Goal: Communication & Community: Answer question/provide support

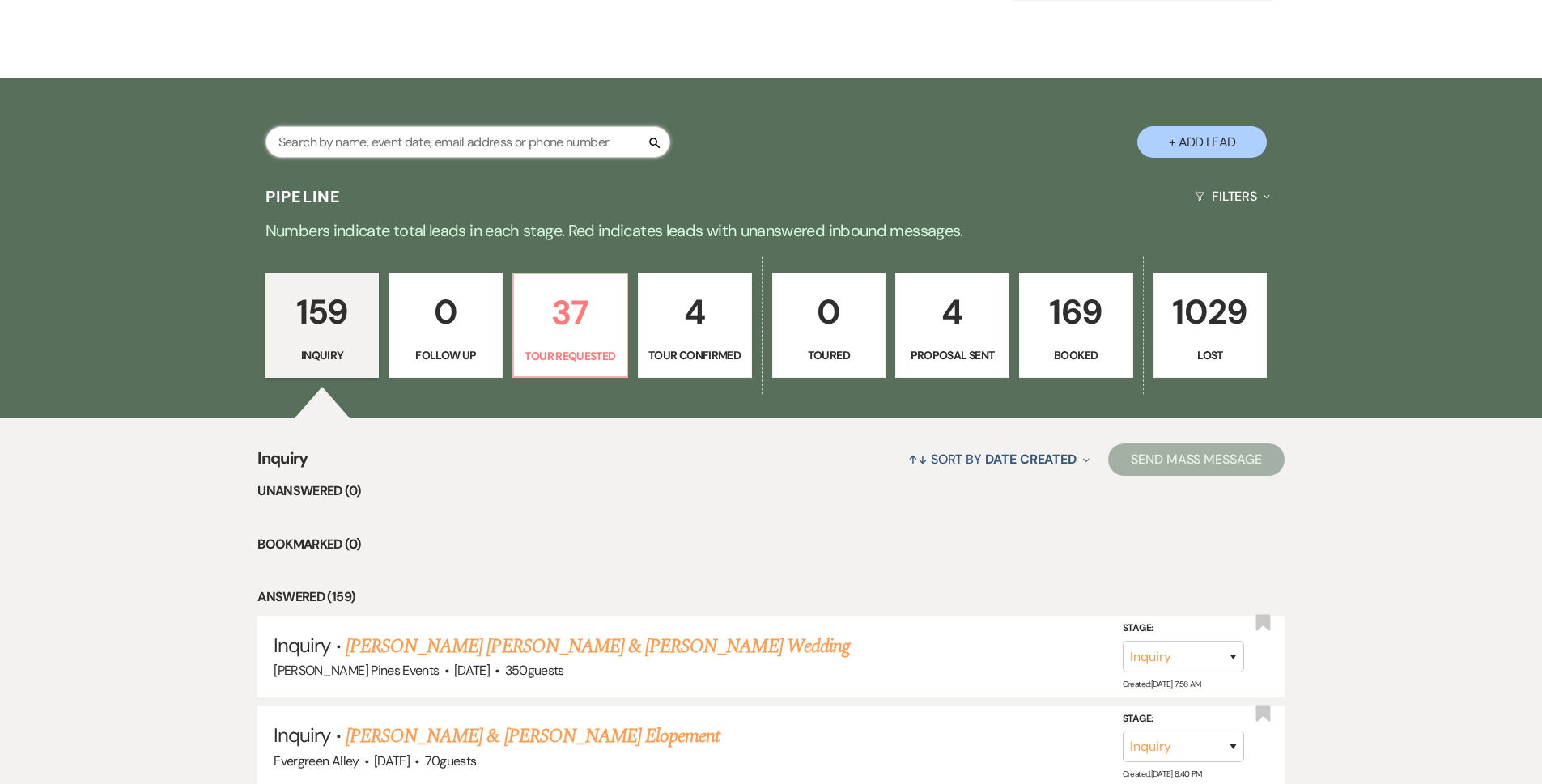
drag, startPoint x: 533, startPoint y: 139, endPoint x: 530, endPoint y: 130, distance: 9.5
click at [533, 139] on input "text" at bounding box center [468, 142] width 405 height 32
type input "j"
click at [539, 355] on p "Tour Requested" at bounding box center [570, 356] width 93 height 18
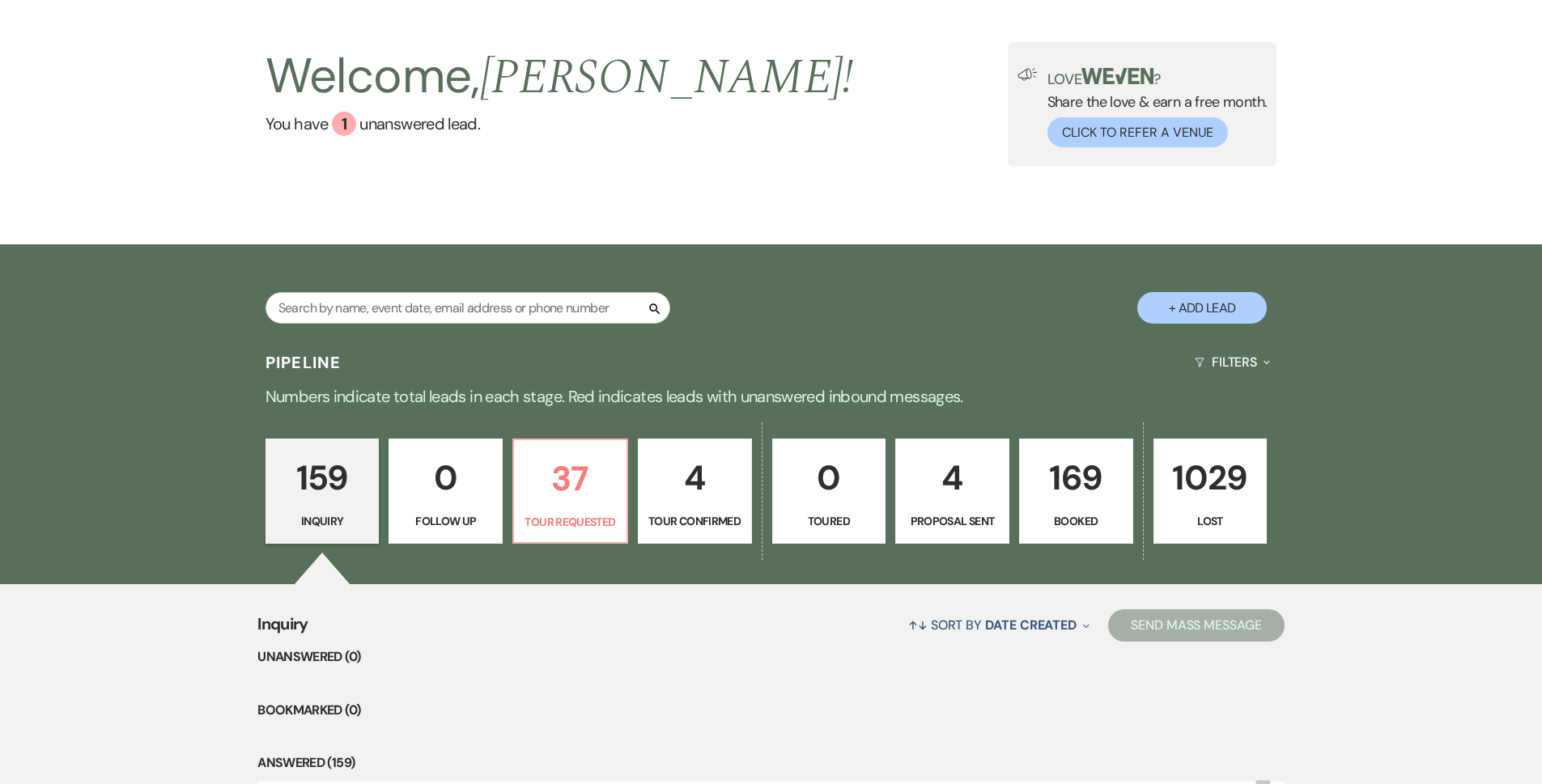
select select "2"
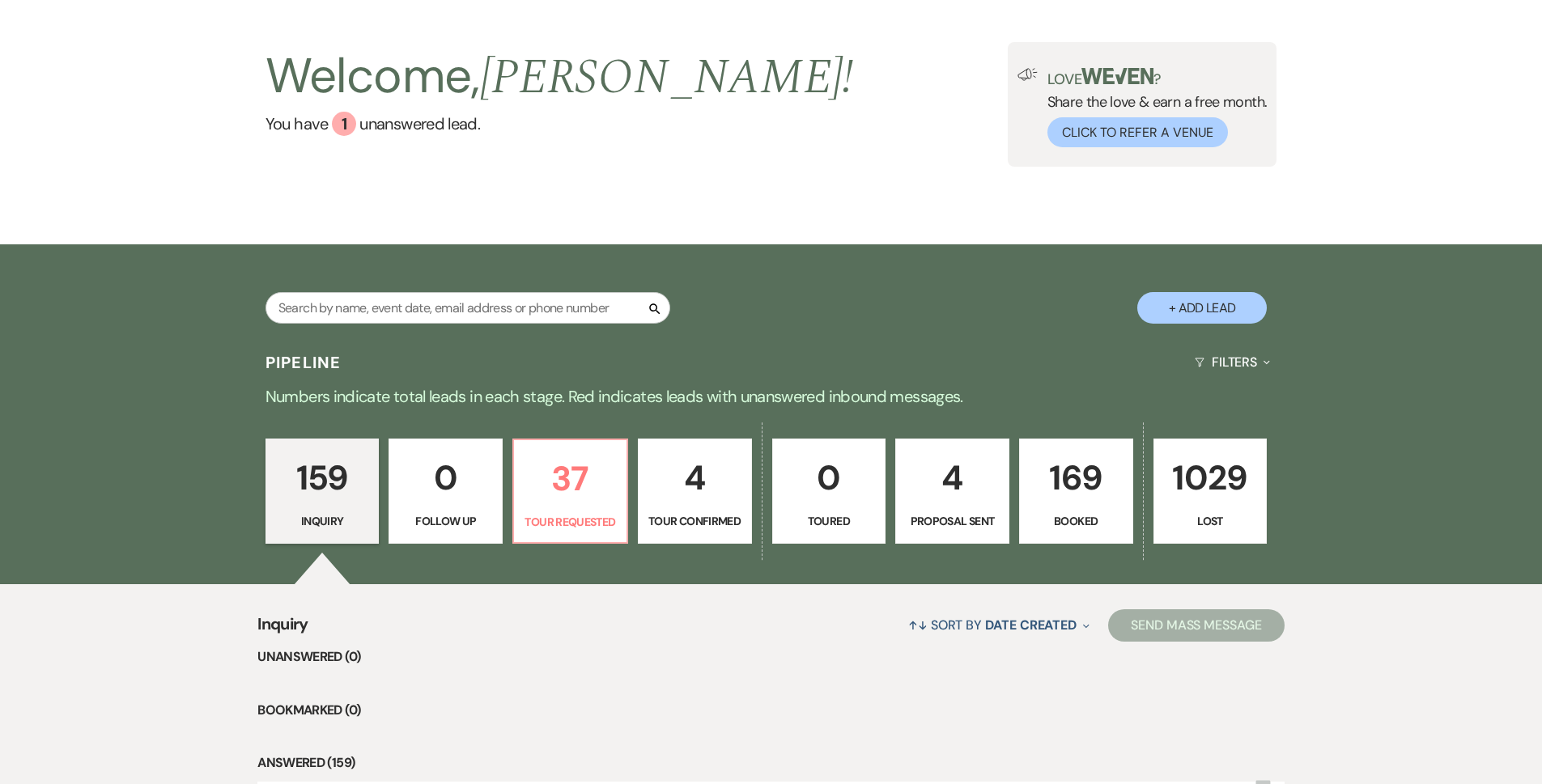
select select "2"
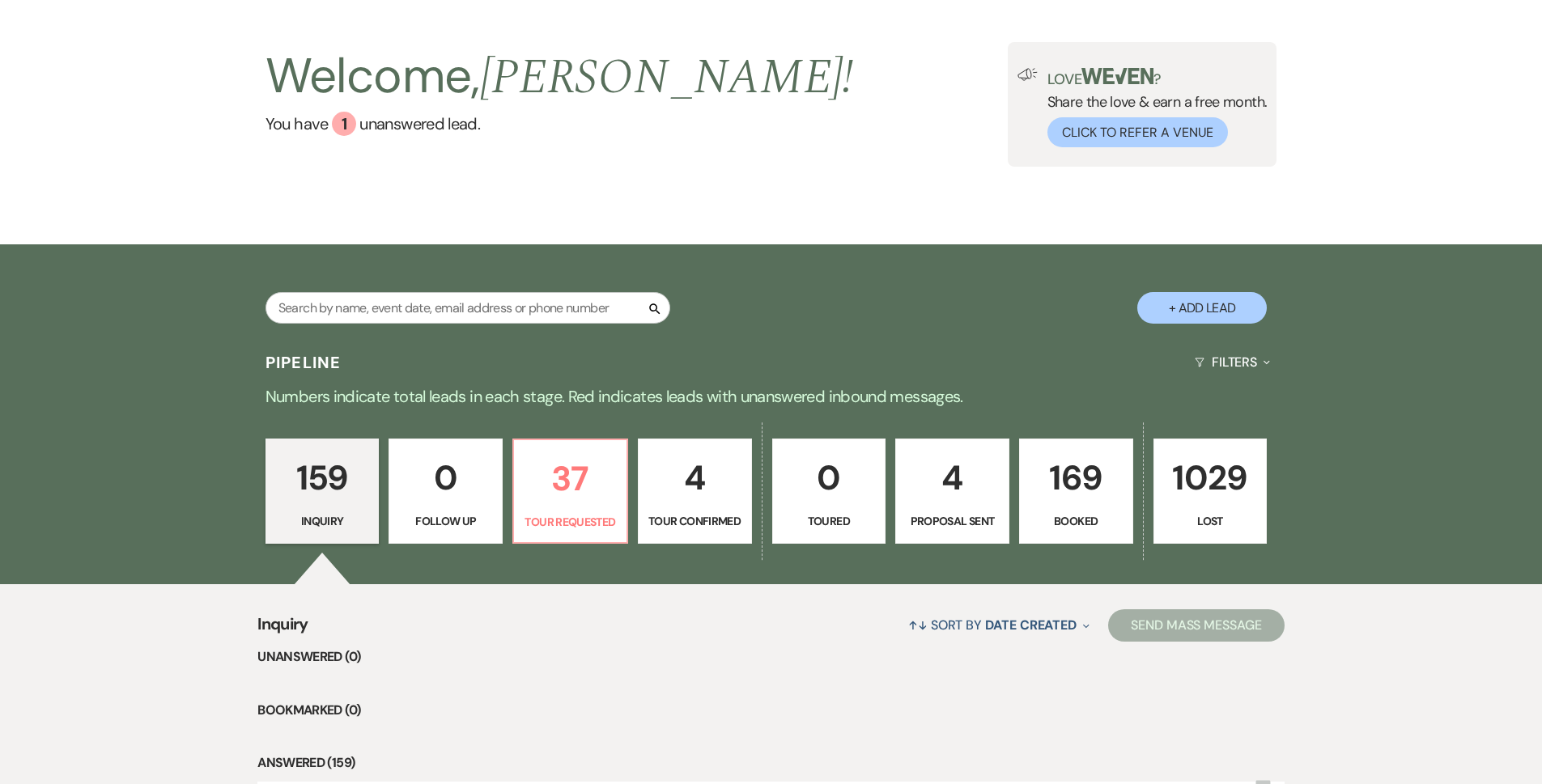
select select "2"
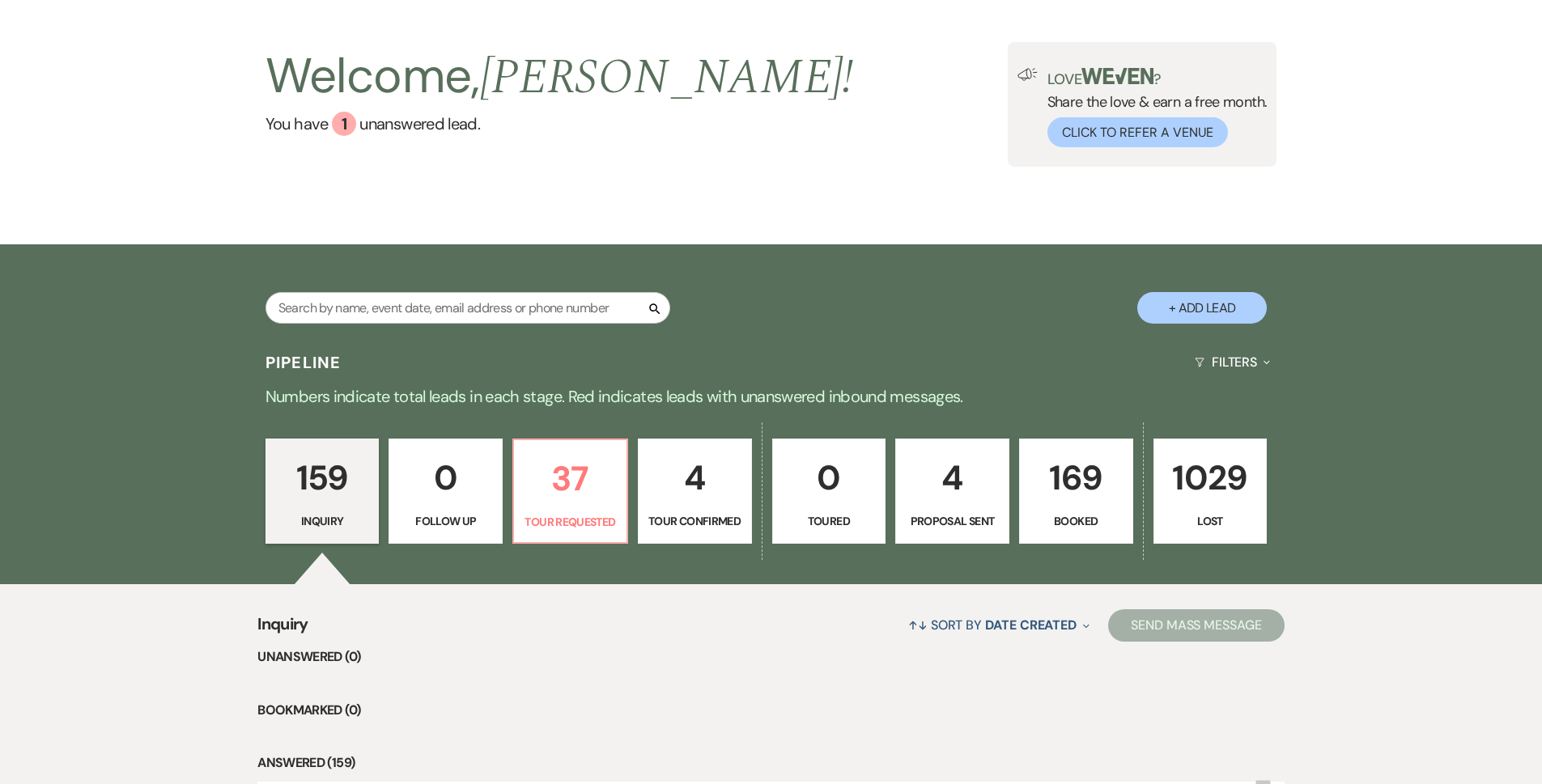
select select "2"
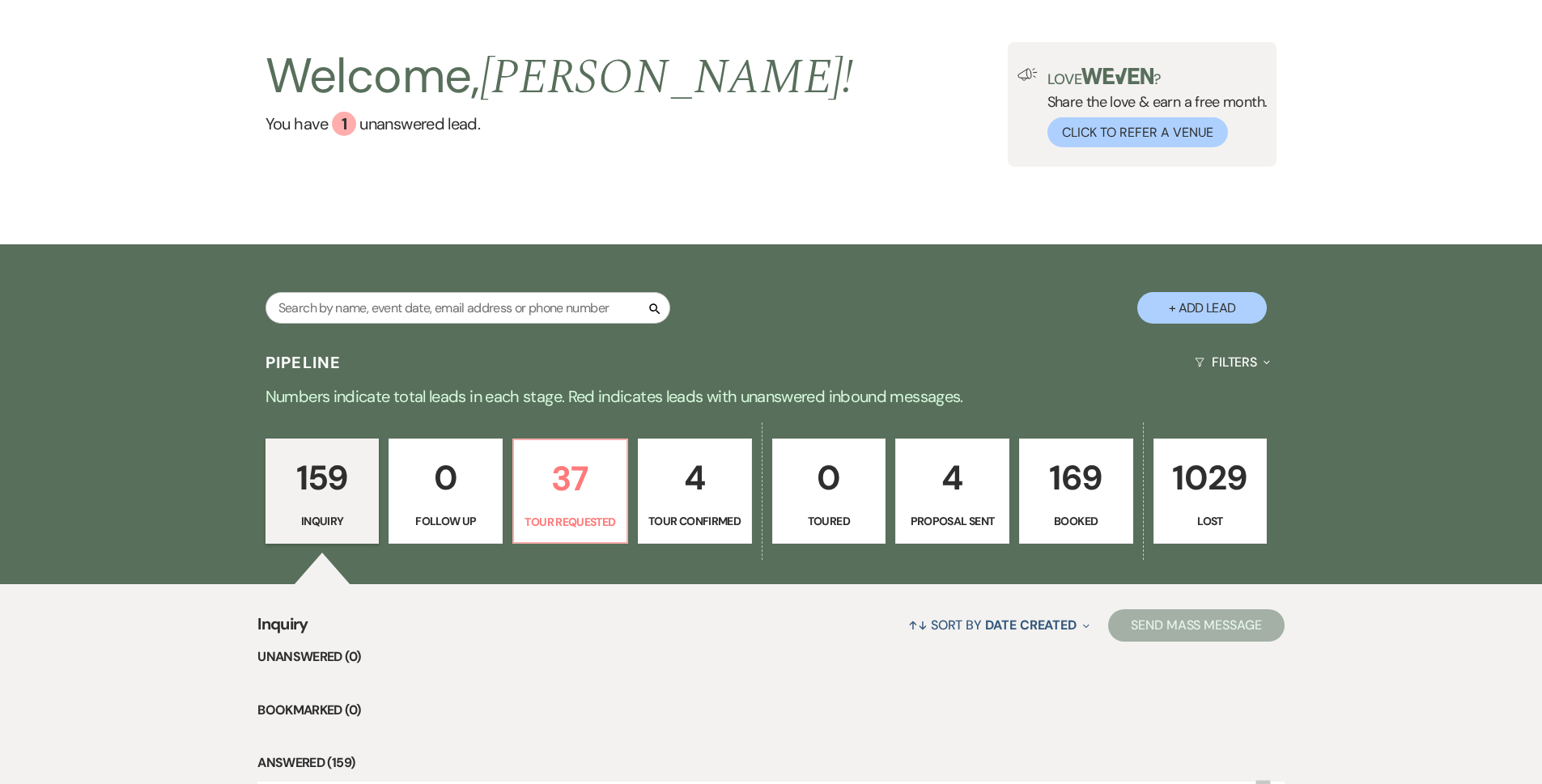
select select "2"
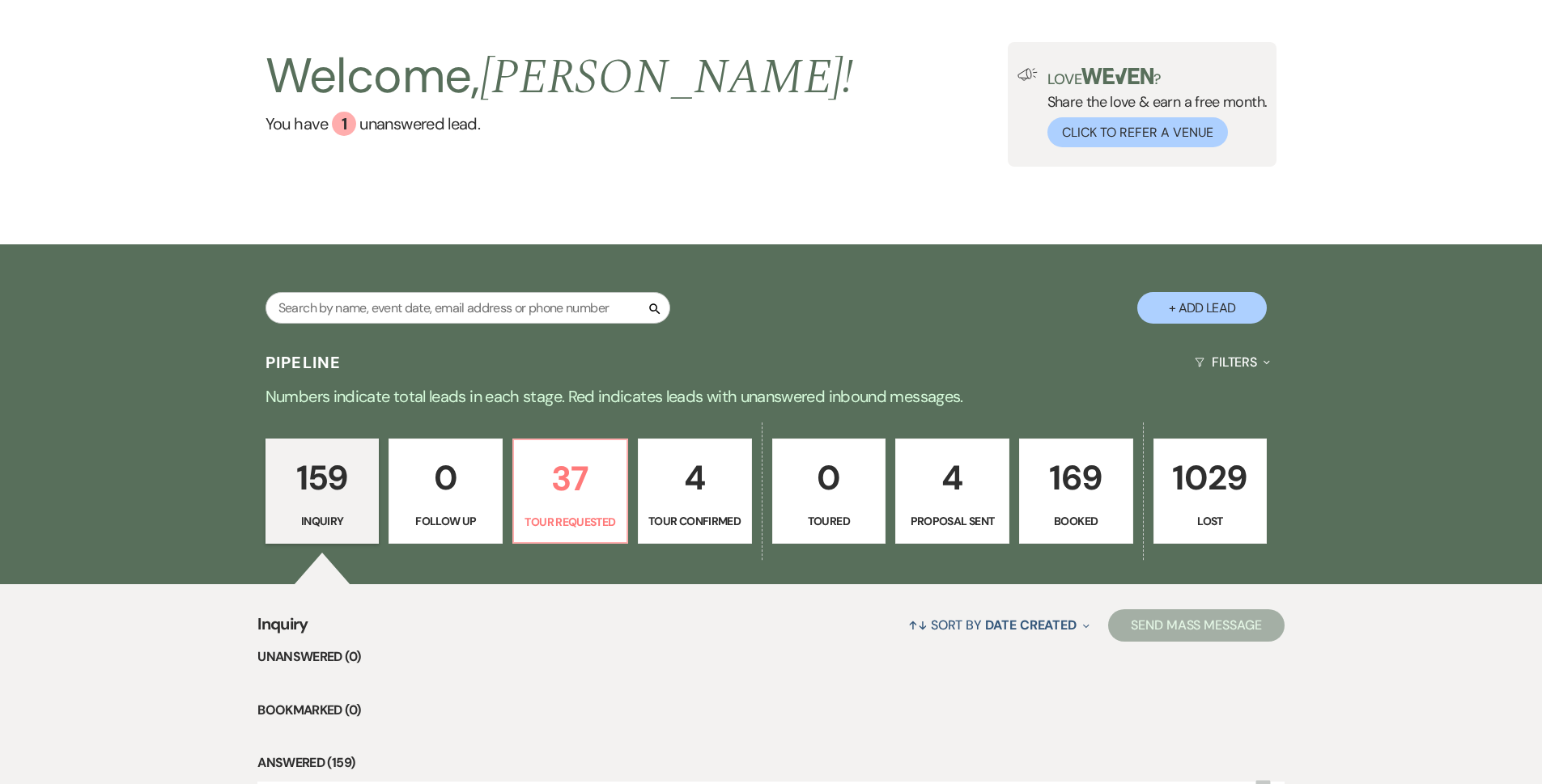
select select "2"
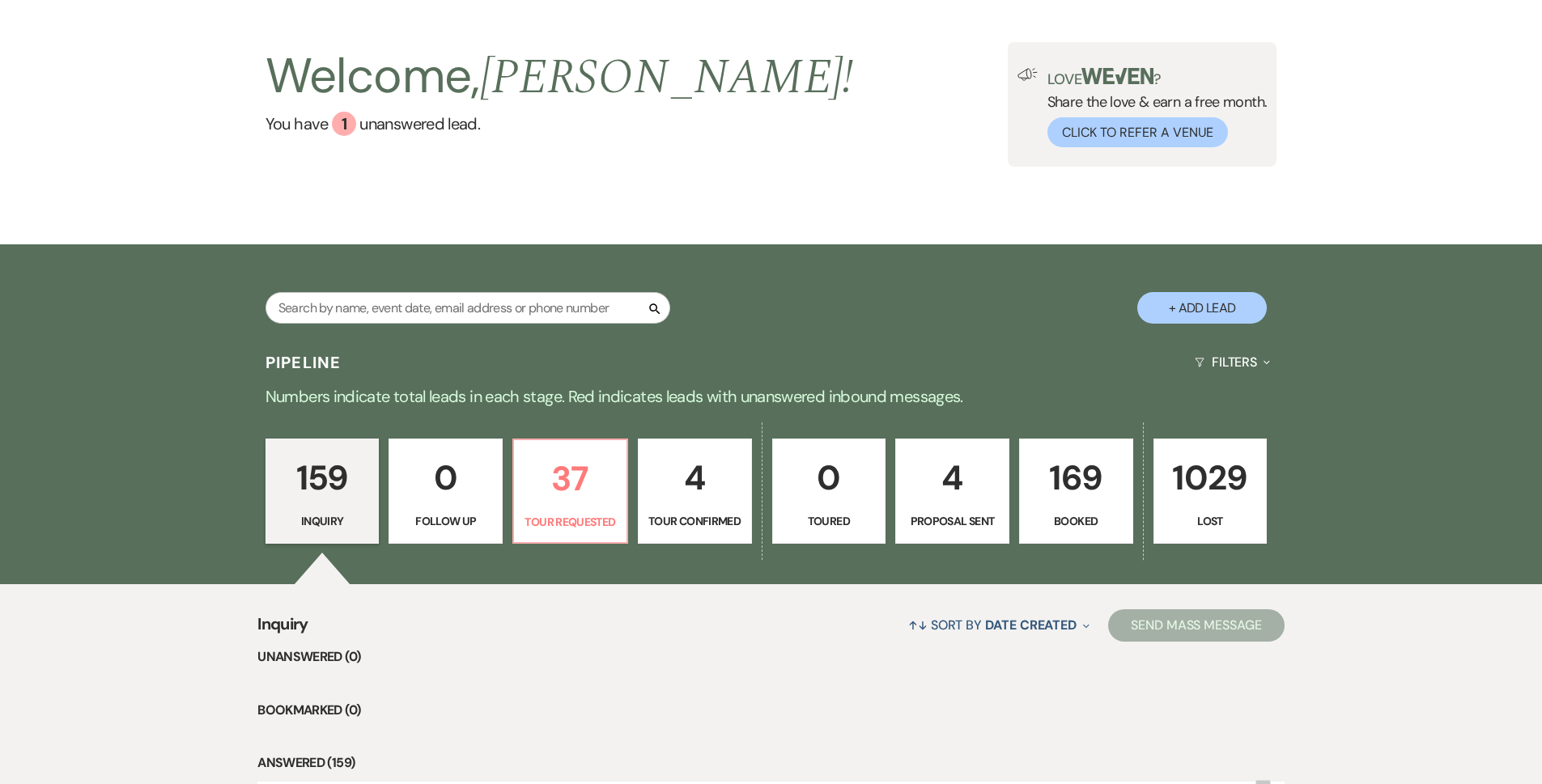
select select "2"
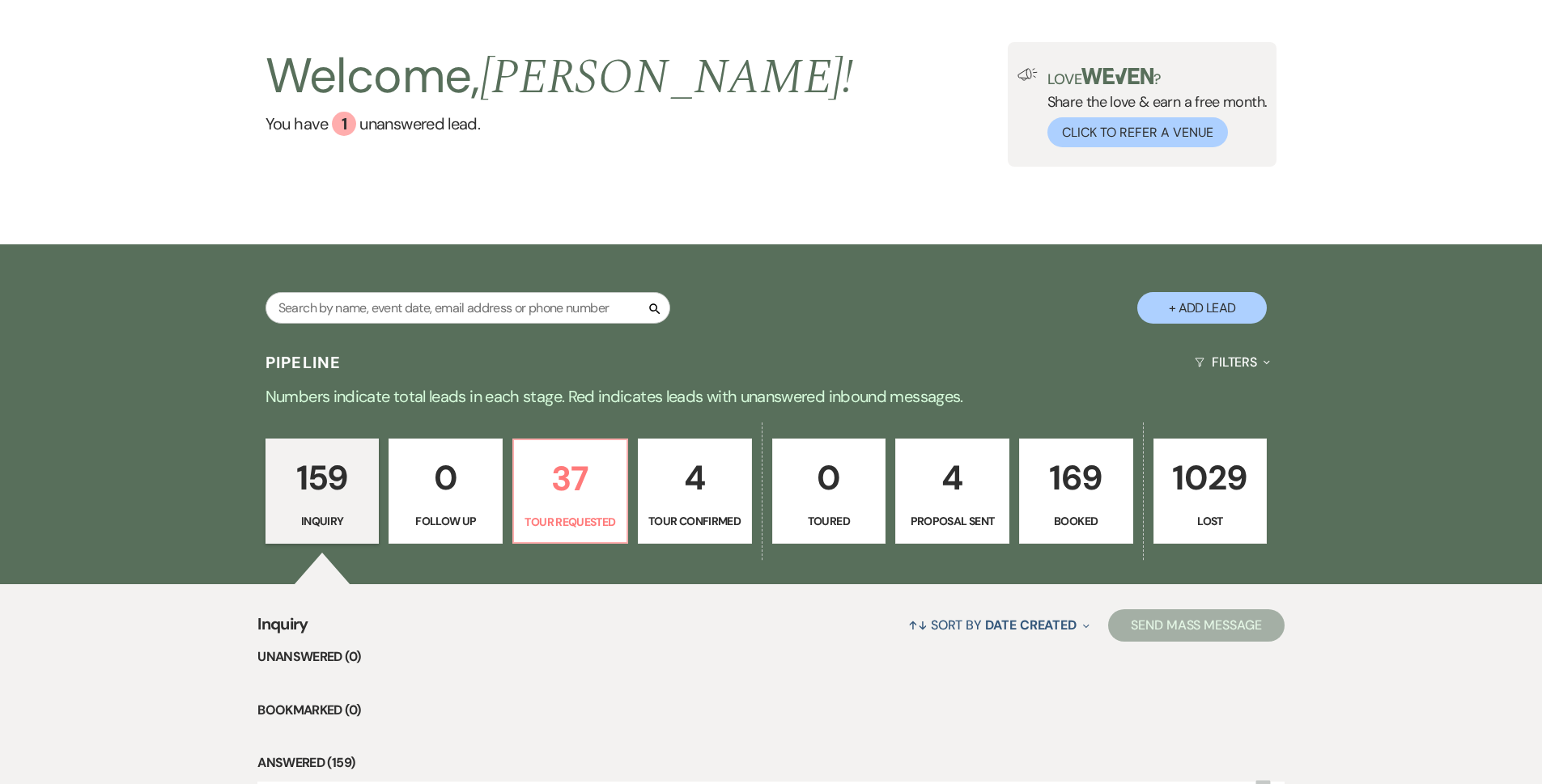
select select "2"
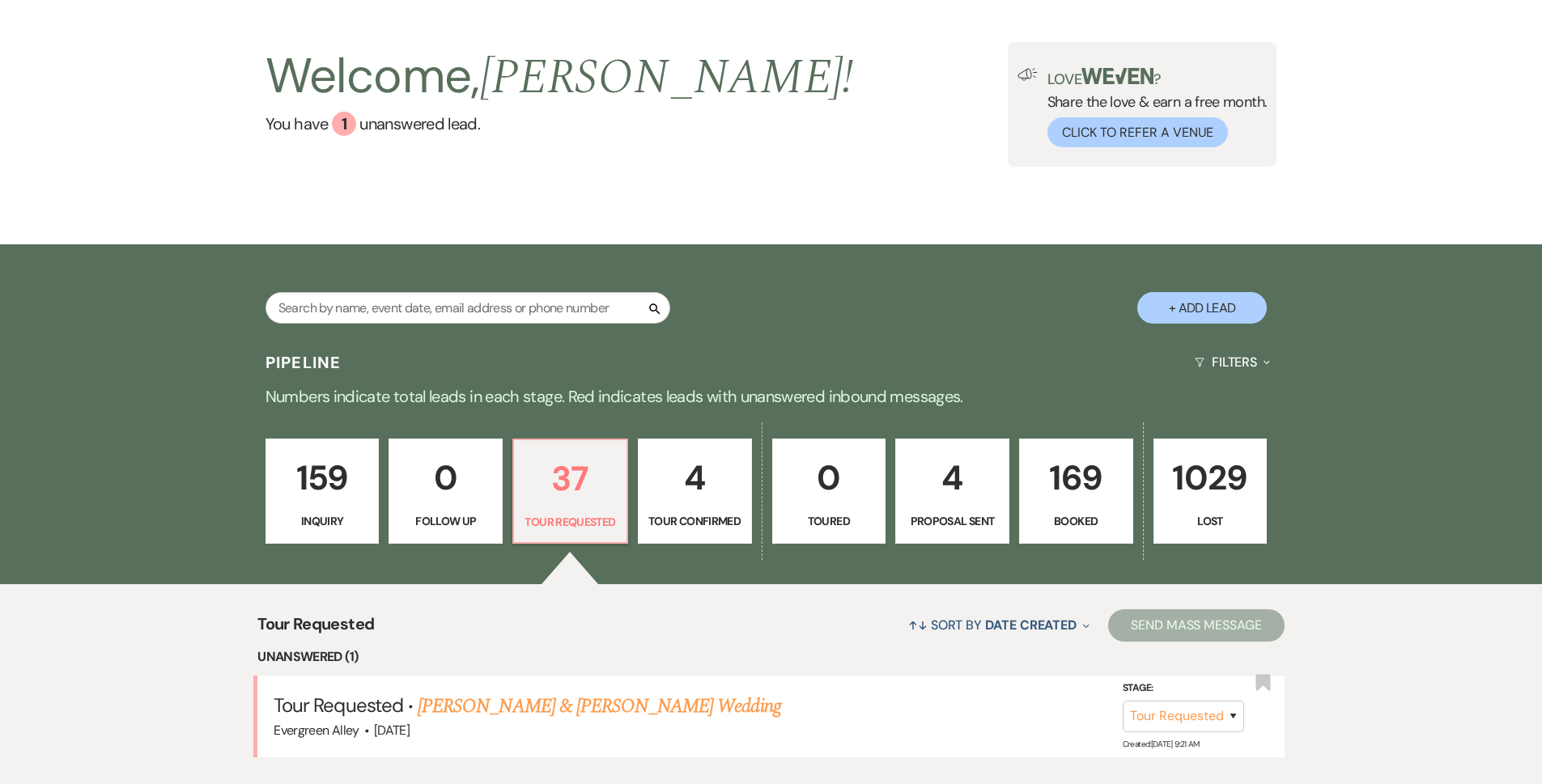
scroll to position [243, 0]
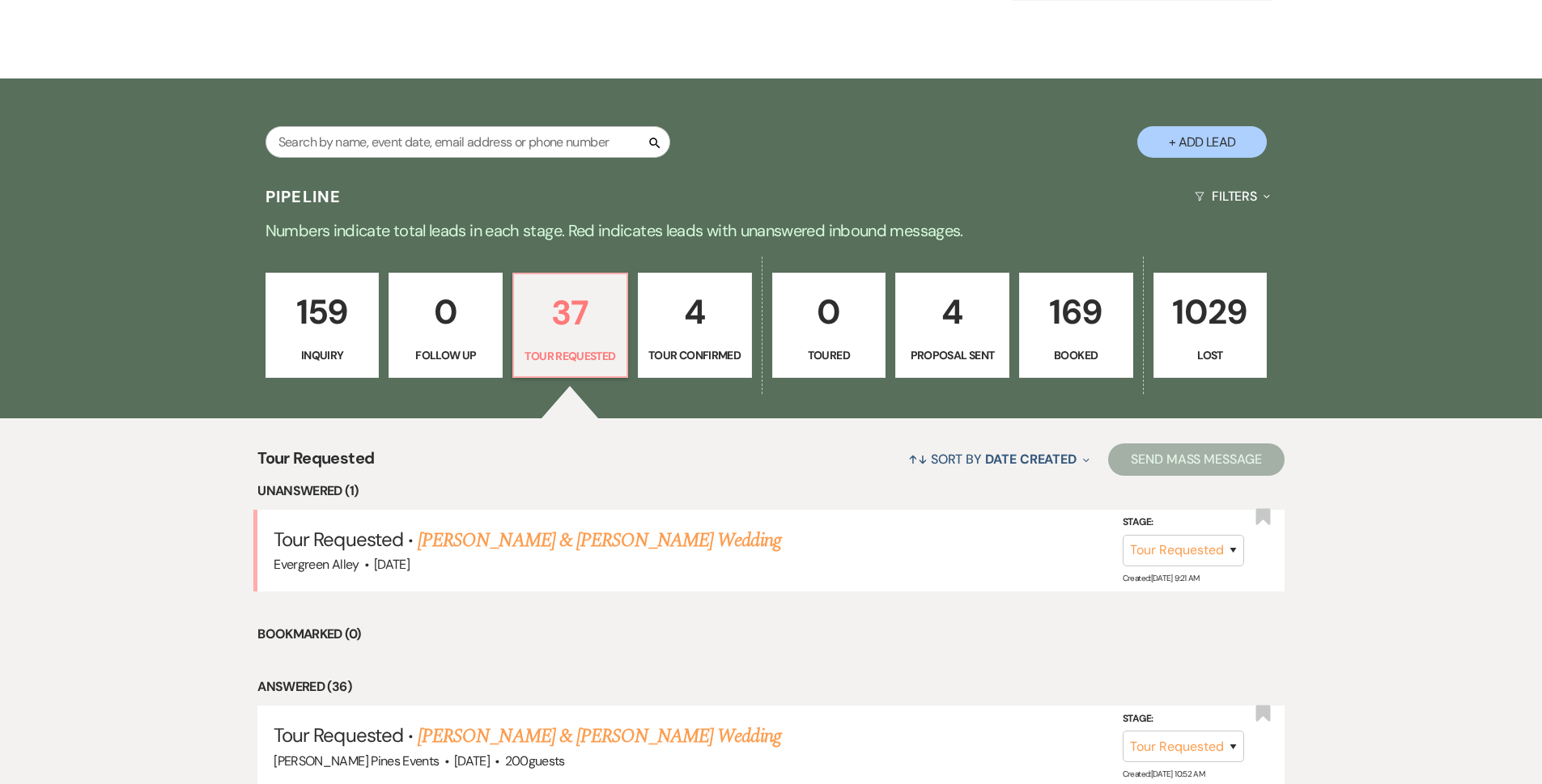
click at [611, 539] on link "[PERSON_NAME] & [PERSON_NAME] Wedding" at bounding box center [598, 540] width 362 height 29
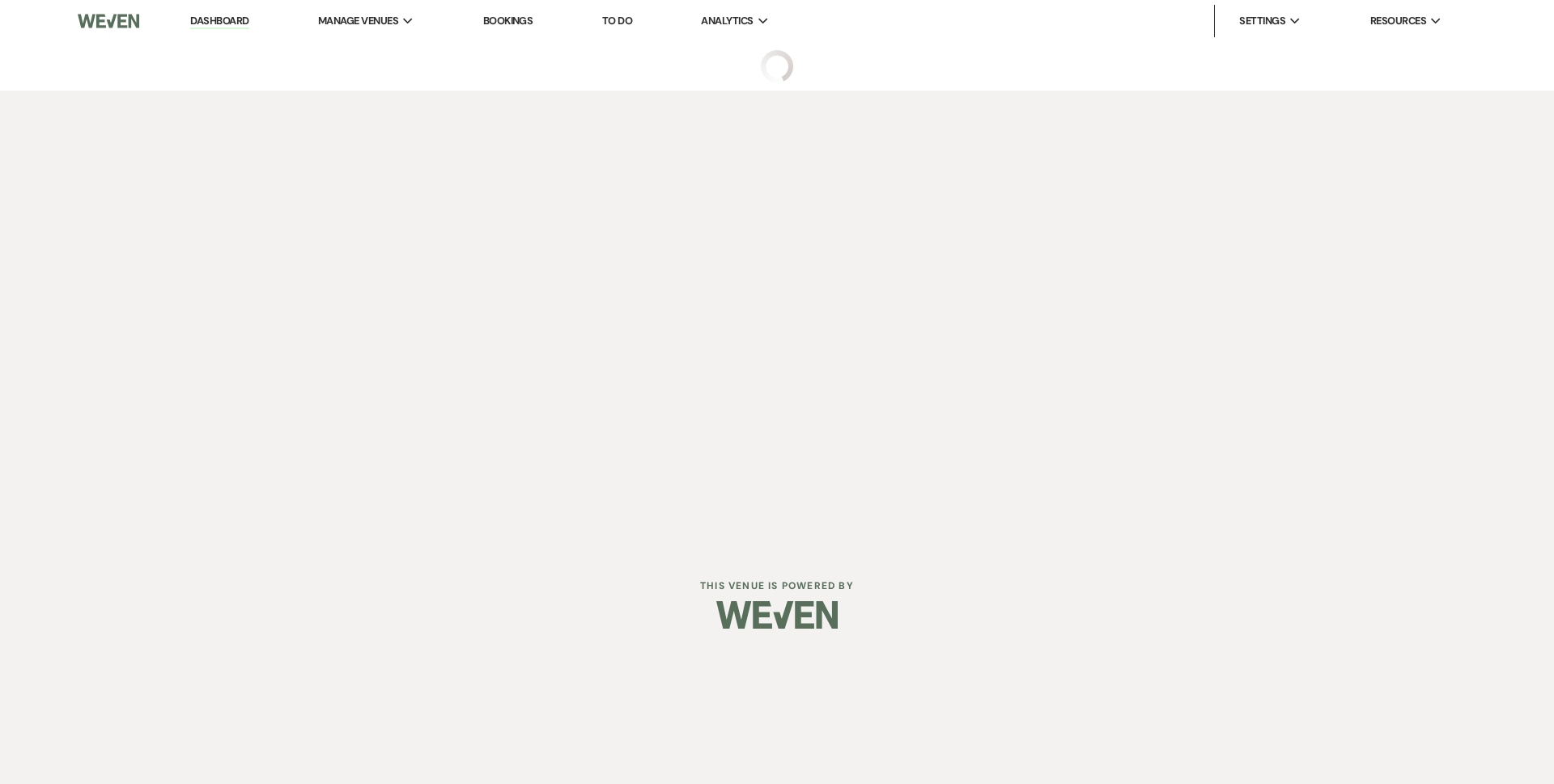
select select "2"
select select "5"
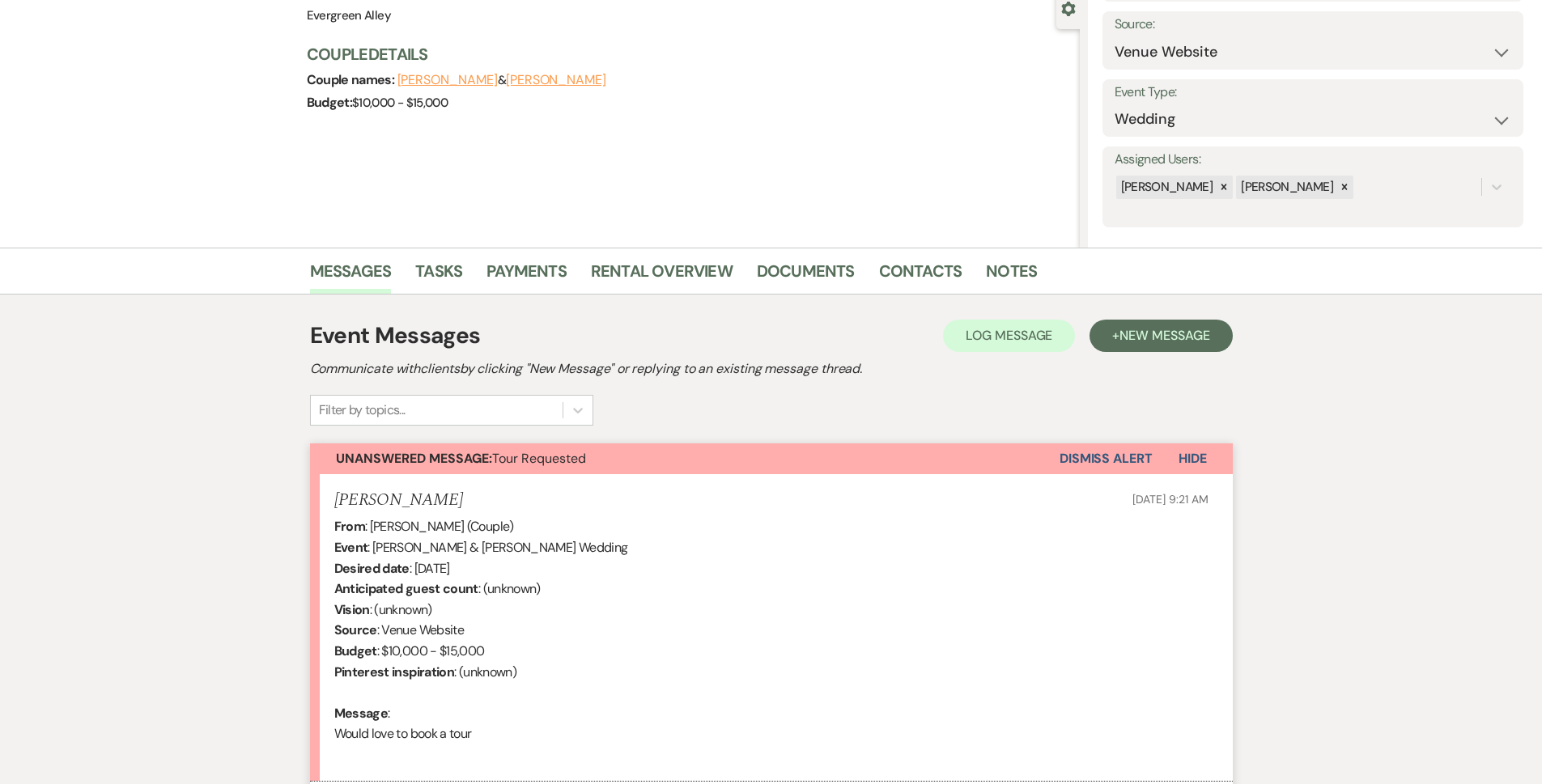
scroll to position [330, 0]
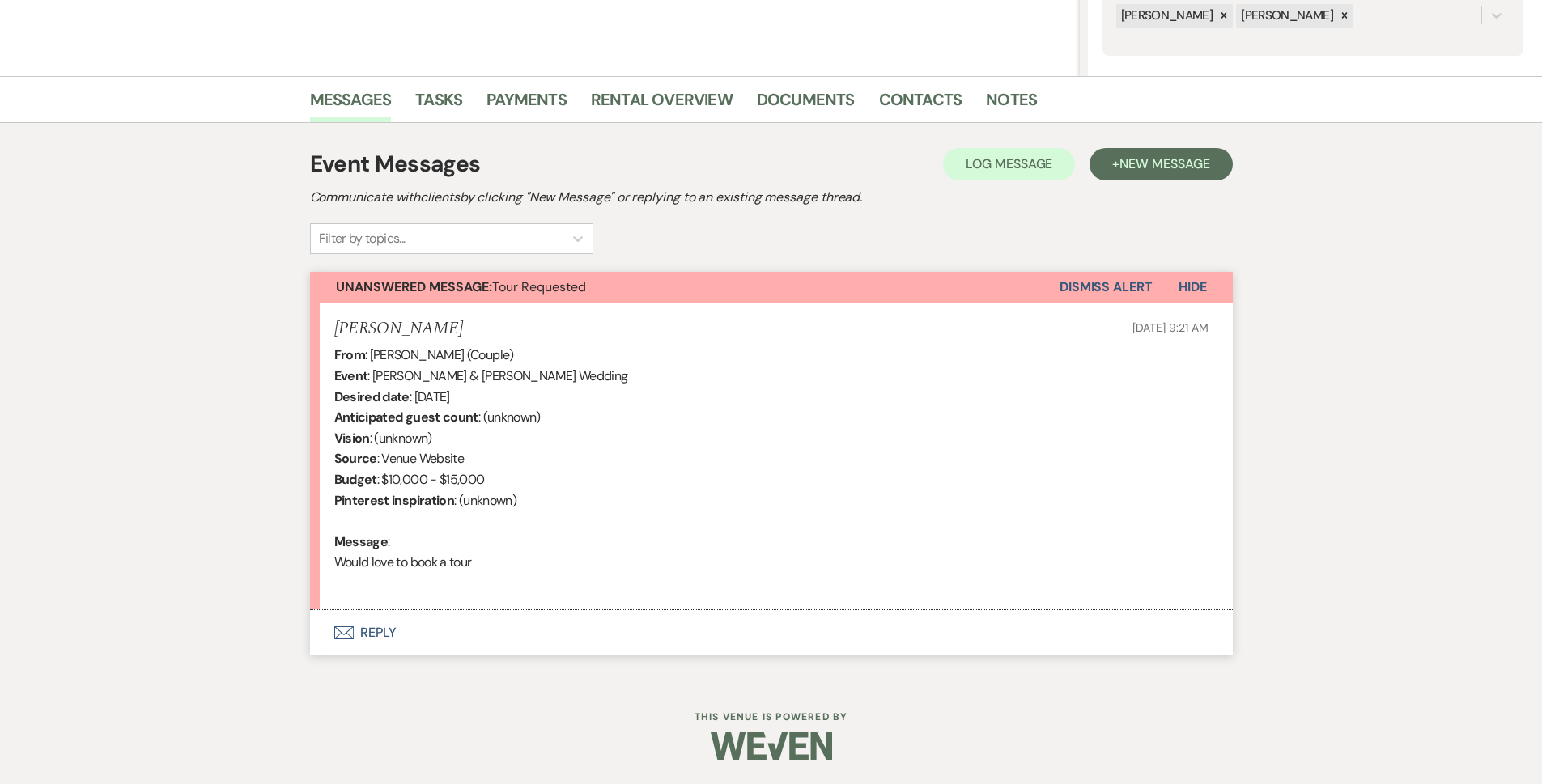
click at [1073, 280] on button "Dismiss Alert" at bounding box center [1105, 287] width 93 height 31
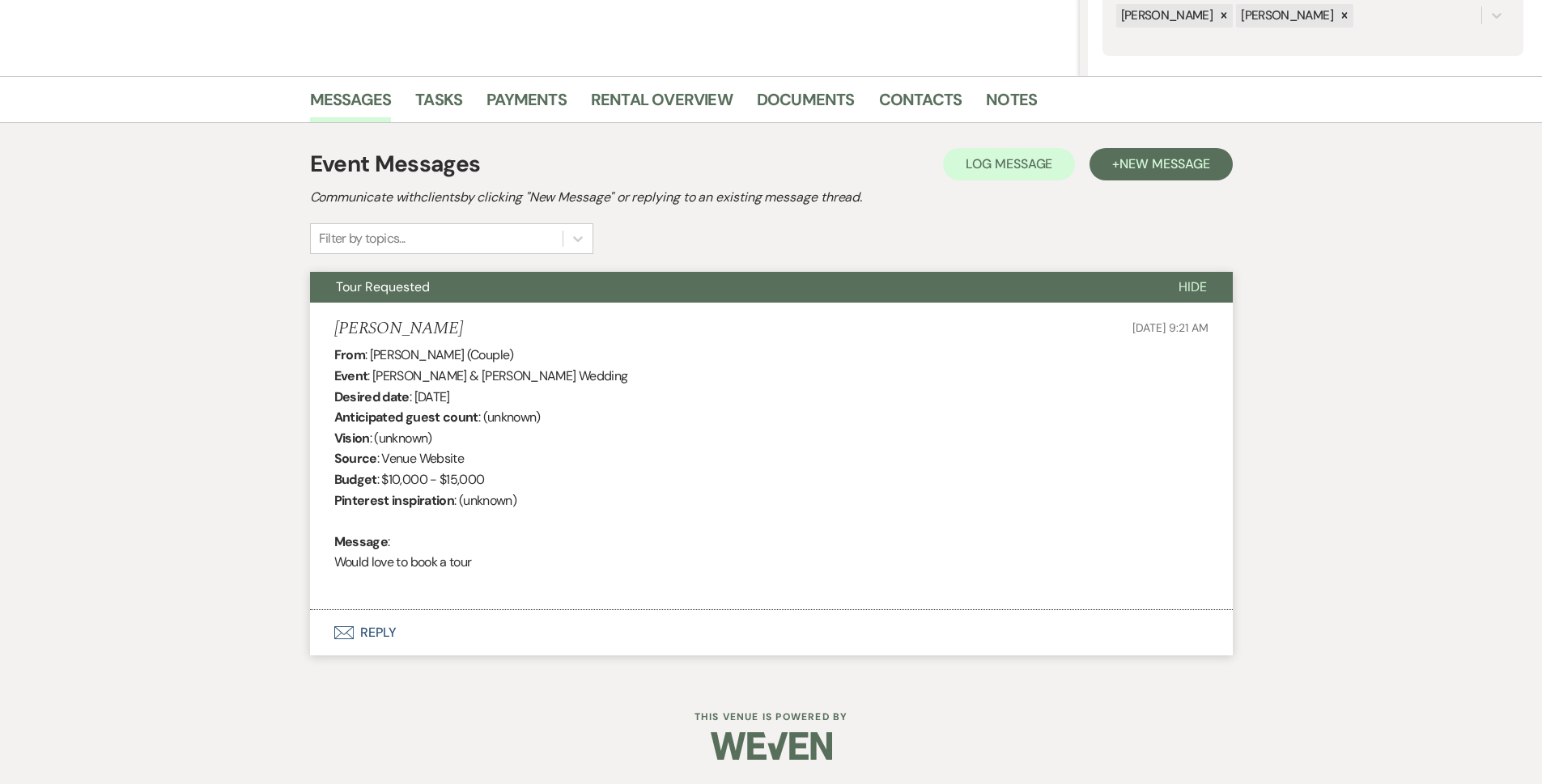
click at [447, 641] on button "Envelope Reply" at bounding box center [771, 633] width 923 height 45
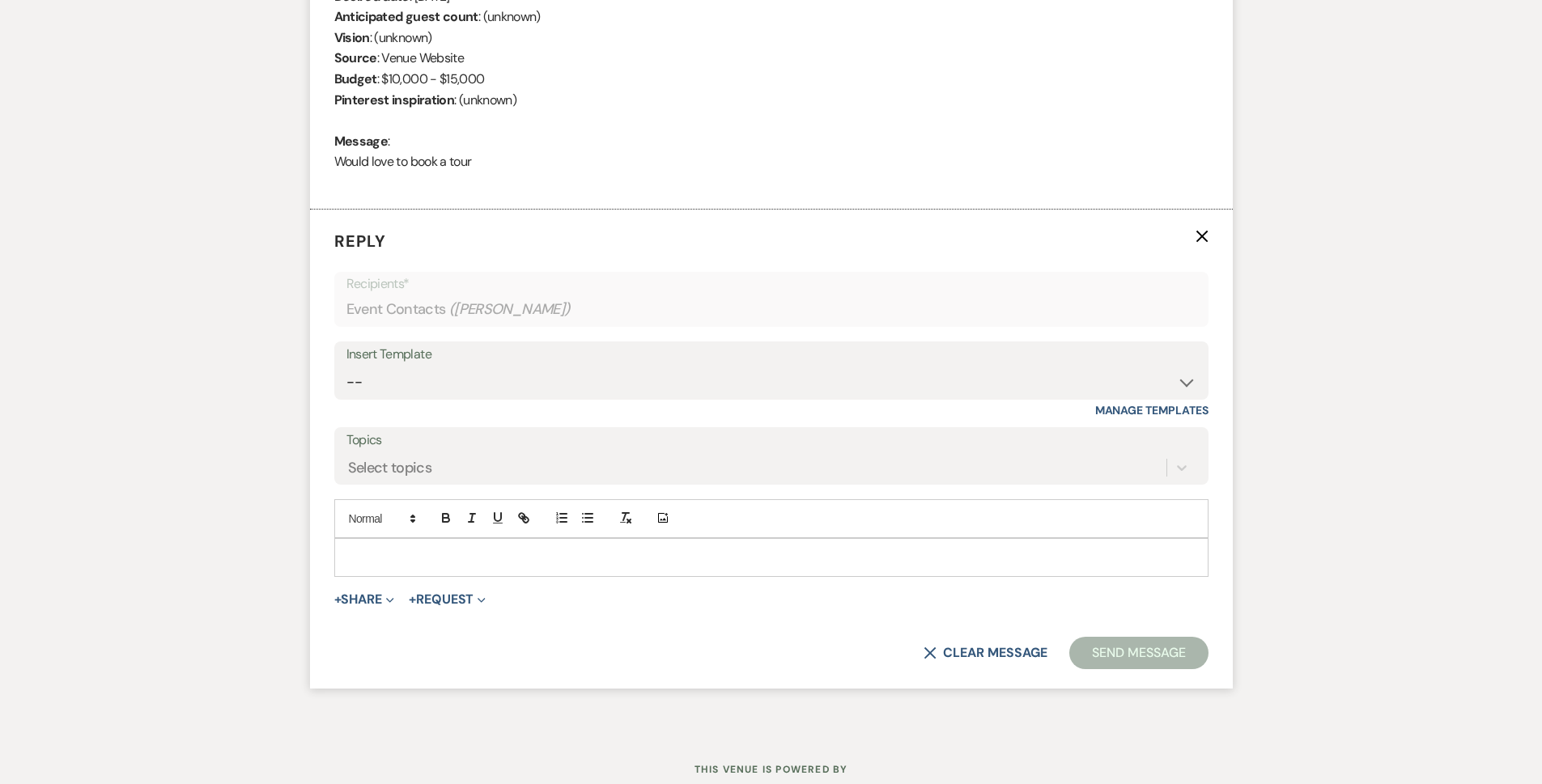
scroll to position [783, 0]
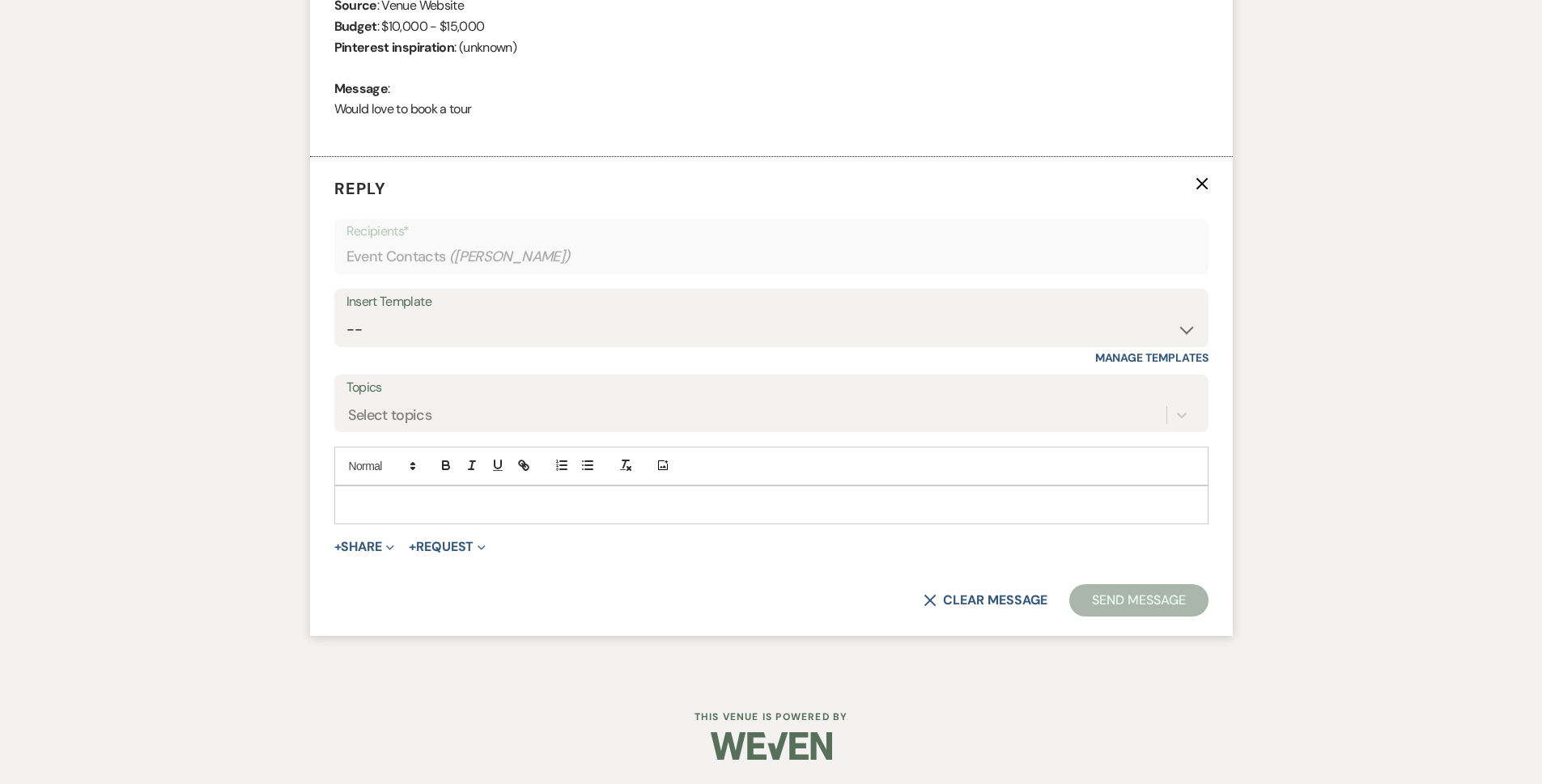
click at [556, 500] on p at bounding box center [771, 505] width 848 height 18
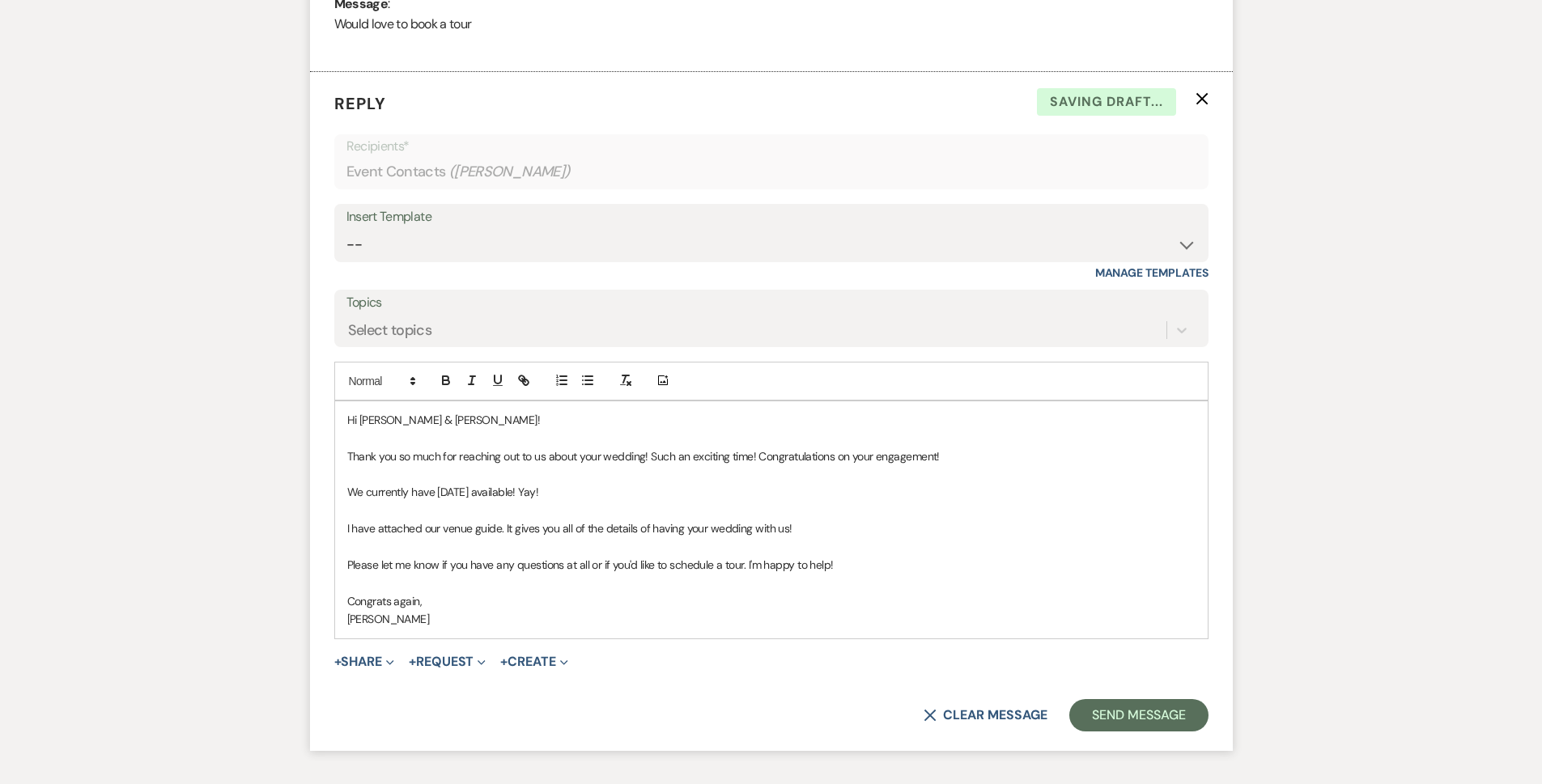
scroll to position [982, 0]
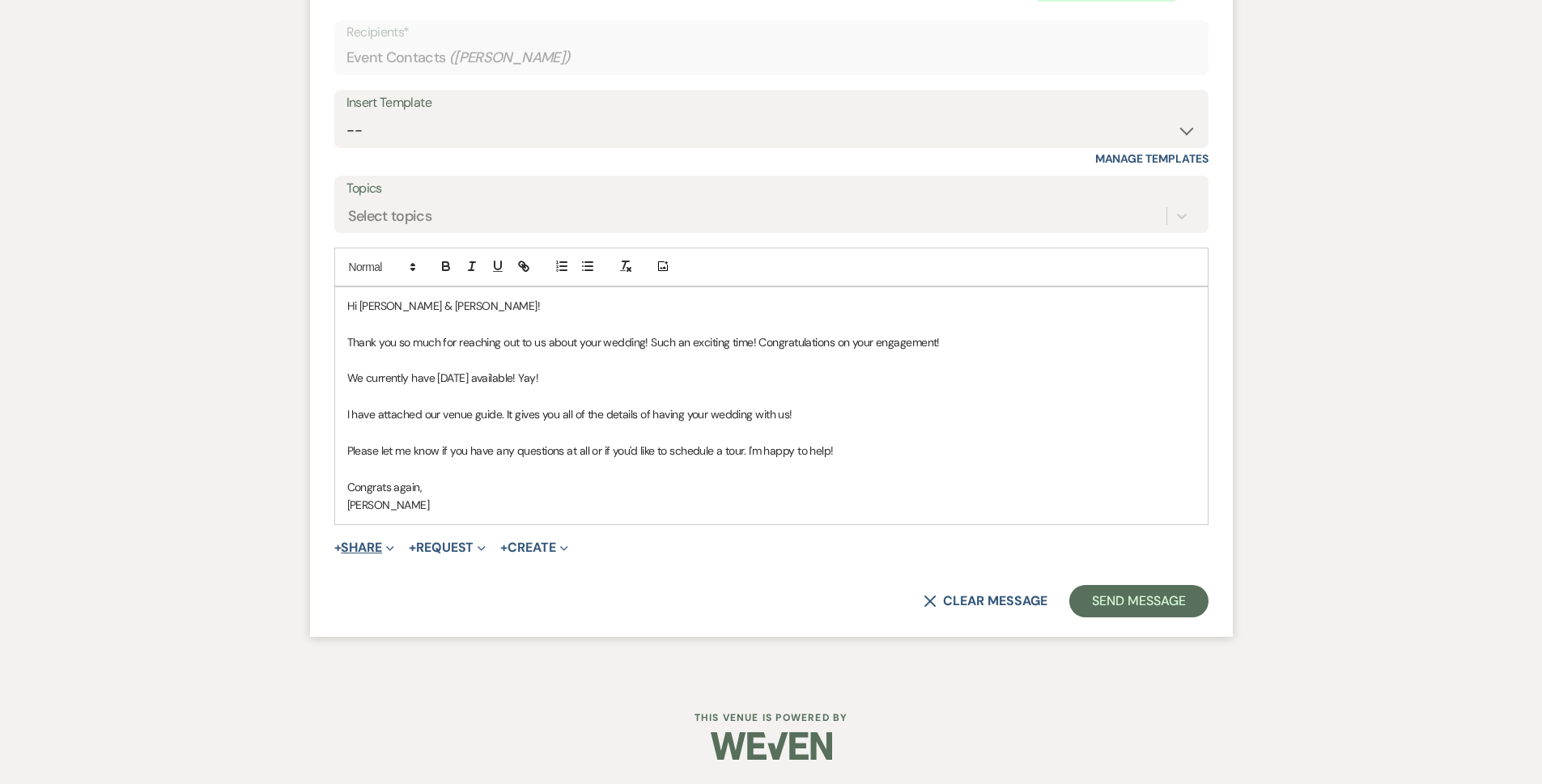
click at [374, 554] on button "+ Share Expand" at bounding box center [364, 547] width 60 height 13
click at [385, 574] on span "Doc Upload Documents" at bounding box center [400, 579] width 92 height 17
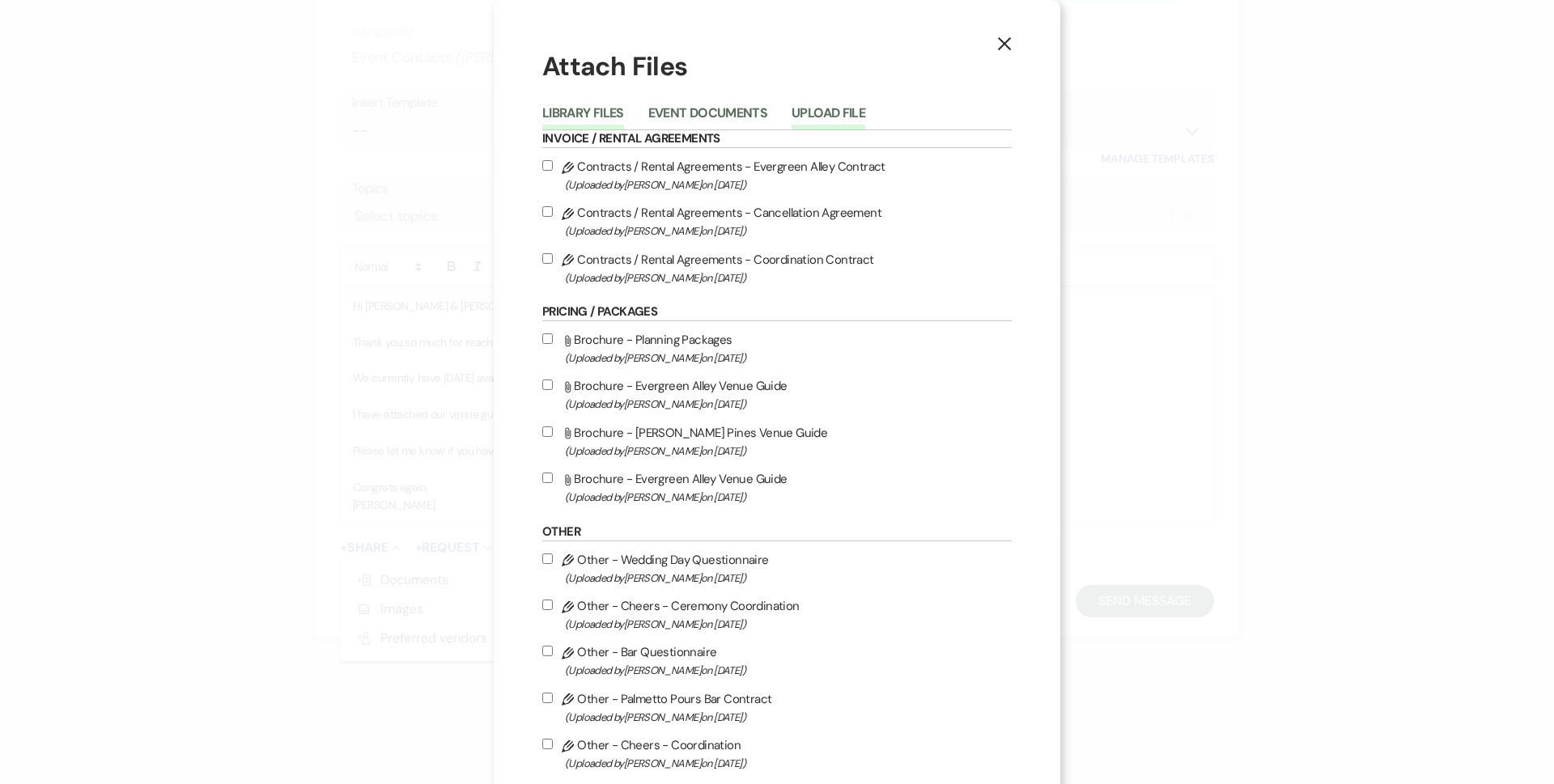
click at [836, 118] on button "Upload File" at bounding box center [828, 119] width 74 height 23
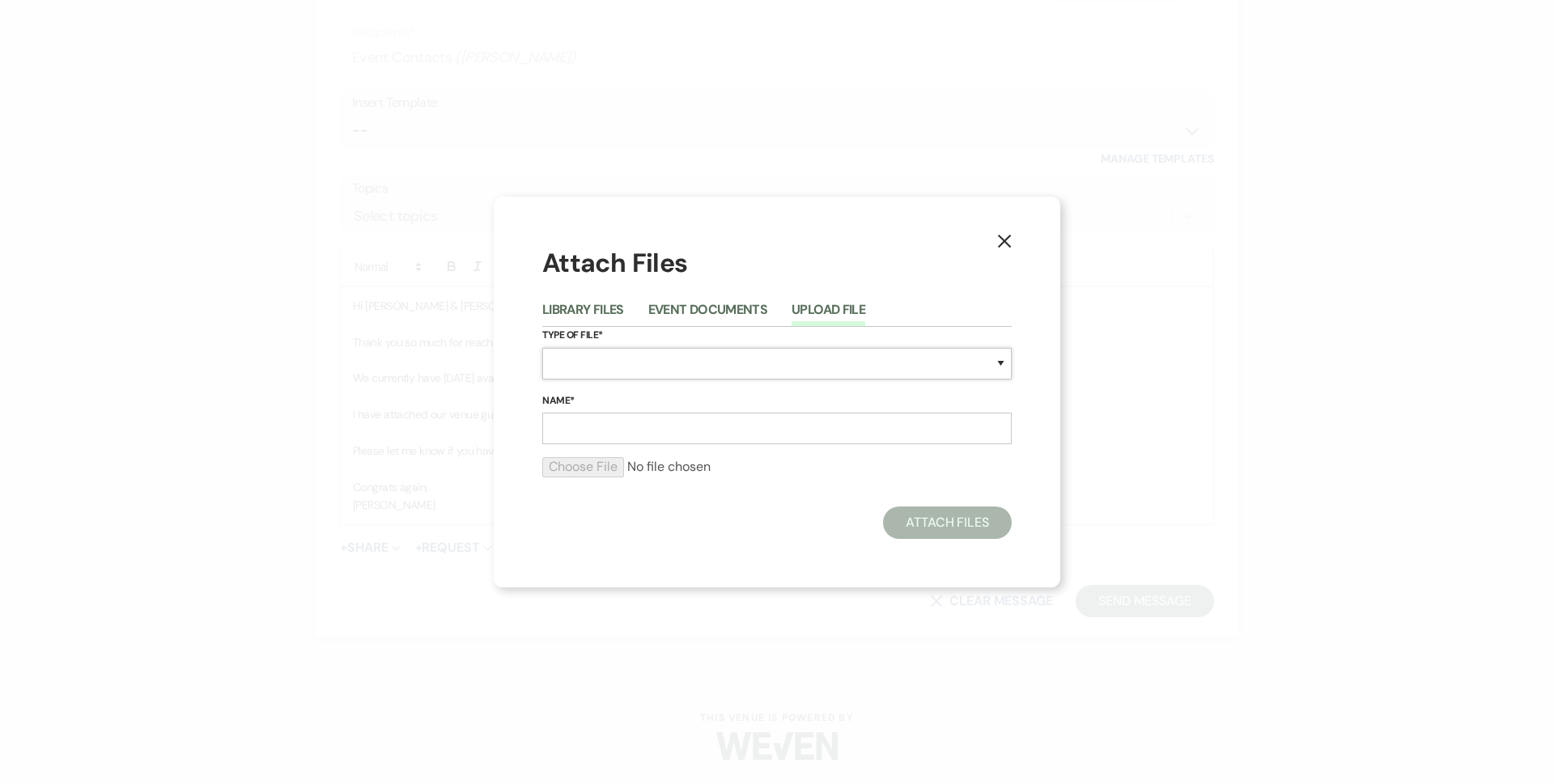
click at [631, 378] on select "Special Event Insurance Vendor Certificate of Insurance Contracts / Rental Agre…" at bounding box center [777, 364] width 470 height 32
select select "43"
click at [542, 348] on select "Special Event Insurance Vendor Certificate of Insurance Contracts / Rental Agre…" at bounding box center [777, 364] width 470 height 32
drag, startPoint x: 633, startPoint y: 430, endPoint x: 641, endPoint y: 430, distance: 8.0
click at [641, 430] on input "Name*" at bounding box center [777, 429] width 470 height 32
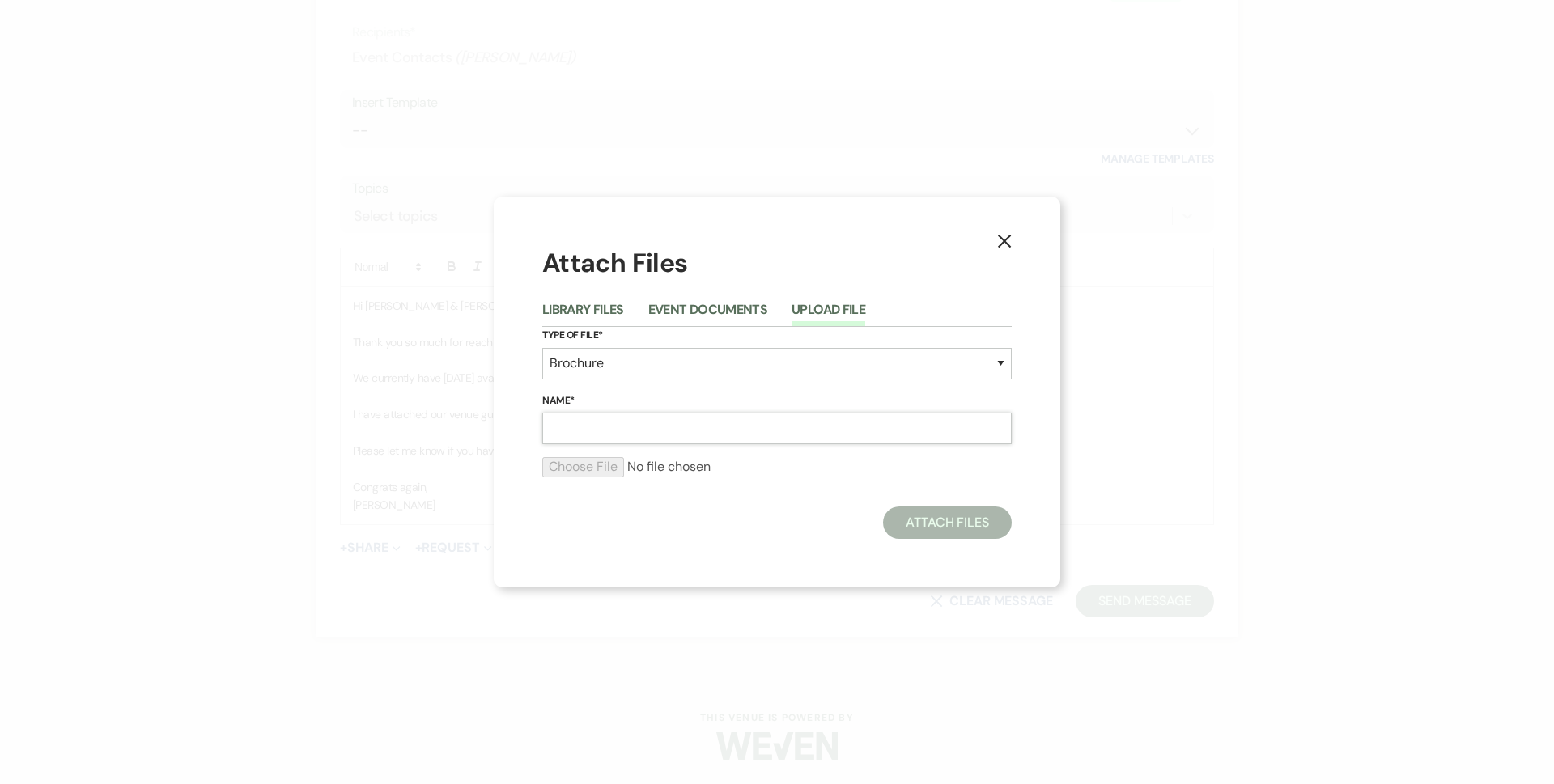
type input "Evergreen Alley Venue Guide"
click at [573, 472] on input "file" at bounding box center [777, 467] width 470 height 19
type input "C:\fakepath\Evergreen Alley Venue Guide (2).pdf"
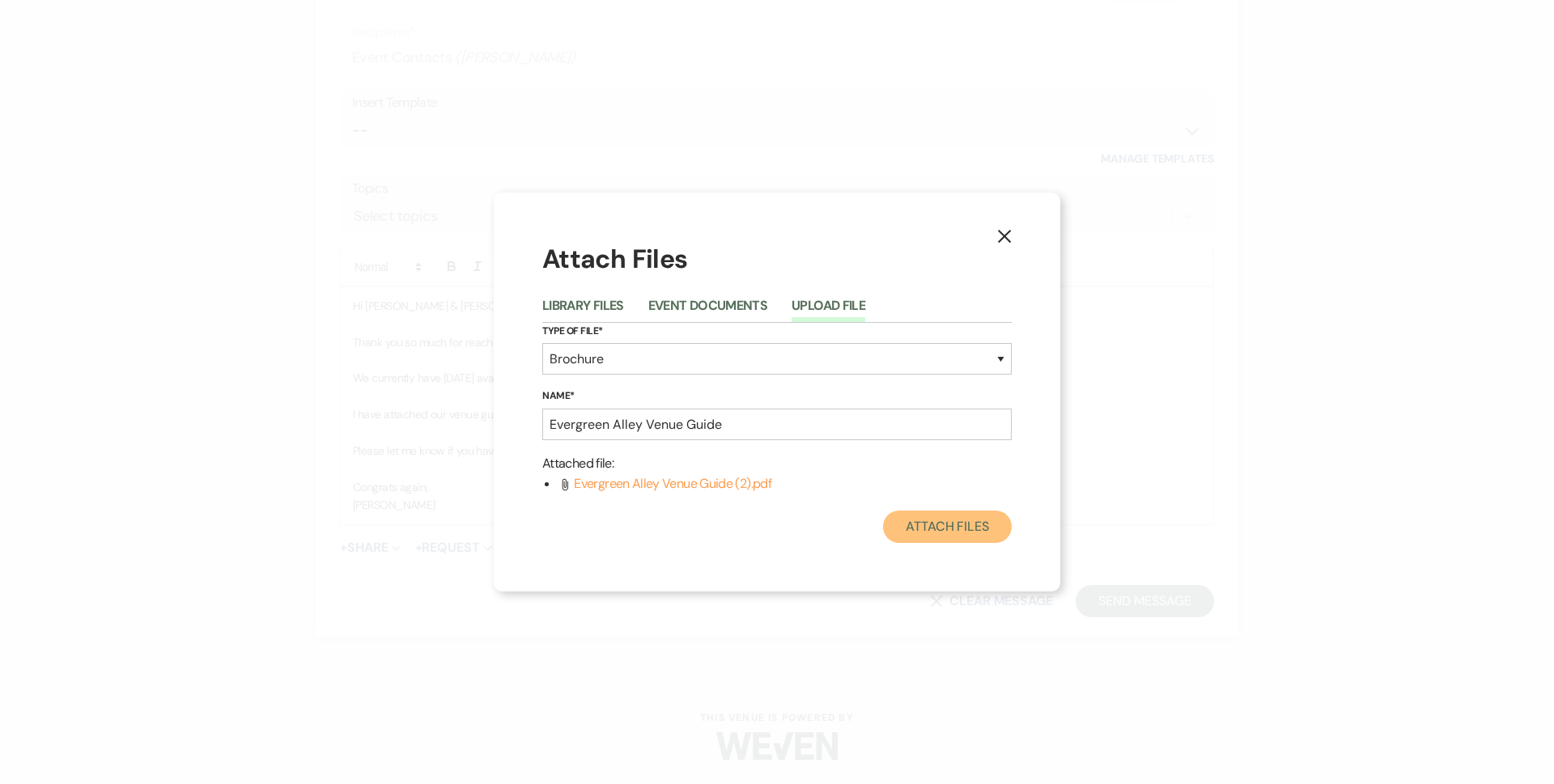
click at [965, 526] on button "Attach Files" at bounding box center [946, 526] width 128 height 33
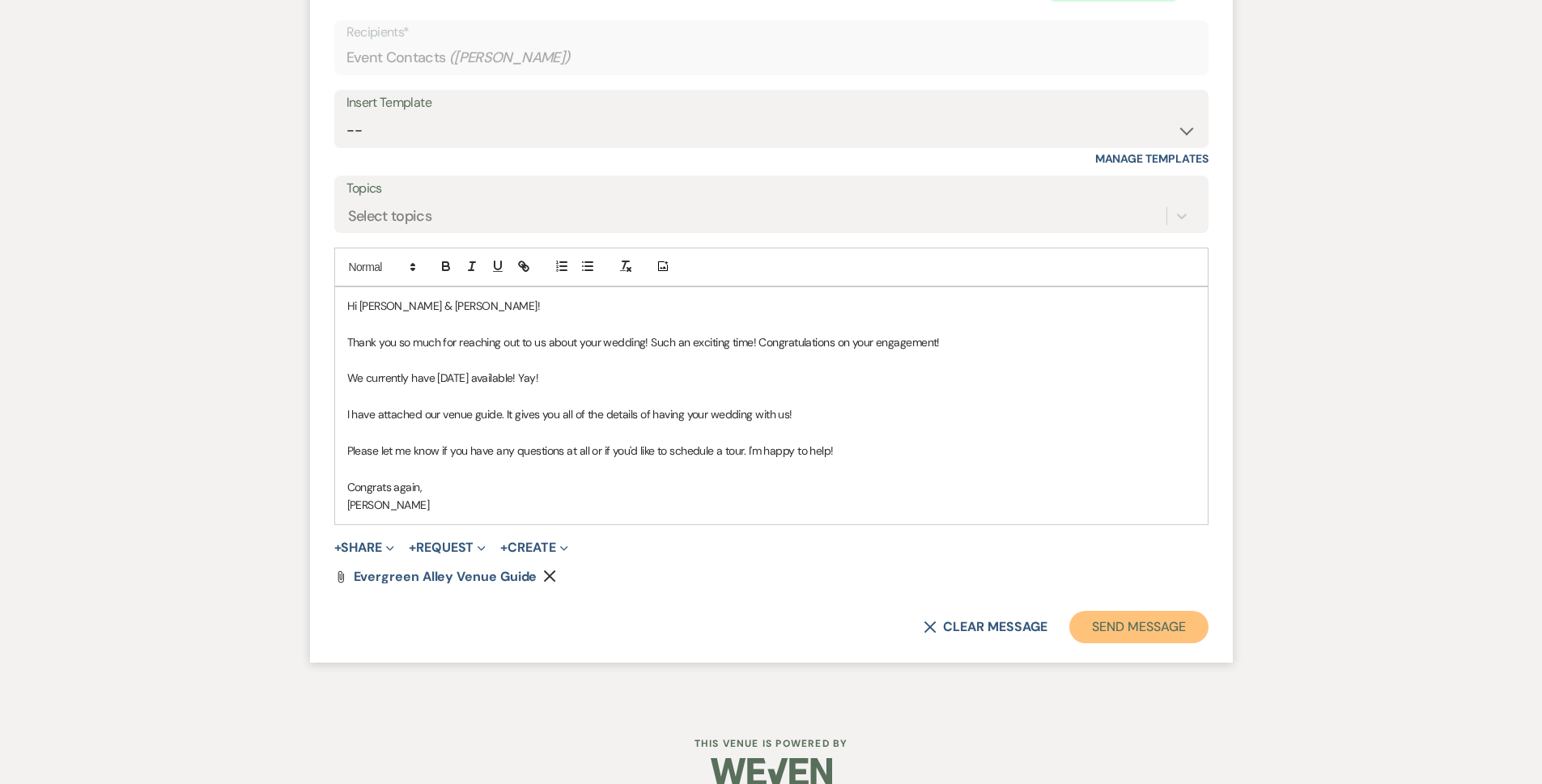
click at [1159, 639] on button "Send Message" at bounding box center [1138, 627] width 138 height 33
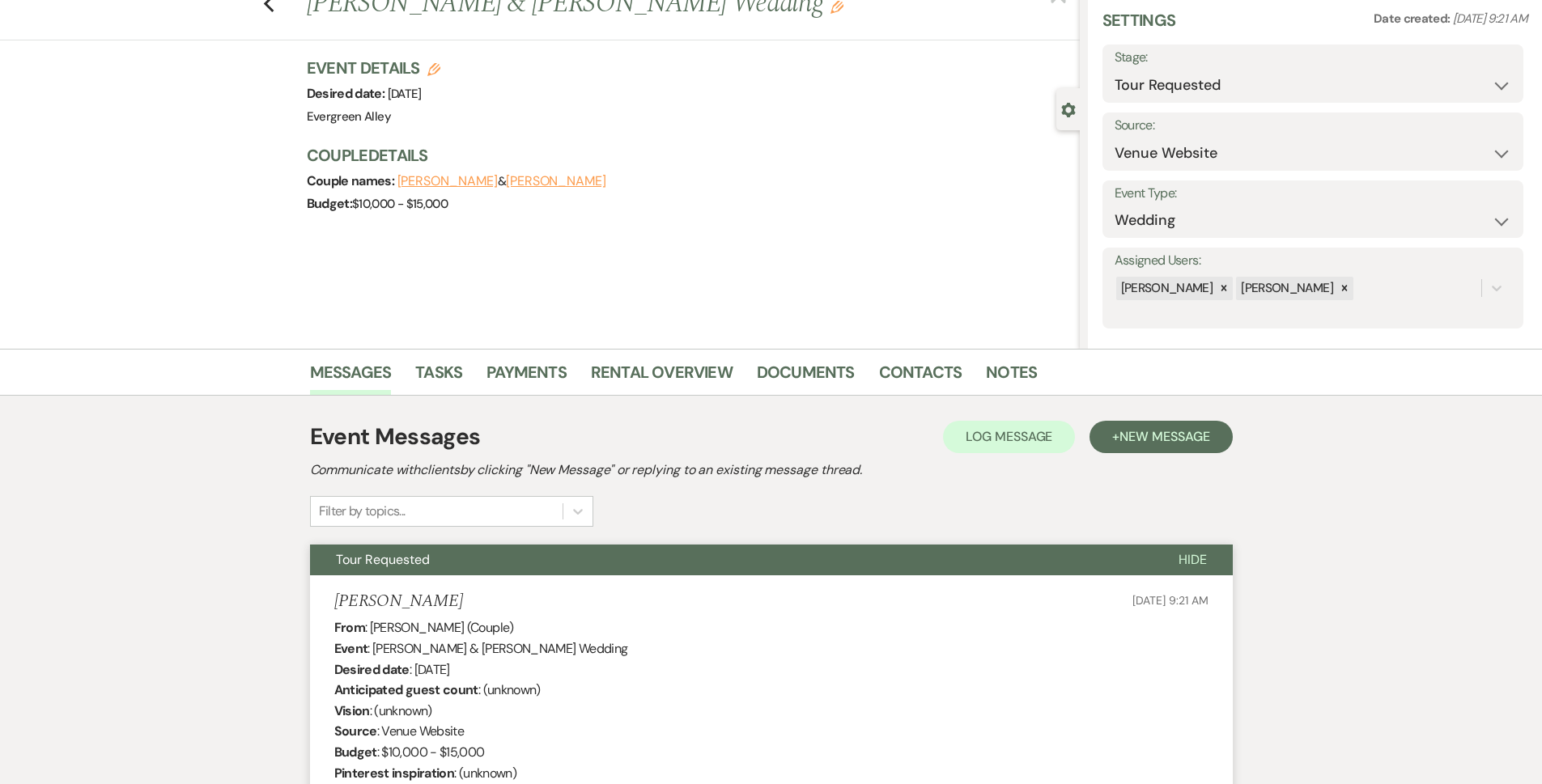
scroll to position [0, 0]
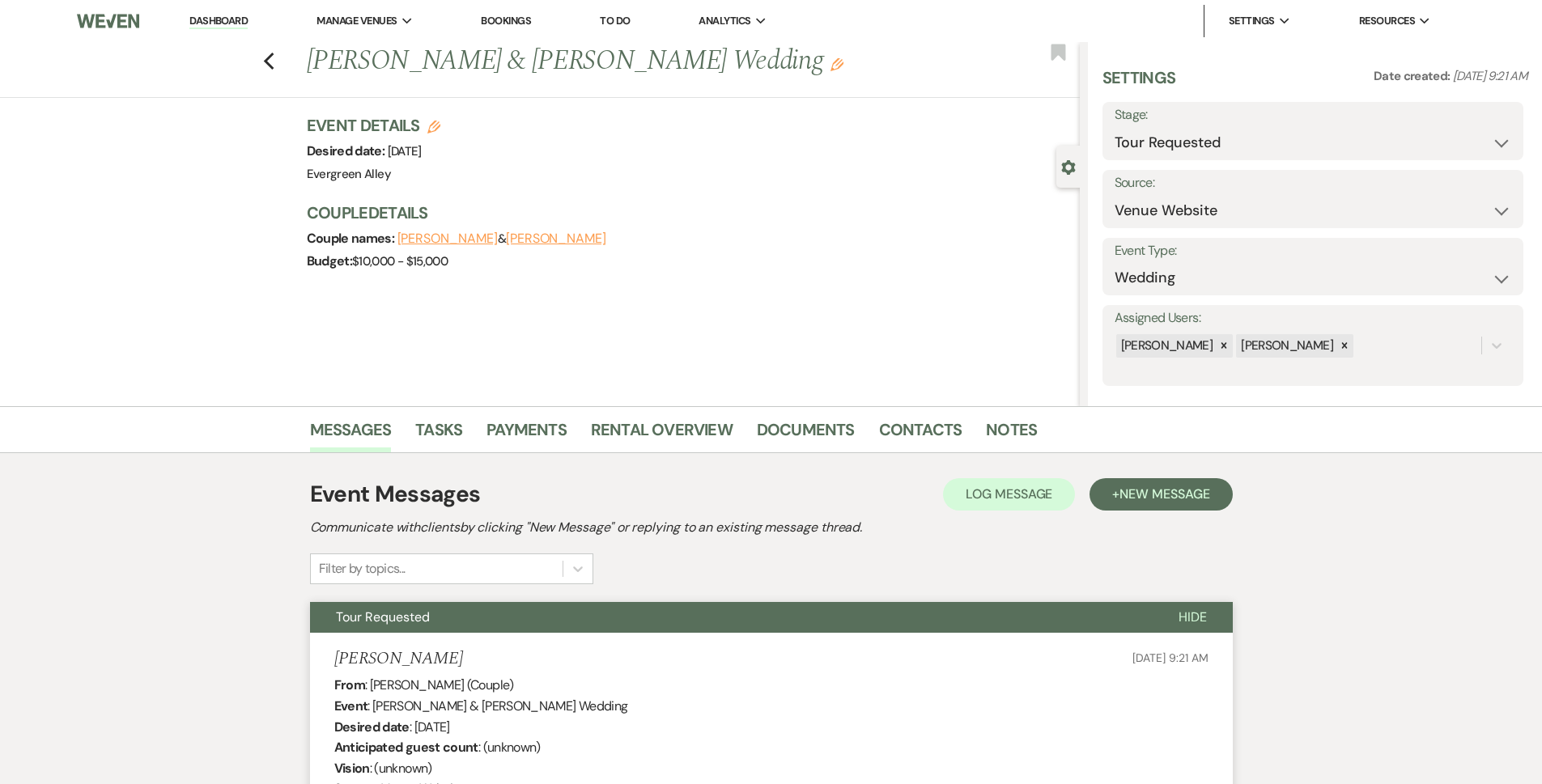
click at [281, 74] on div "Previous [PERSON_NAME] & [PERSON_NAME] Wedding Edit Bookmark" at bounding box center [535, 69] width 1087 height 56
click at [272, 63] on use "button" at bounding box center [269, 61] width 11 height 18
select select "2"
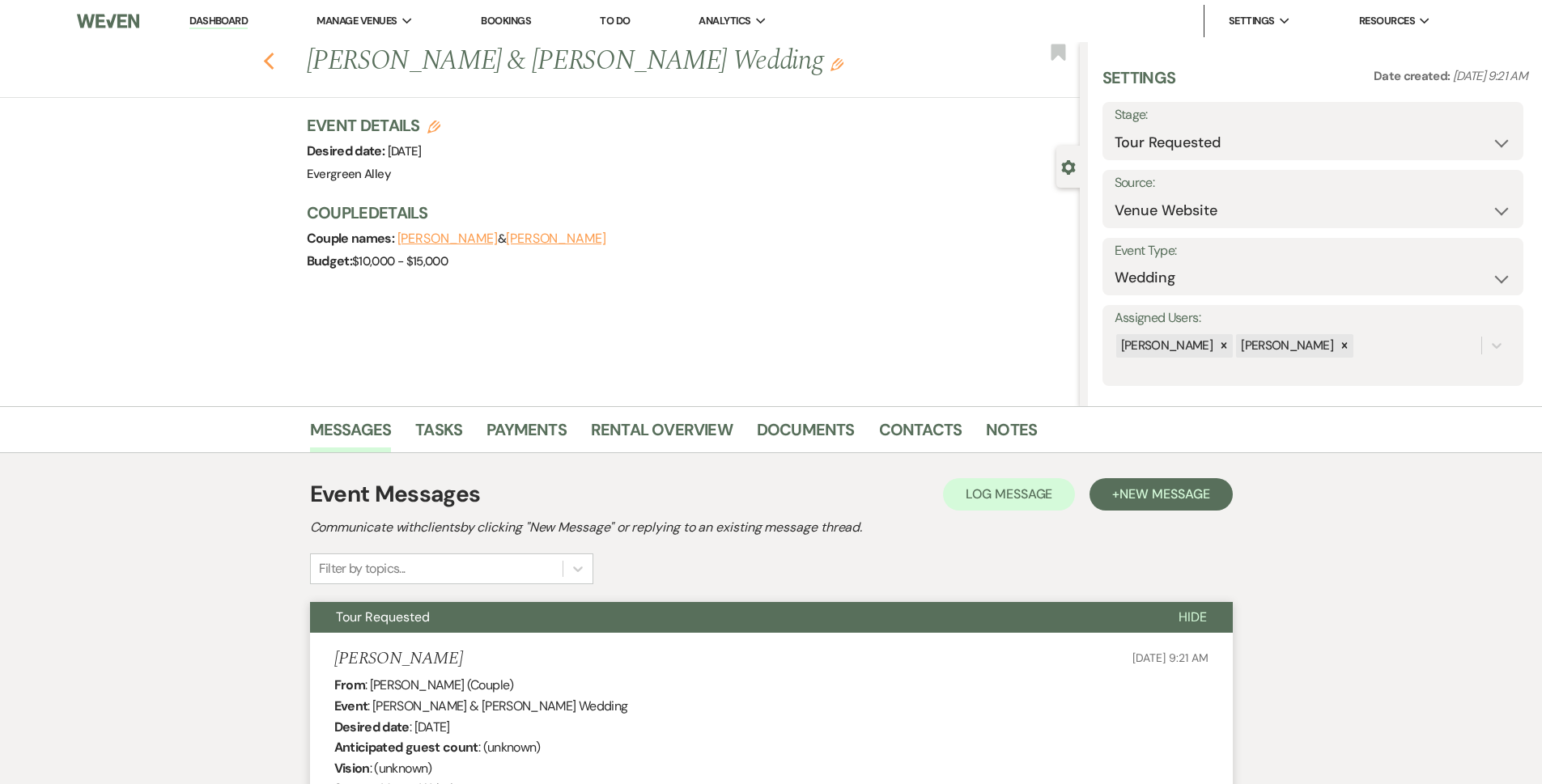
select select "2"
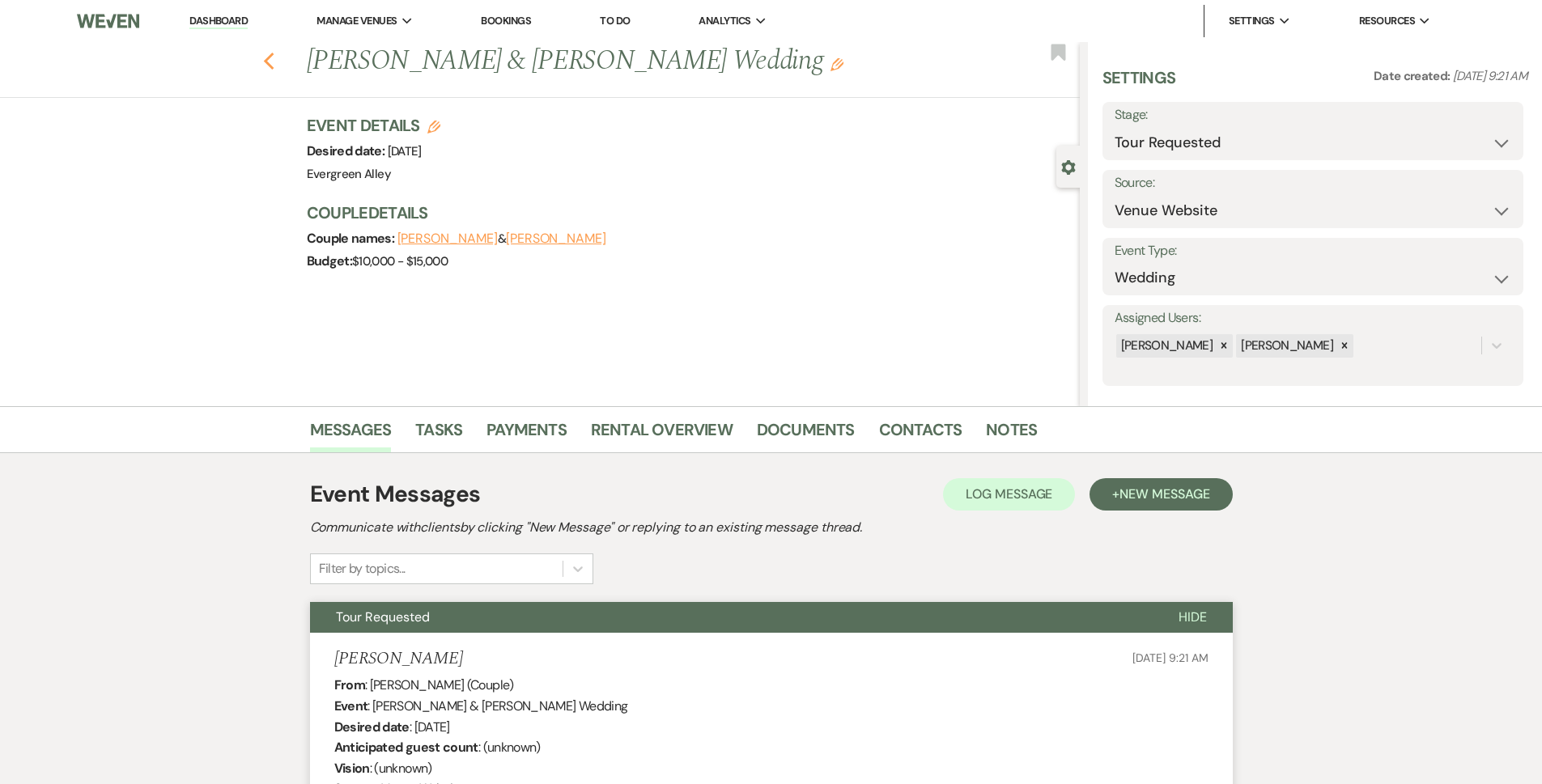
select select "2"
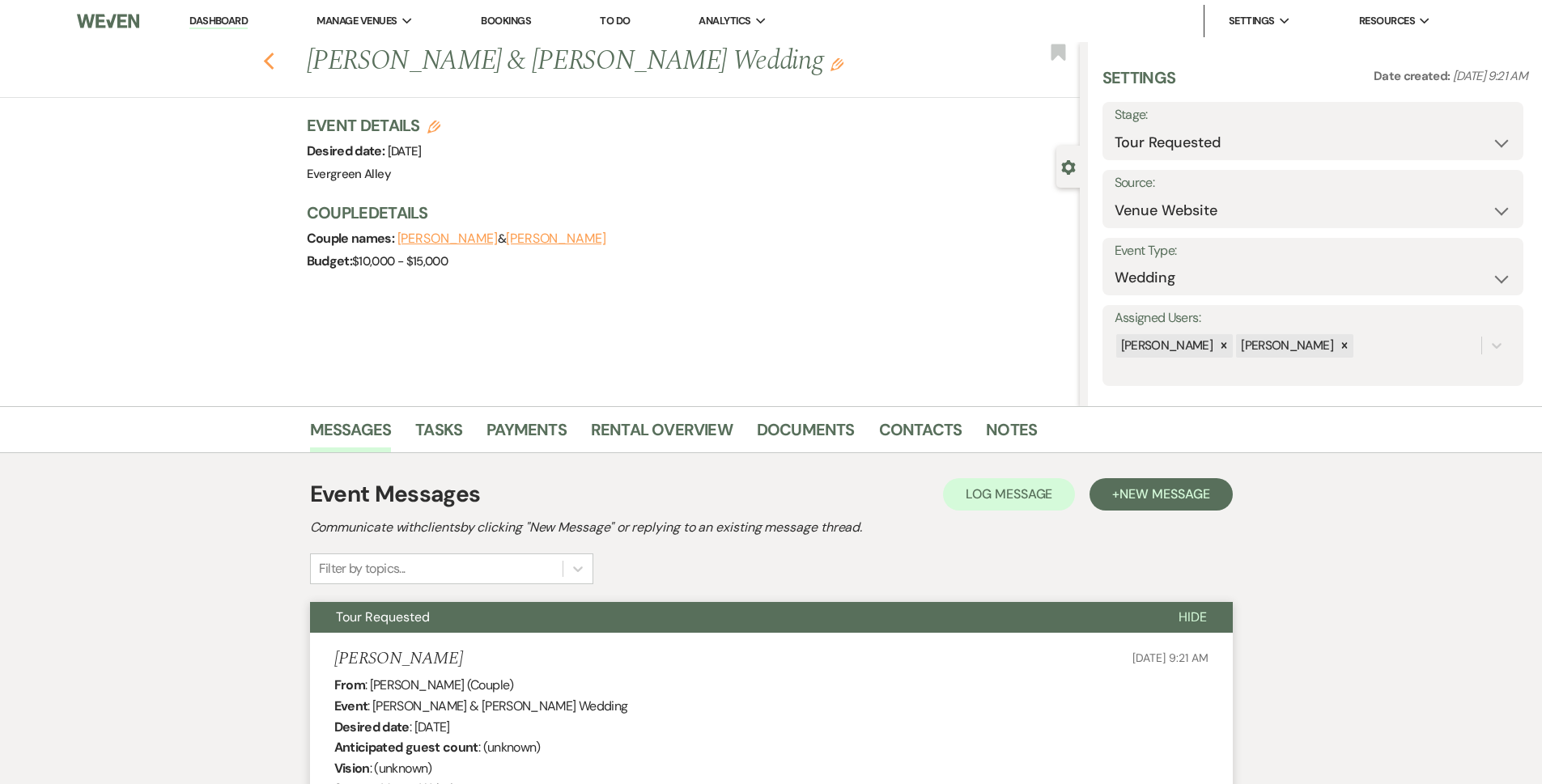
select select "2"
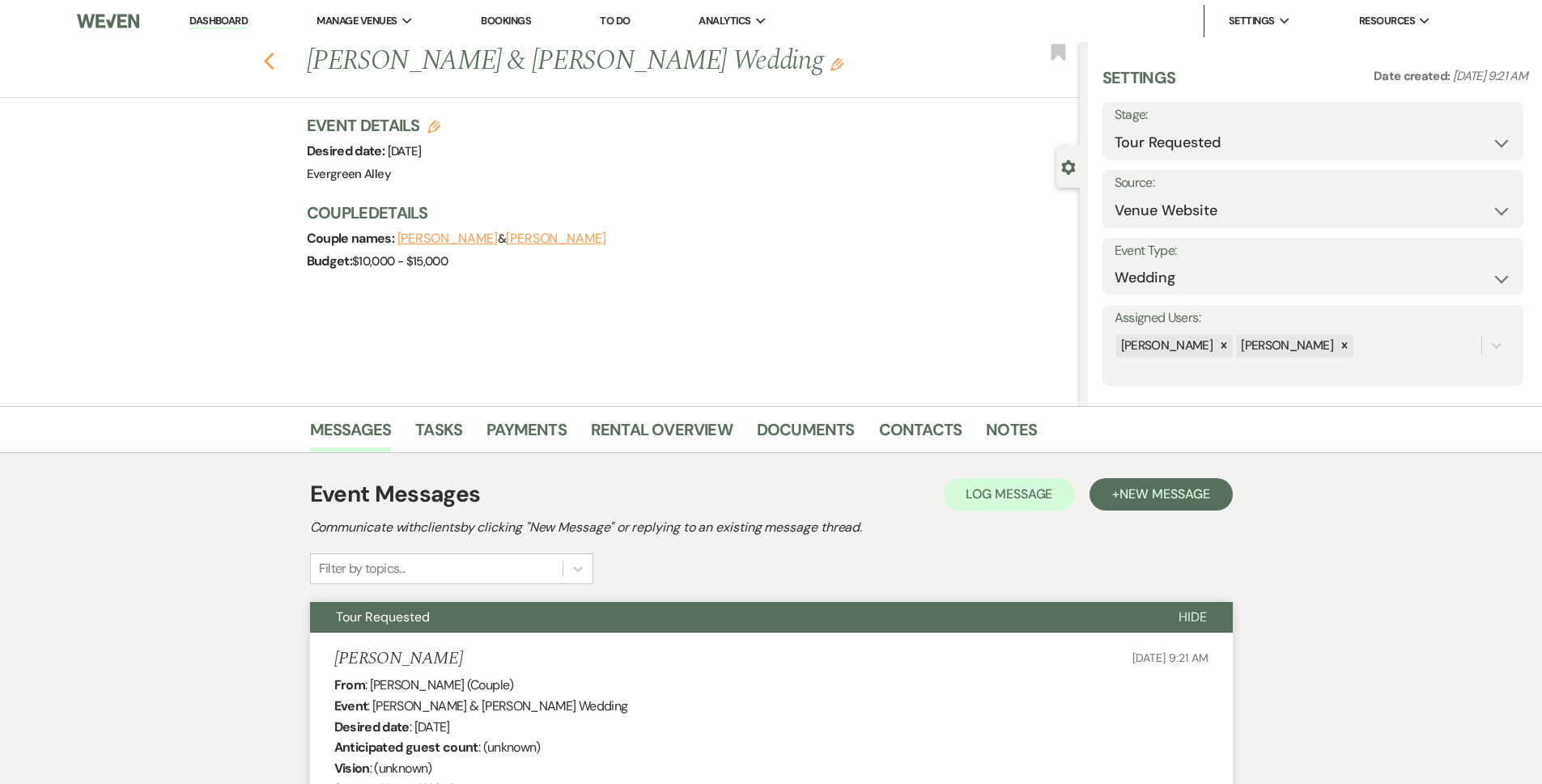
select select "2"
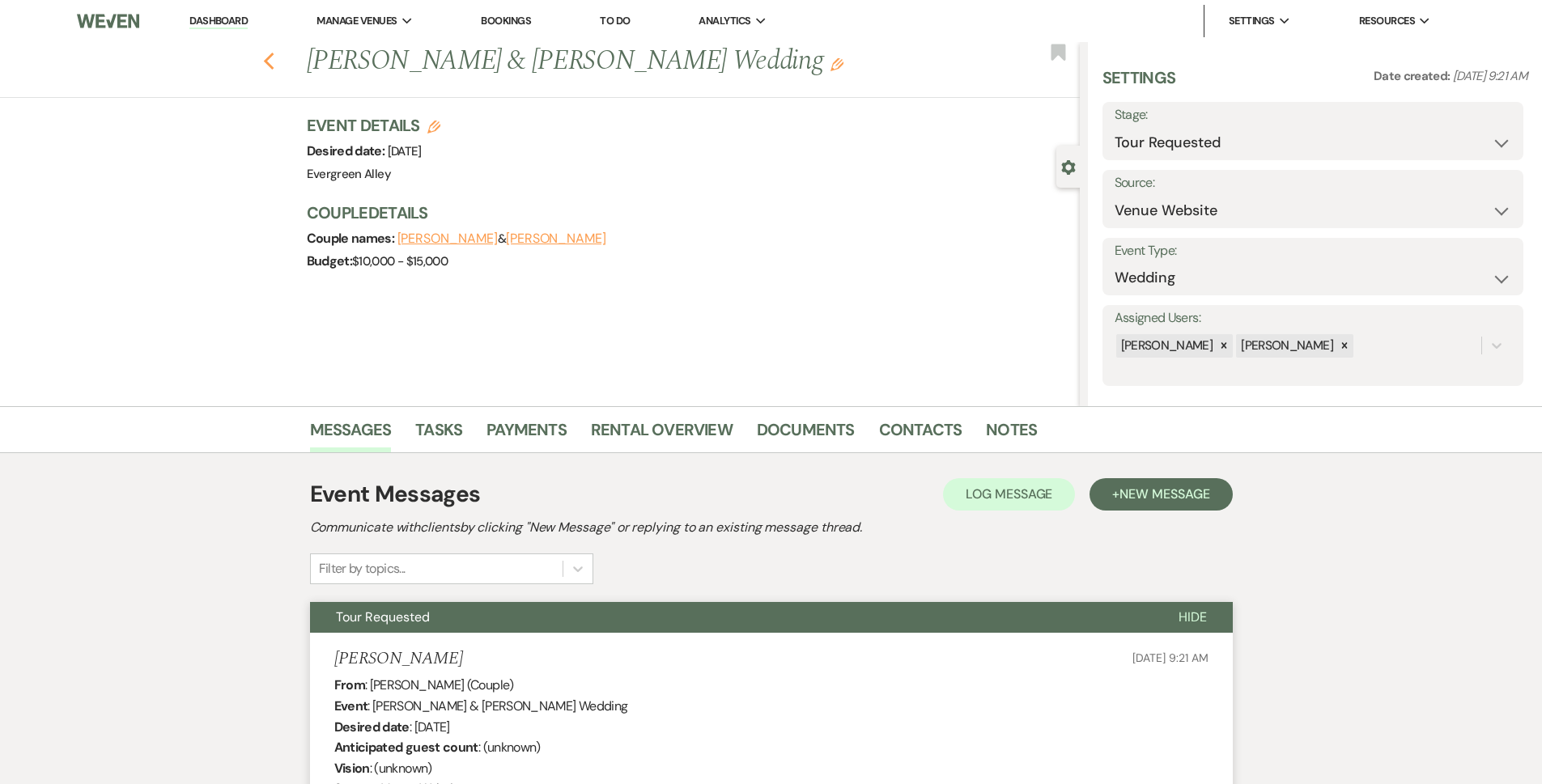
select select "2"
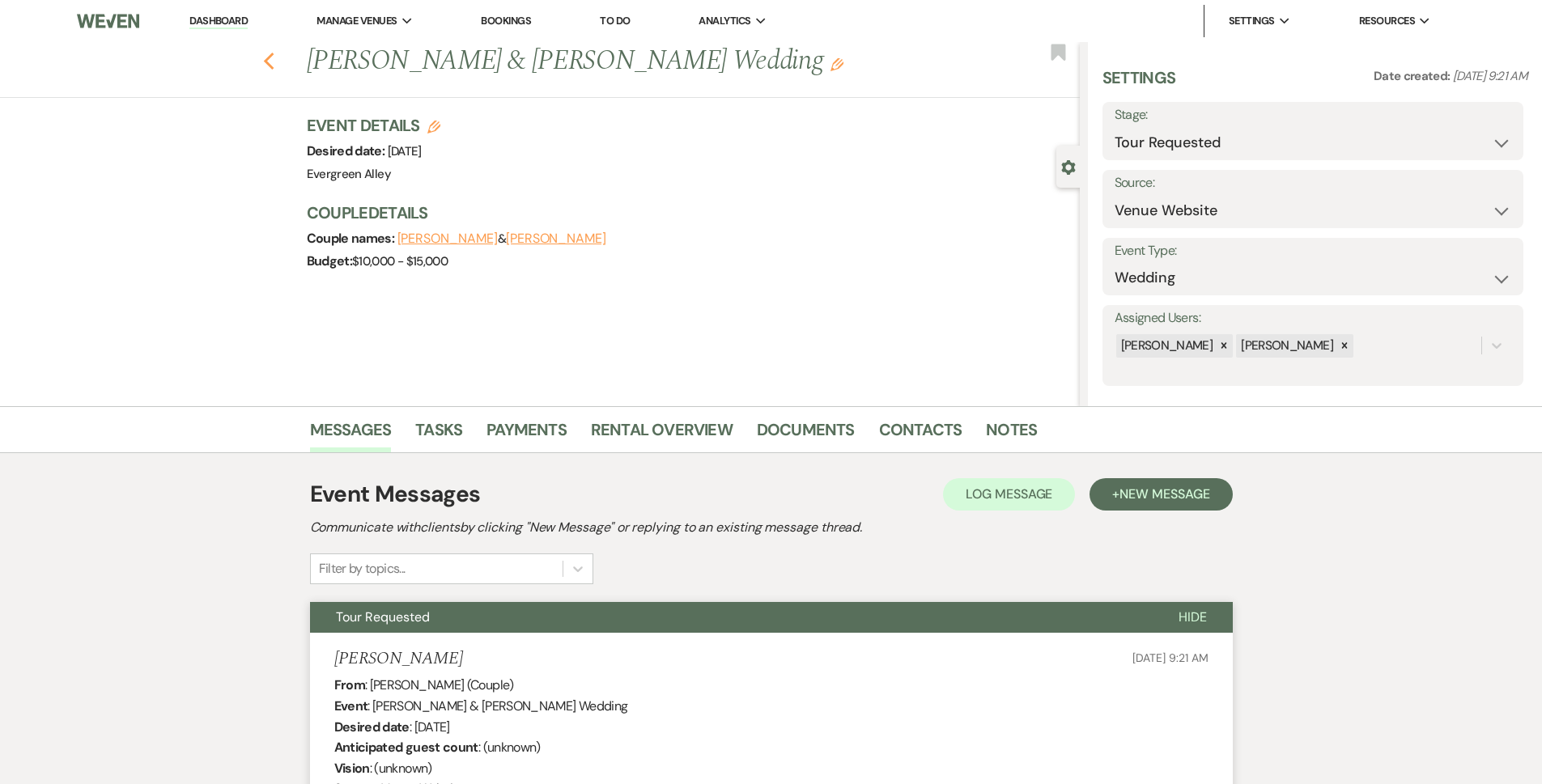
select select "2"
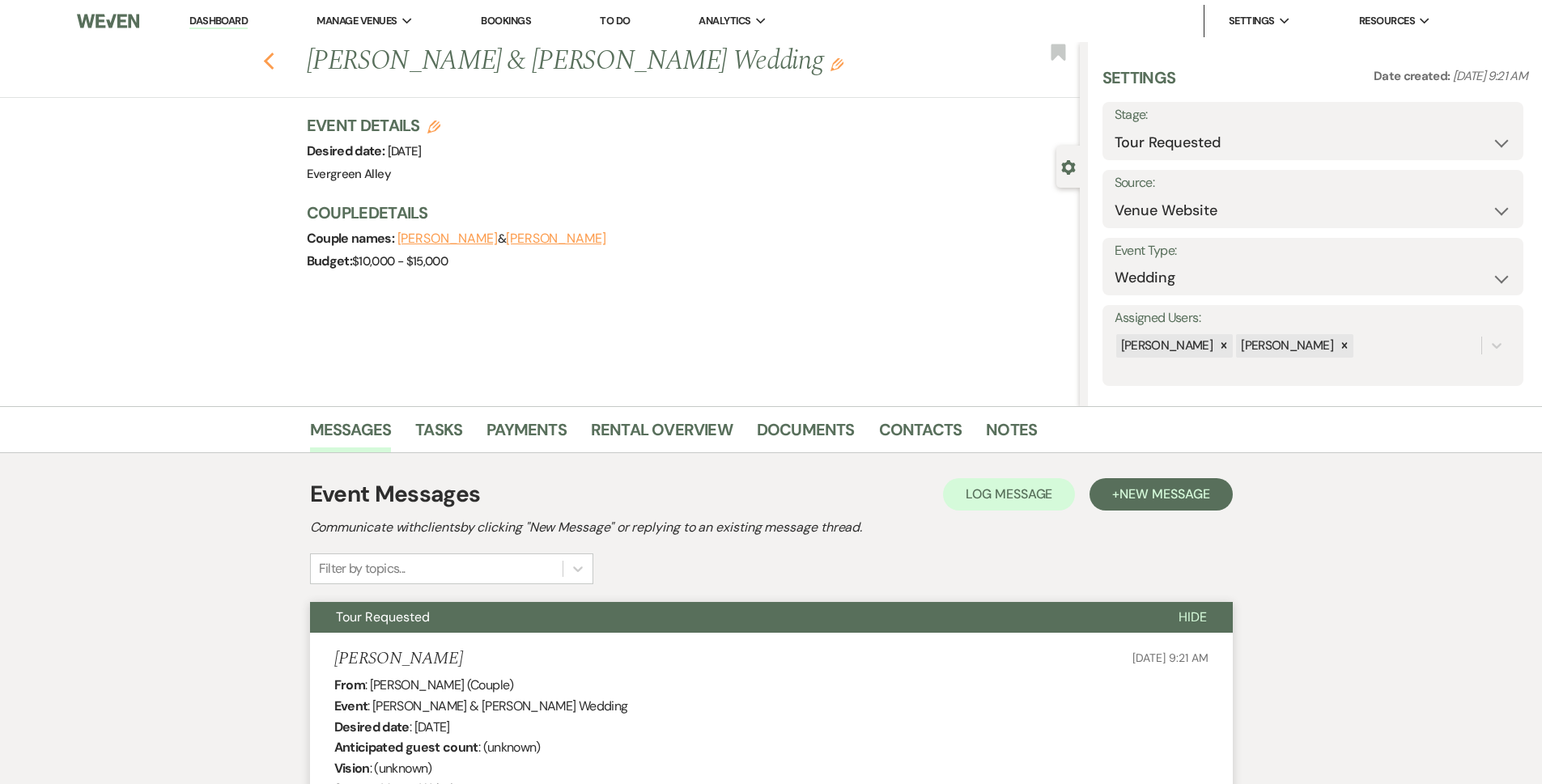
select select "2"
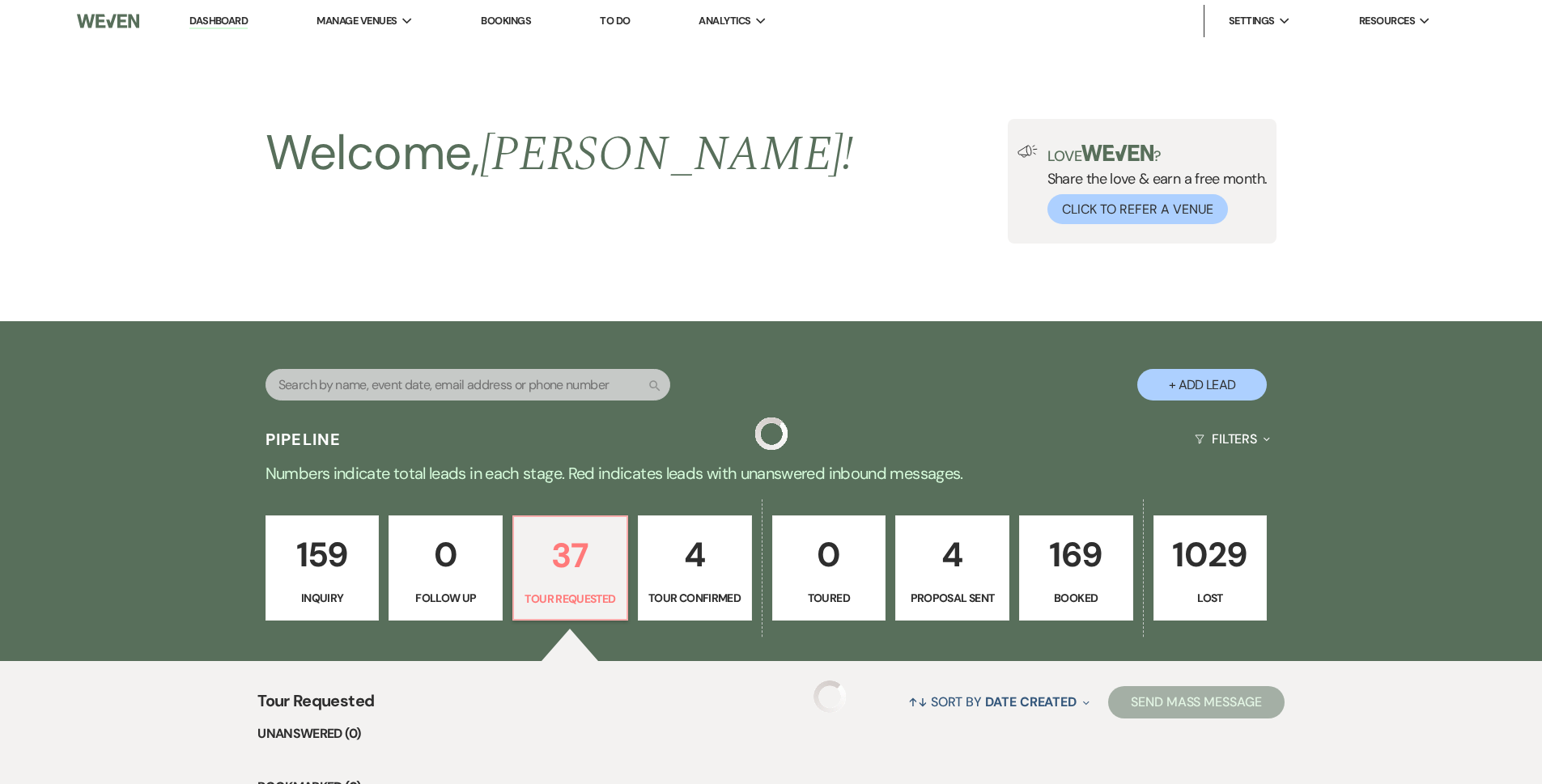
scroll to position [243, 0]
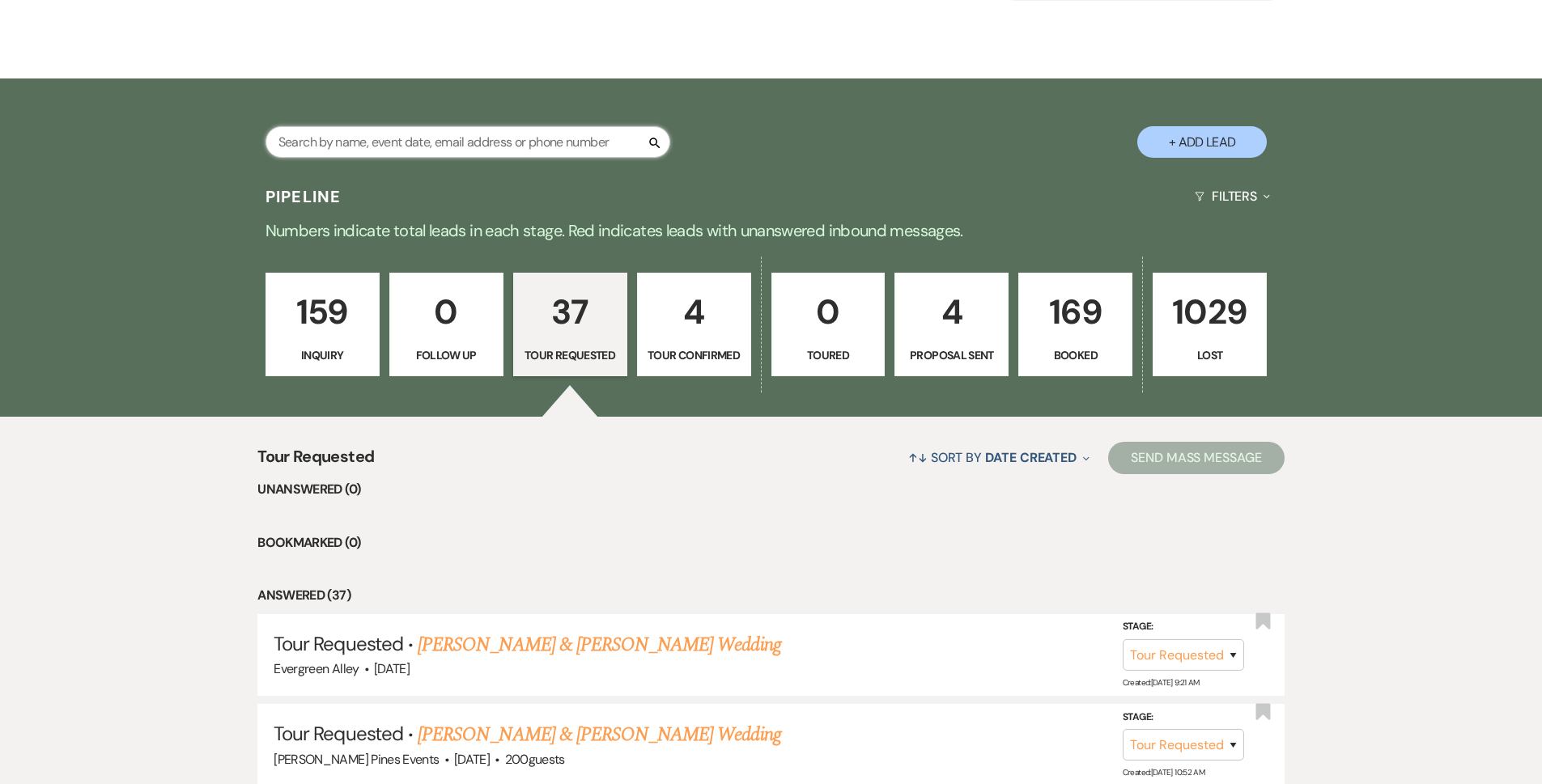
click at [489, 153] on input "text" at bounding box center [468, 142] width 405 height 32
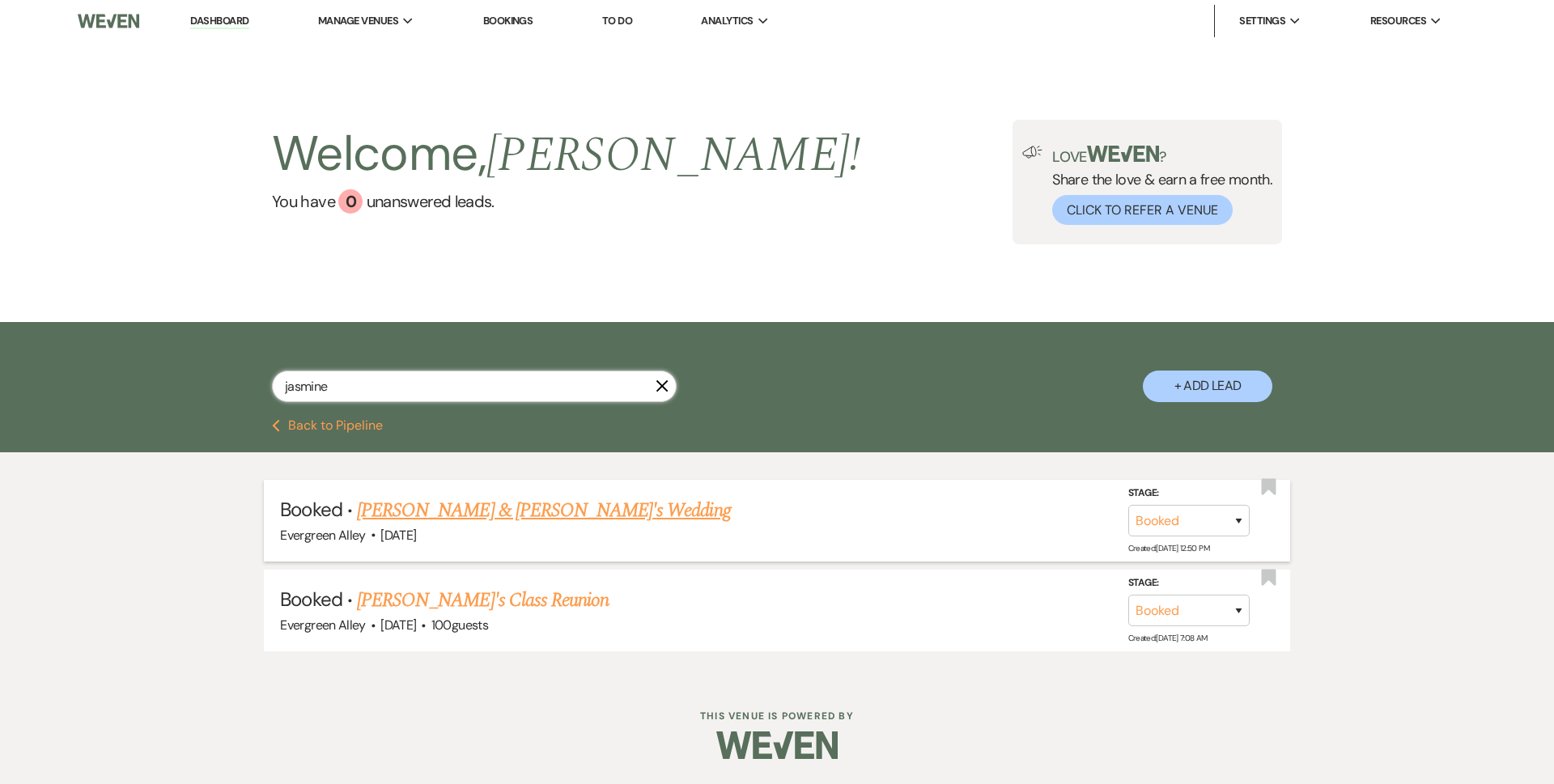
type input "jasmine"
click at [558, 509] on link "[PERSON_NAME] & [PERSON_NAME]'s Wedding" at bounding box center [544, 510] width 374 height 29
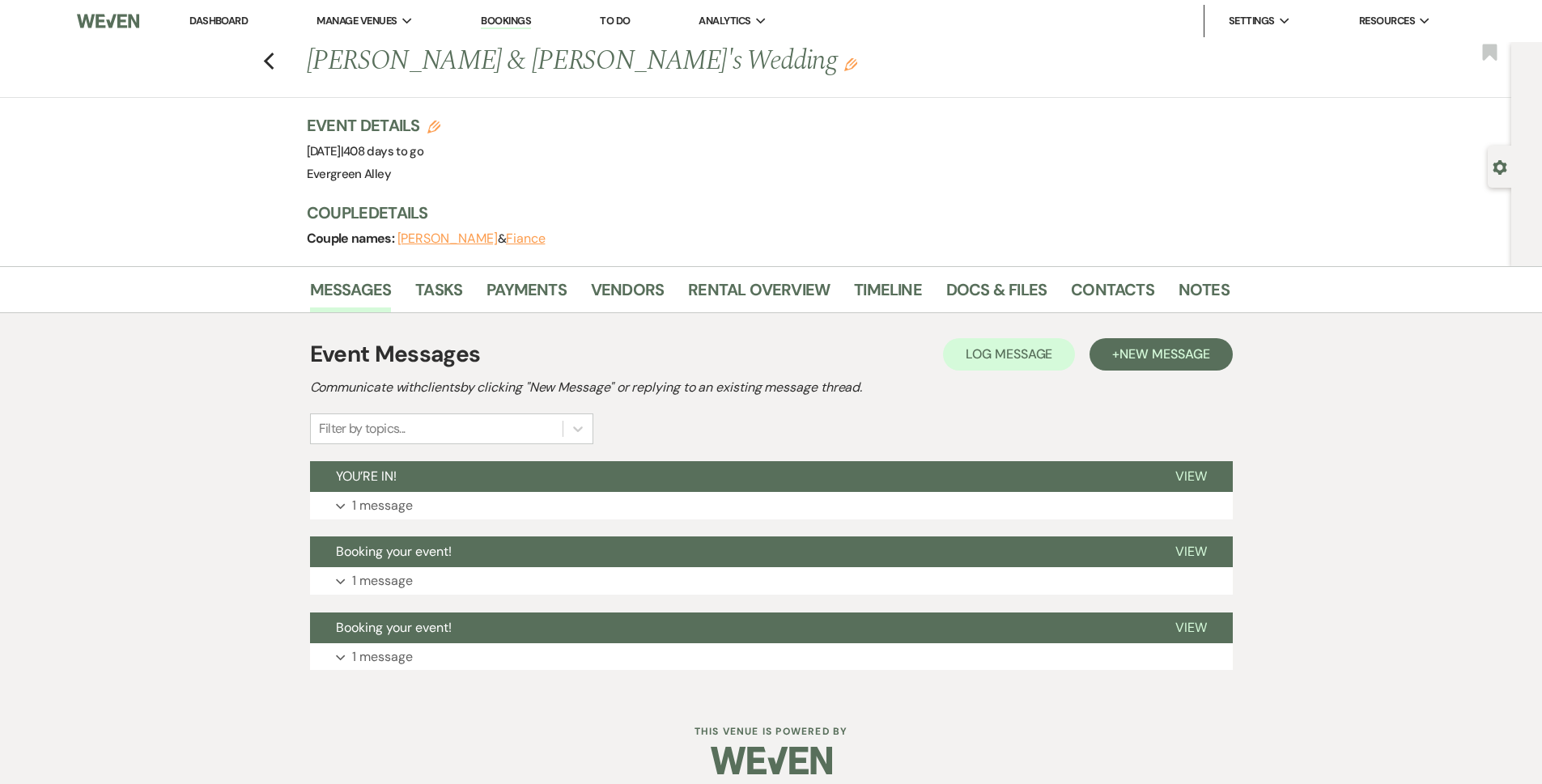
click at [525, 19] on link "Bookings" at bounding box center [505, 21] width 51 height 15
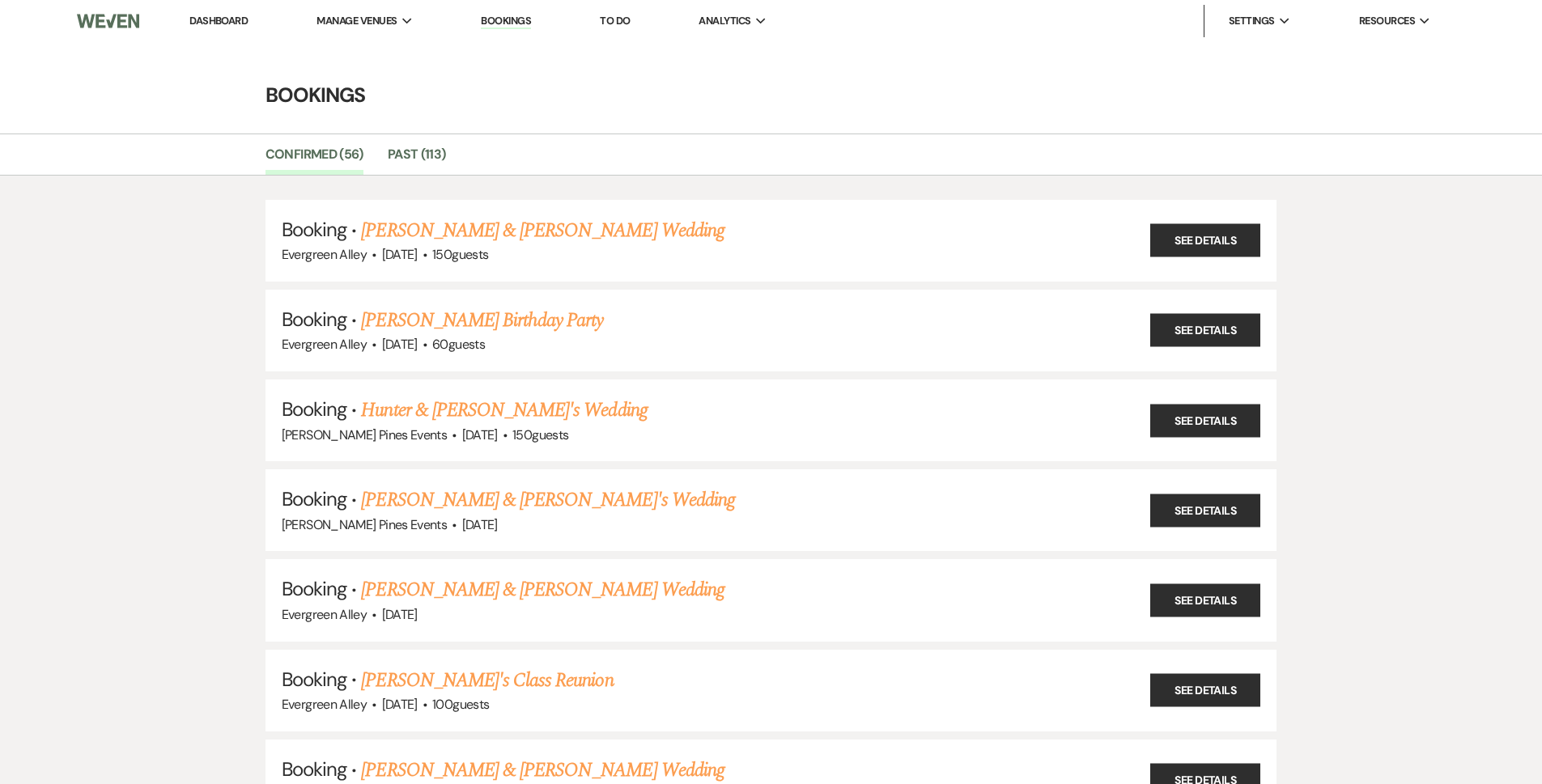
click at [227, 20] on link "Dashboard" at bounding box center [219, 21] width 58 height 14
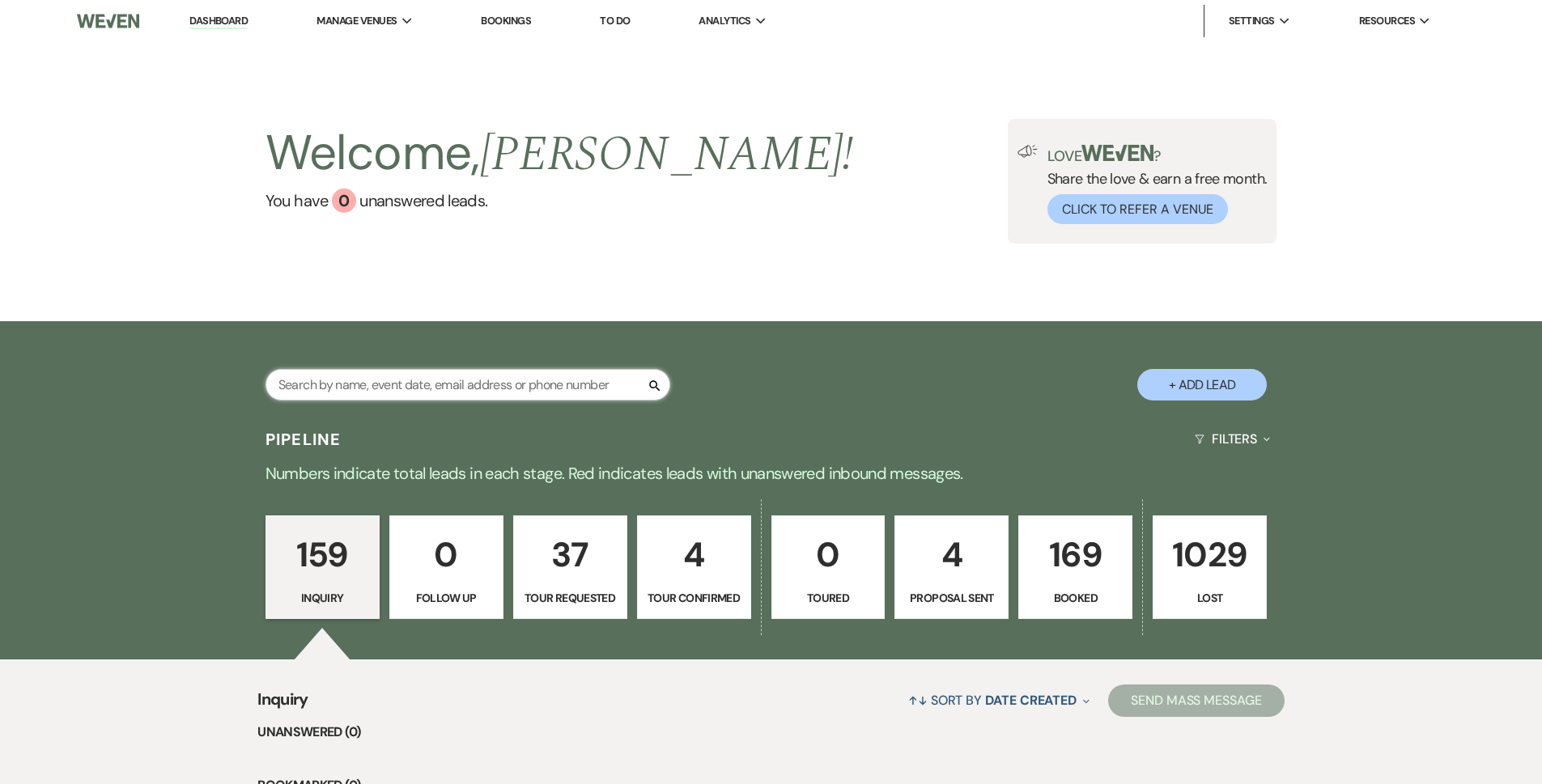
click at [400, 391] on input "text" at bounding box center [468, 384] width 405 height 32
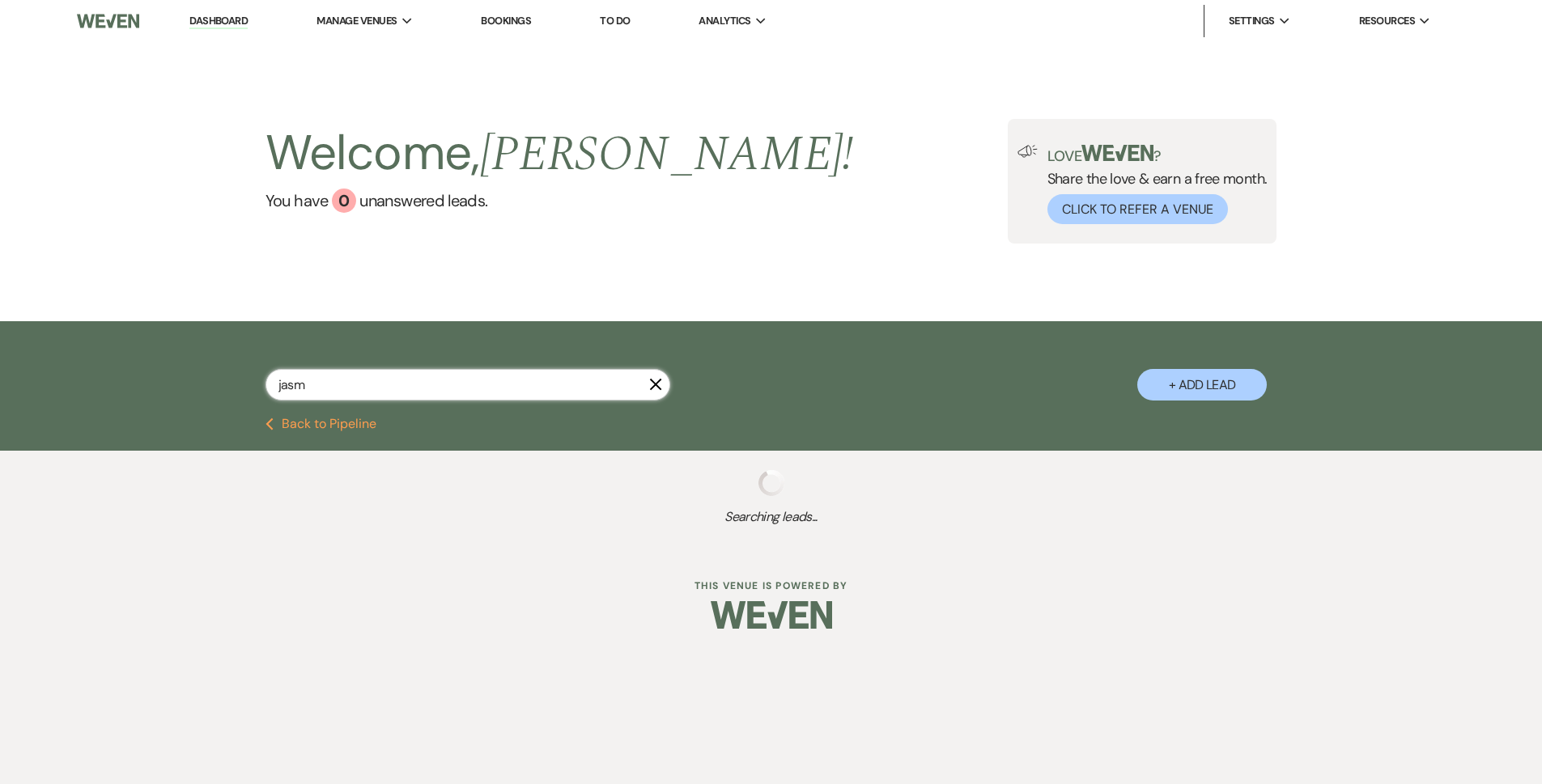
type input "jasmi"
select select "8"
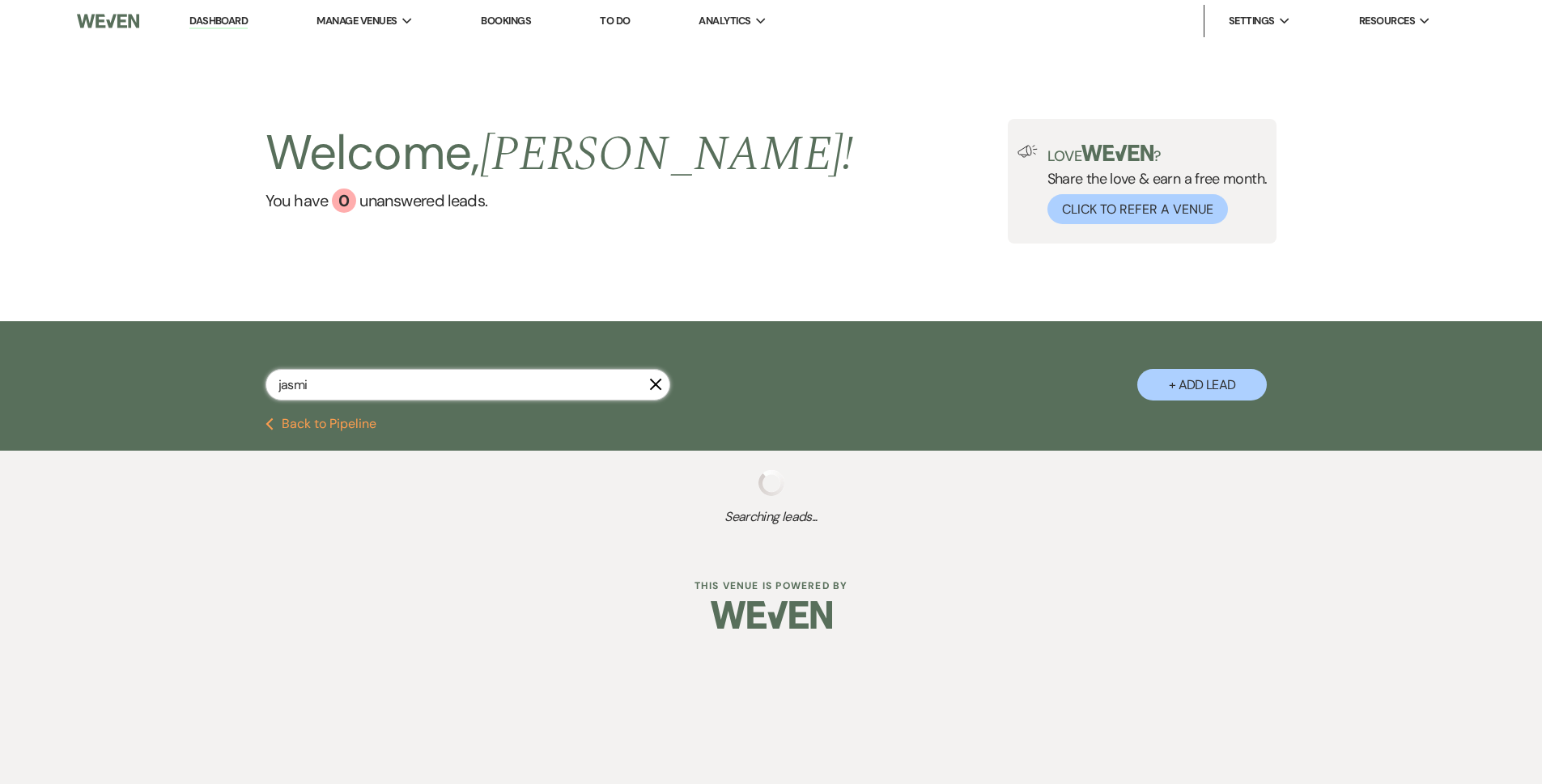
select select "8"
select select "5"
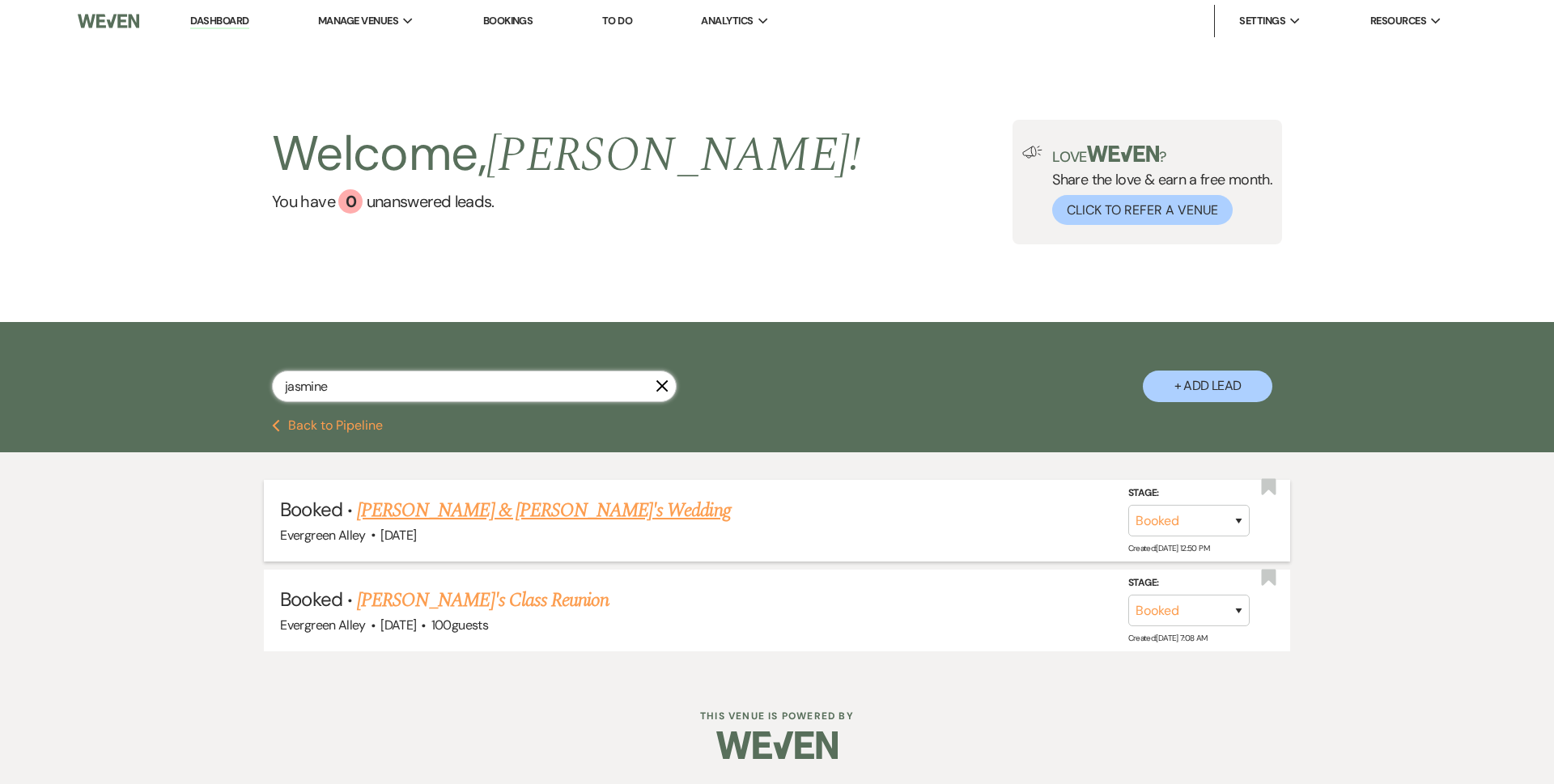
type input "jasmine"
click at [517, 505] on link "[PERSON_NAME] & [PERSON_NAME]'s Wedding" at bounding box center [544, 510] width 374 height 29
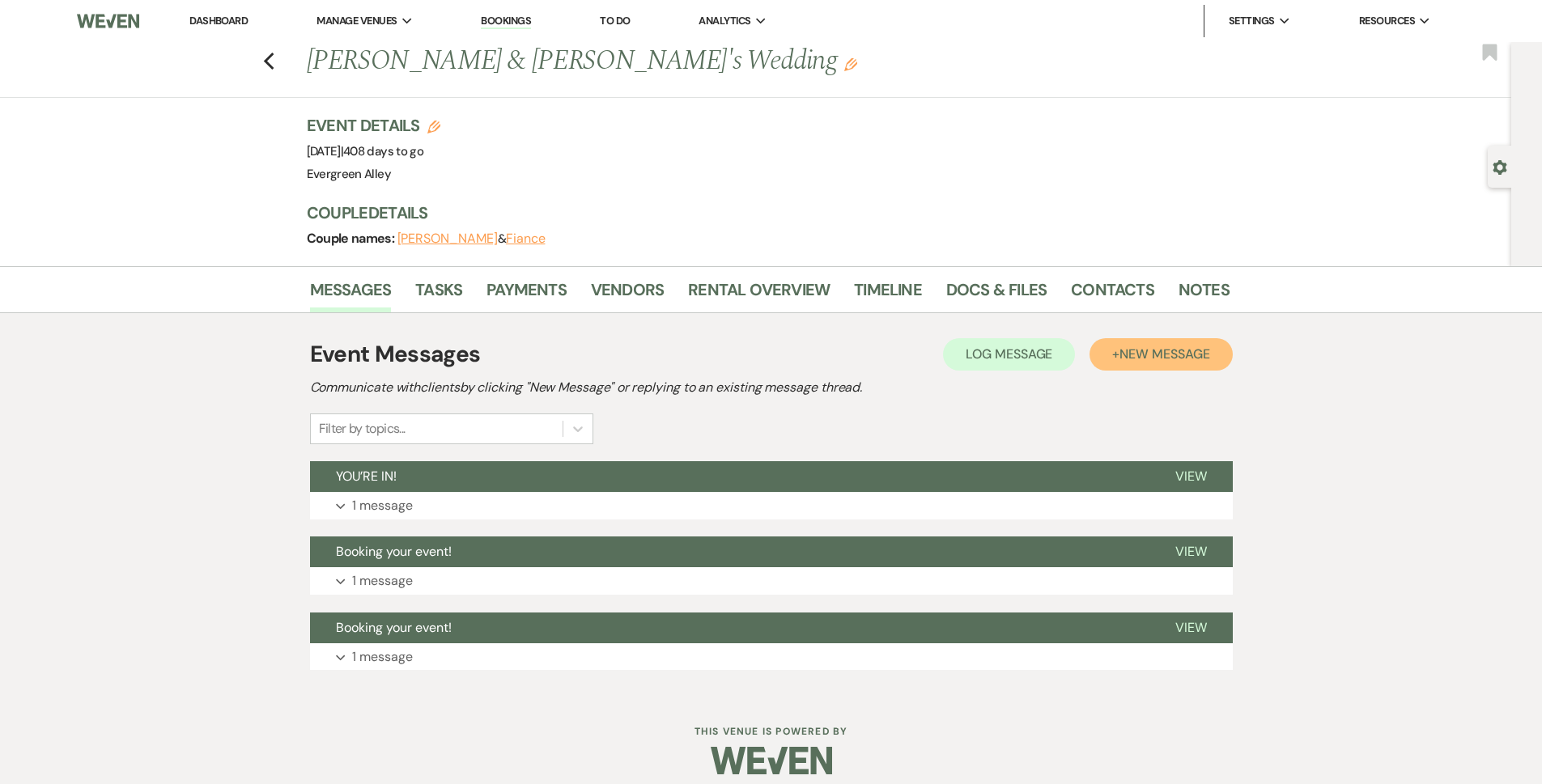
click at [1129, 358] on span "New Message" at bounding box center [1164, 353] width 90 height 17
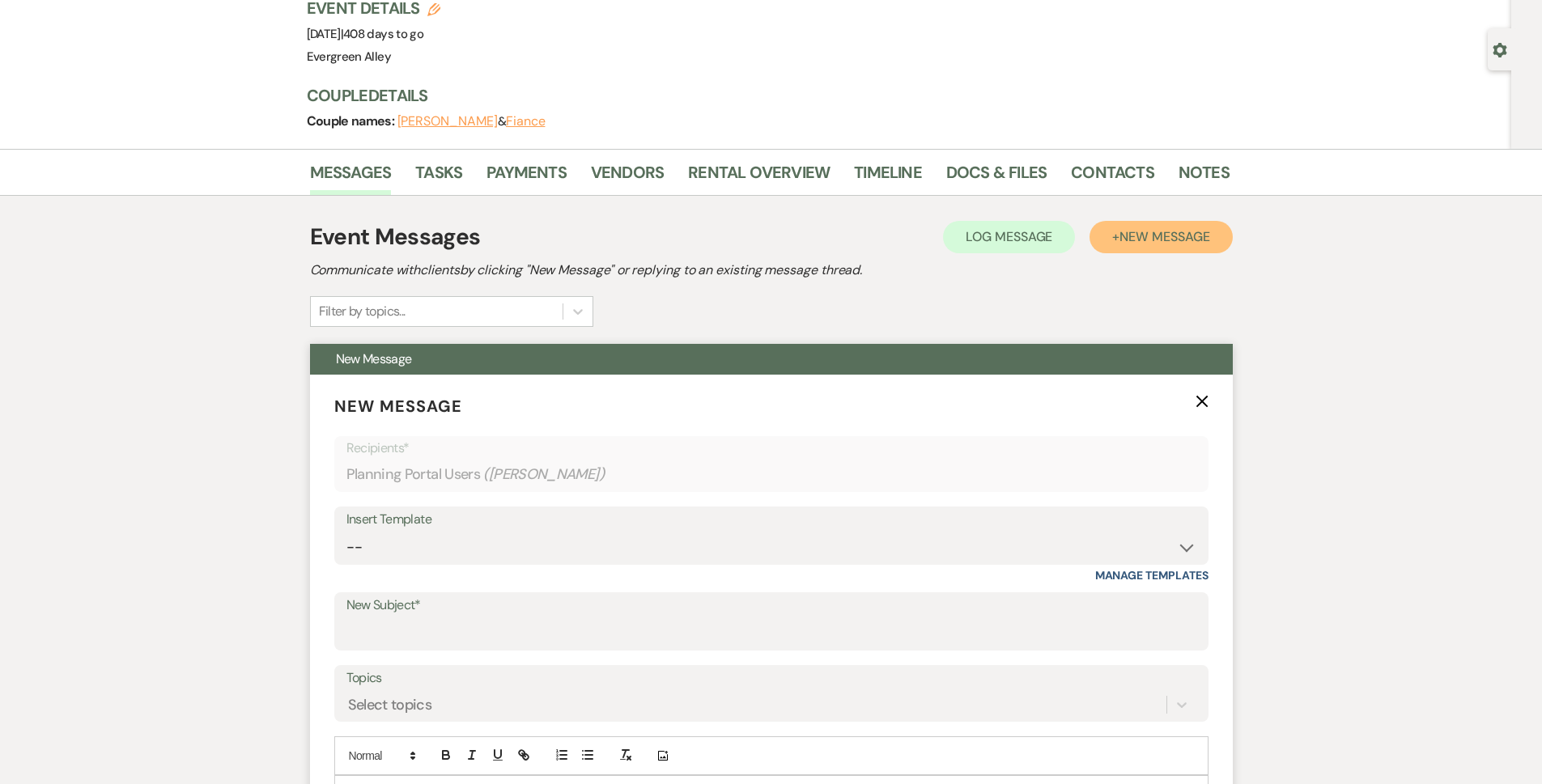
scroll to position [243, 0]
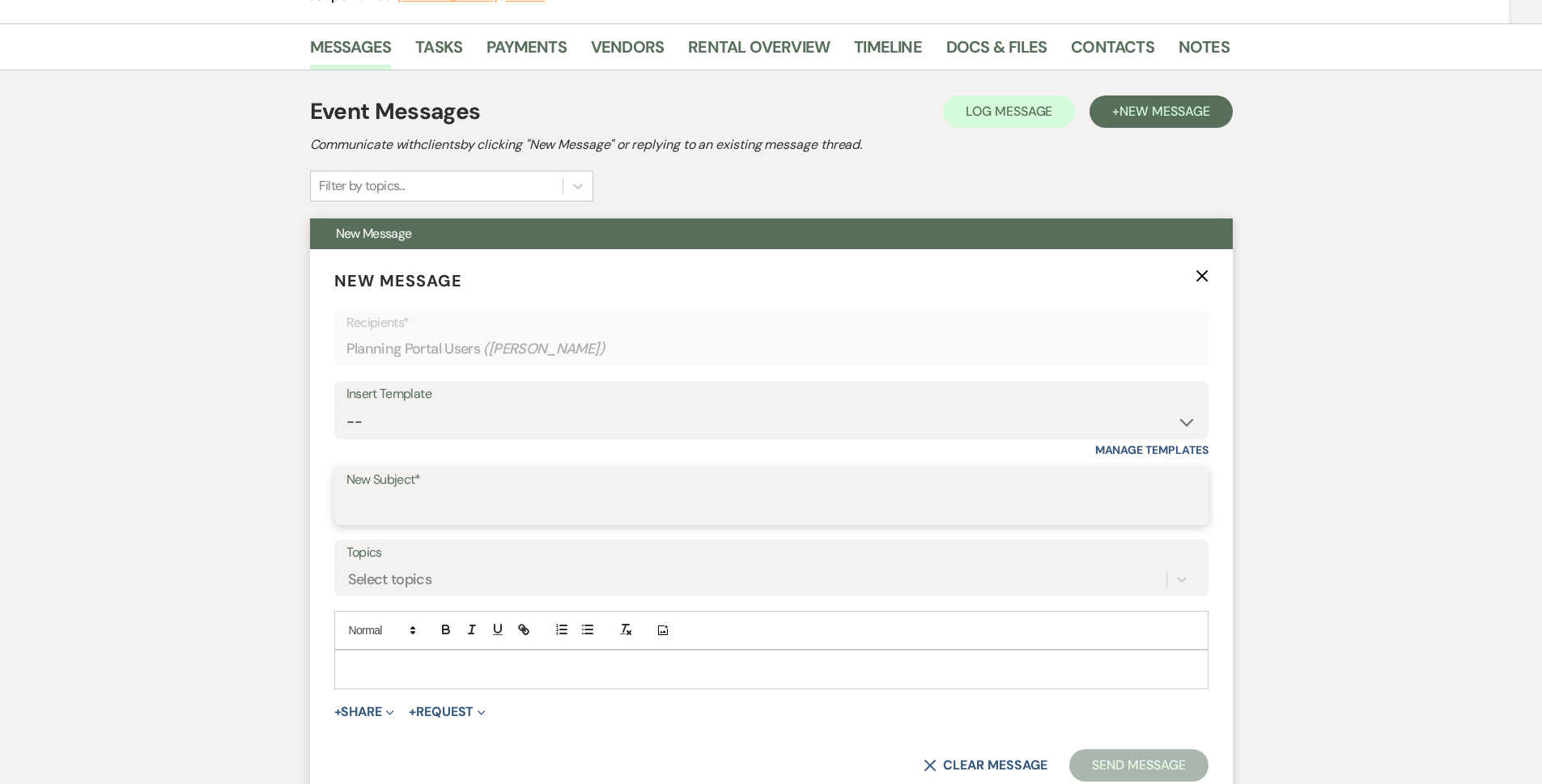
click at [418, 493] on input "New Subject*" at bounding box center [771, 508] width 850 height 32
type input "Coordination Contract"
click at [511, 672] on p at bounding box center [771, 669] width 848 height 18
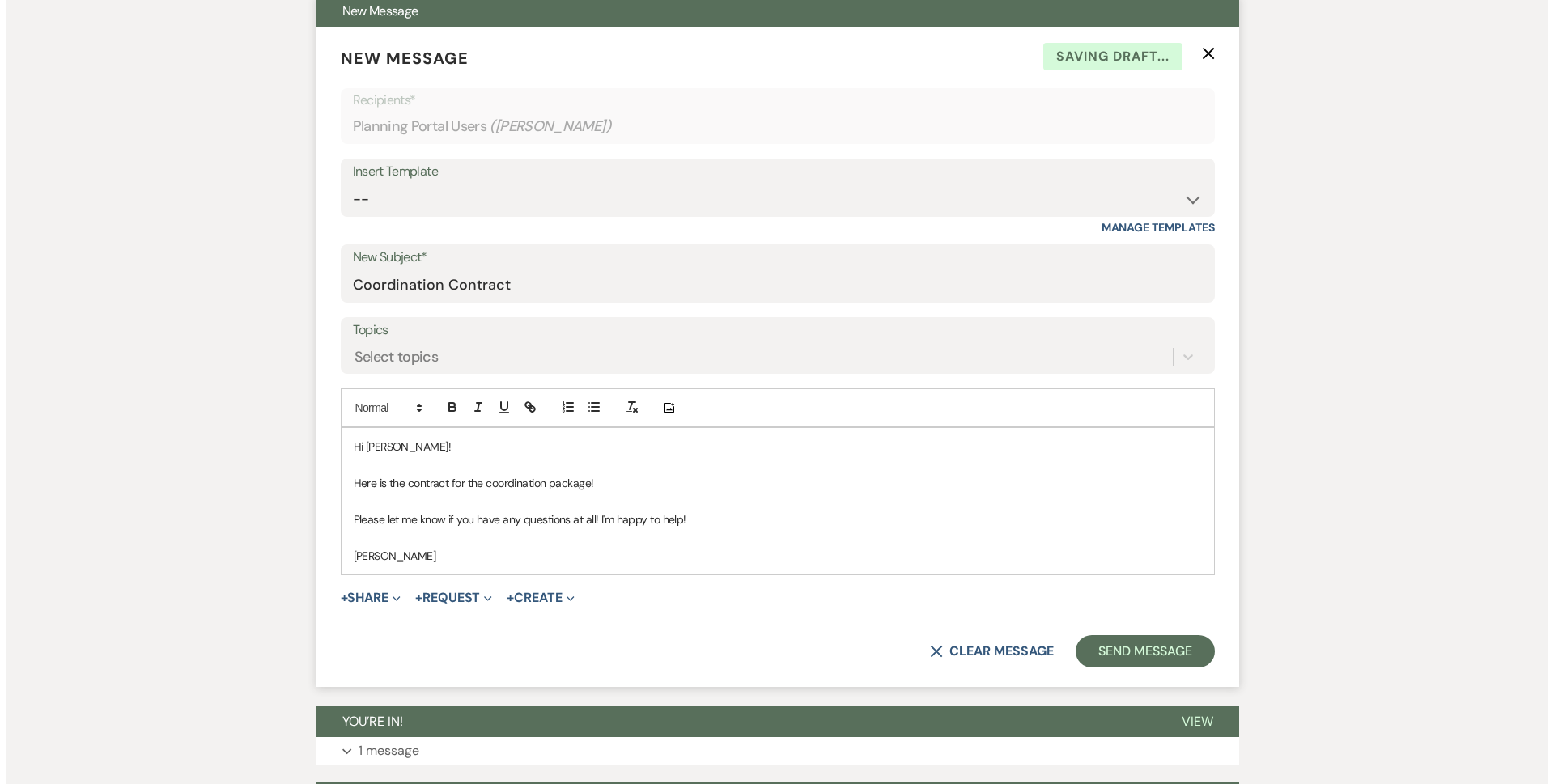
scroll to position [487, 0]
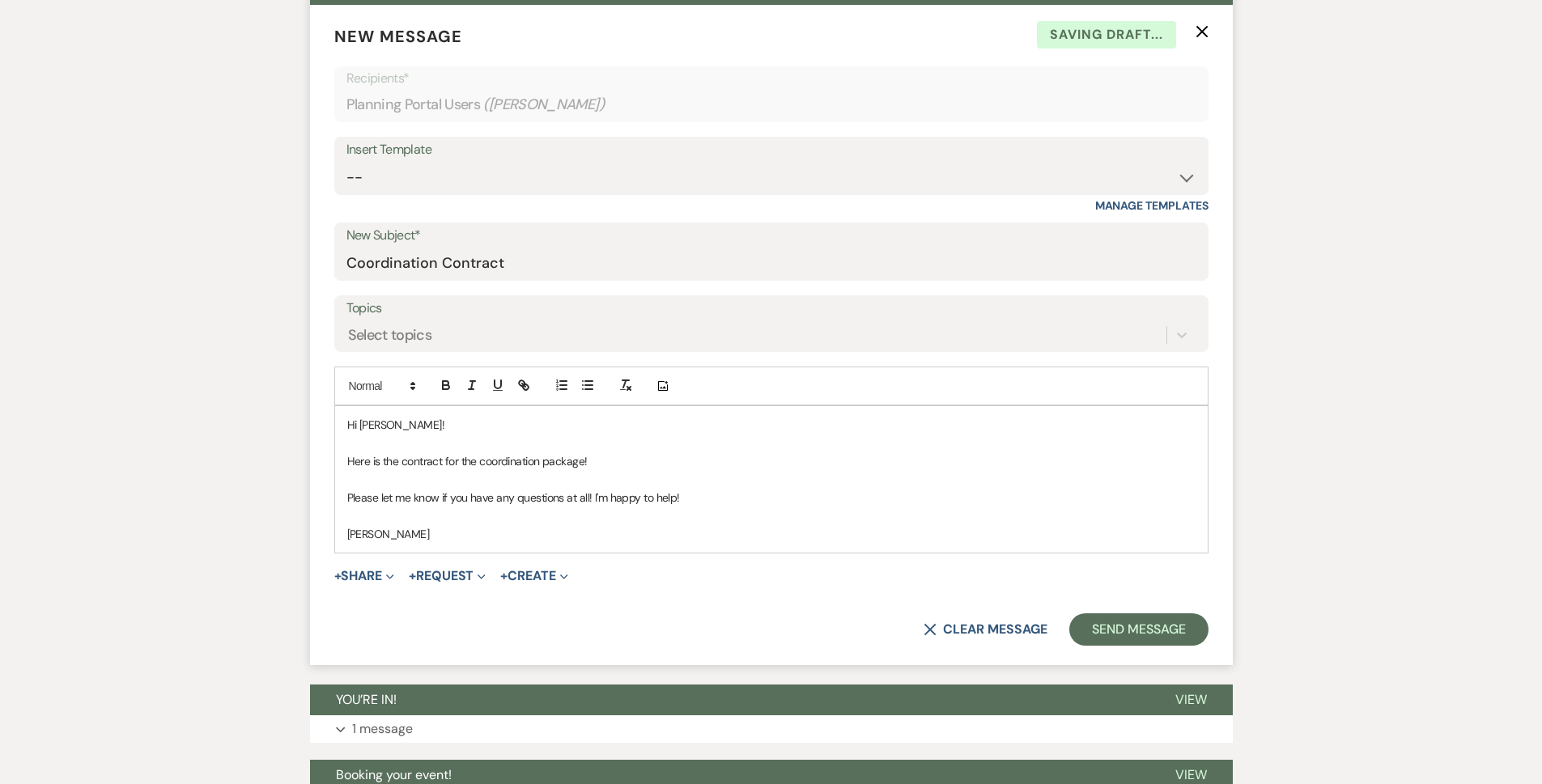
click at [369, 586] on span "+ Share Expand Doc Upload Documents Add Photo Images Pref Vendors Preferred ven…" at bounding box center [364, 576] width 60 height 19
click at [370, 582] on button "+ Share Expand" at bounding box center [364, 576] width 60 height 13
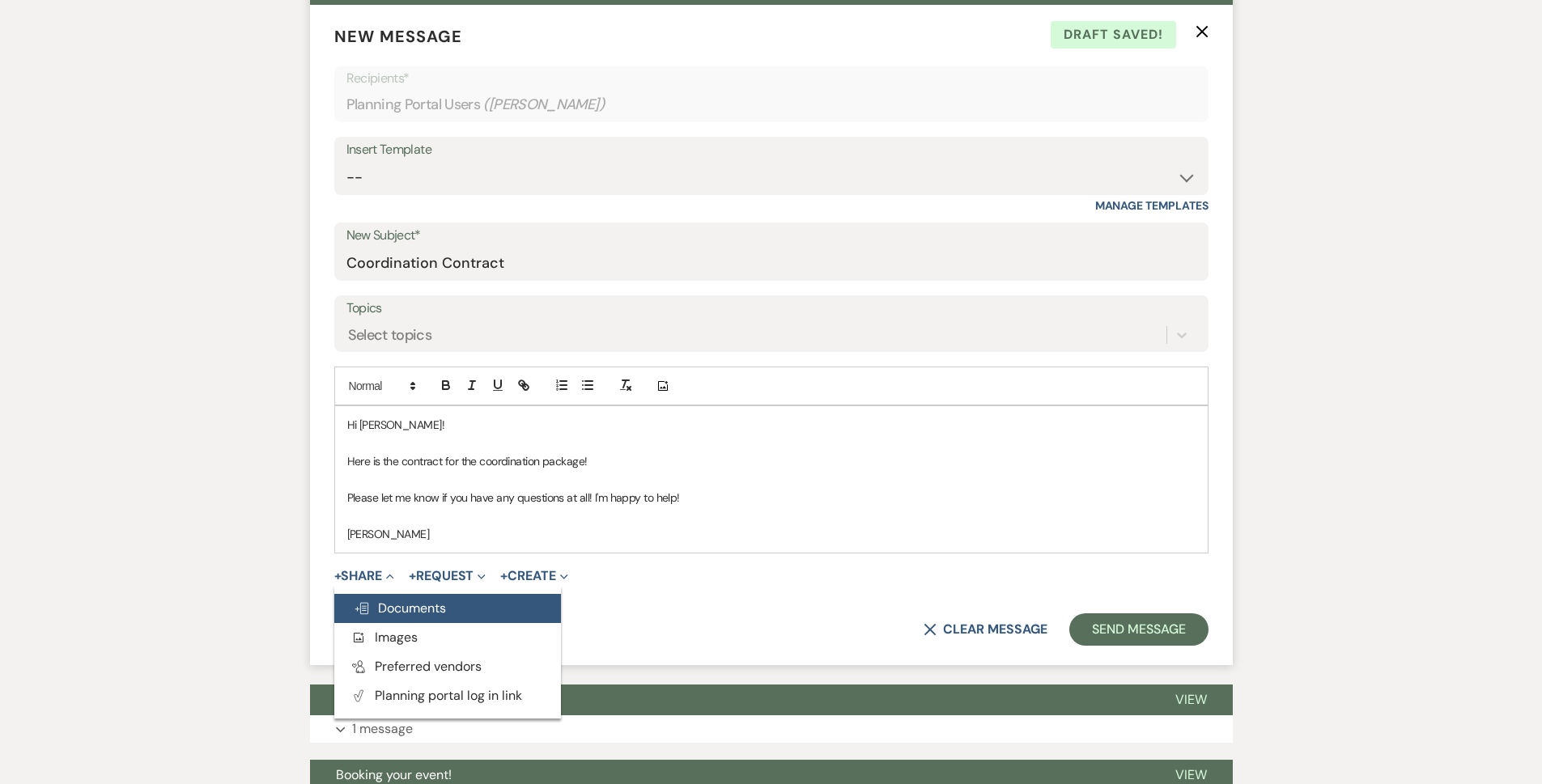
click at [372, 612] on span "Doc Upload Documents" at bounding box center [400, 608] width 92 height 17
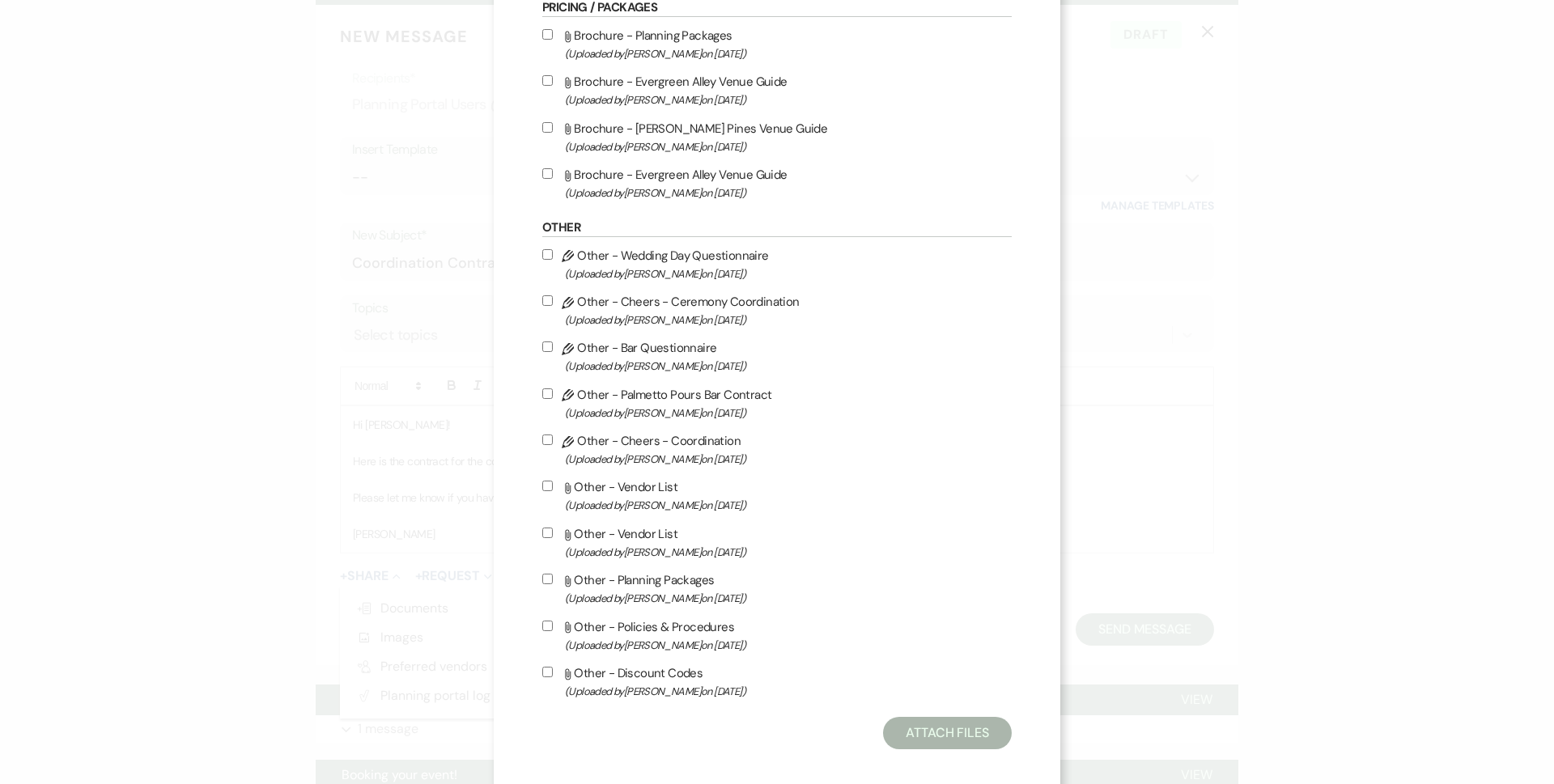
scroll to position [318, 0]
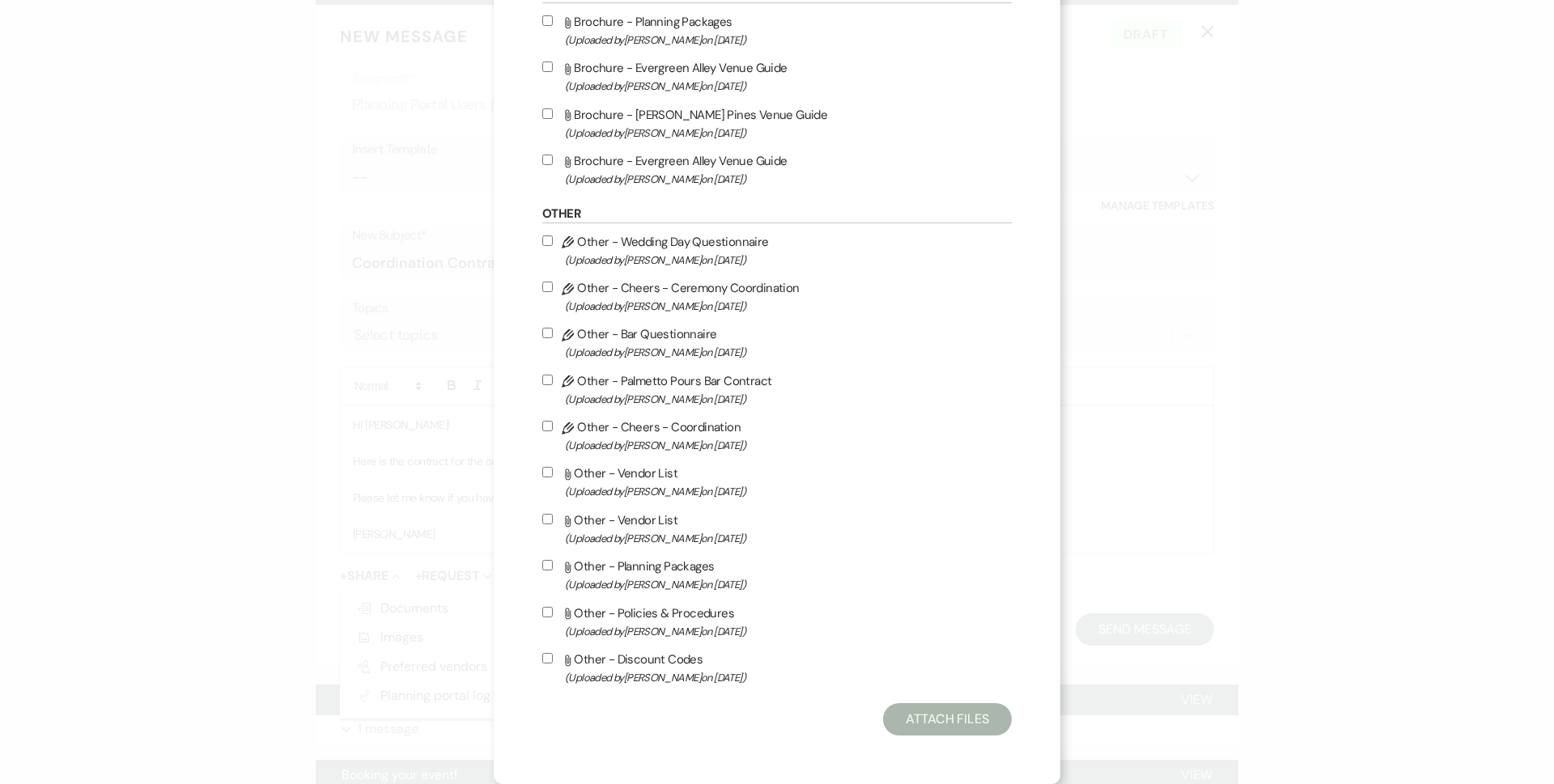
click at [671, 431] on label "Pencil Other - Cheers - Coordination (Uploaded by [PERSON_NAME] on [DATE] )" at bounding box center [777, 435] width 470 height 38
click at [553, 431] on input "Pencil Other - Cheers - Coordination (Uploaded by [PERSON_NAME] on [DATE] )" at bounding box center [548, 426] width 11 height 11
checkbox input "true"
click at [930, 712] on button "Attach Files" at bounding box center [946, 719] width 128 height 33
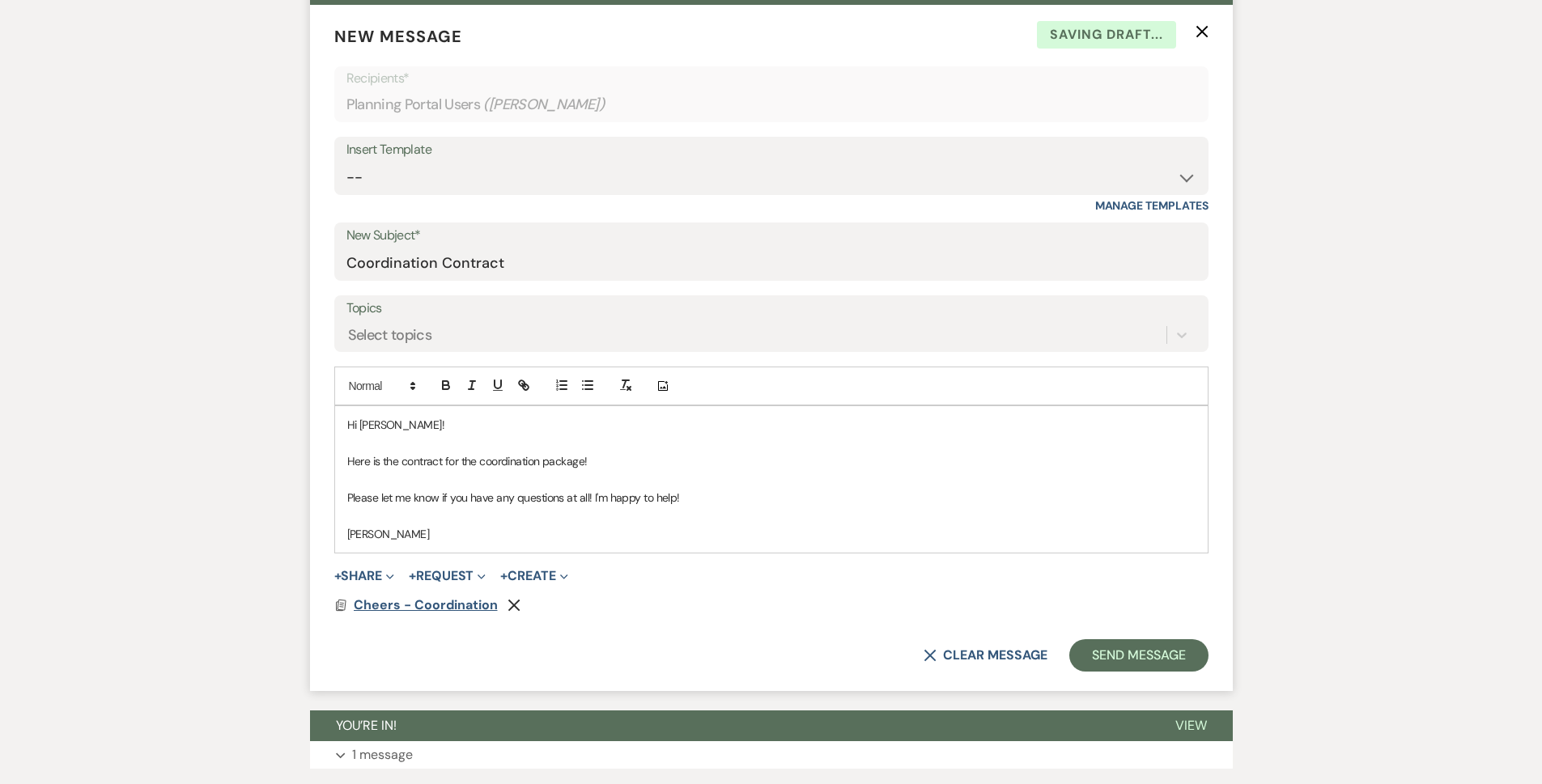
click at [455, 607] on span "Cheers - Coordination" at bounding box center [425, 604] width 144 height 17
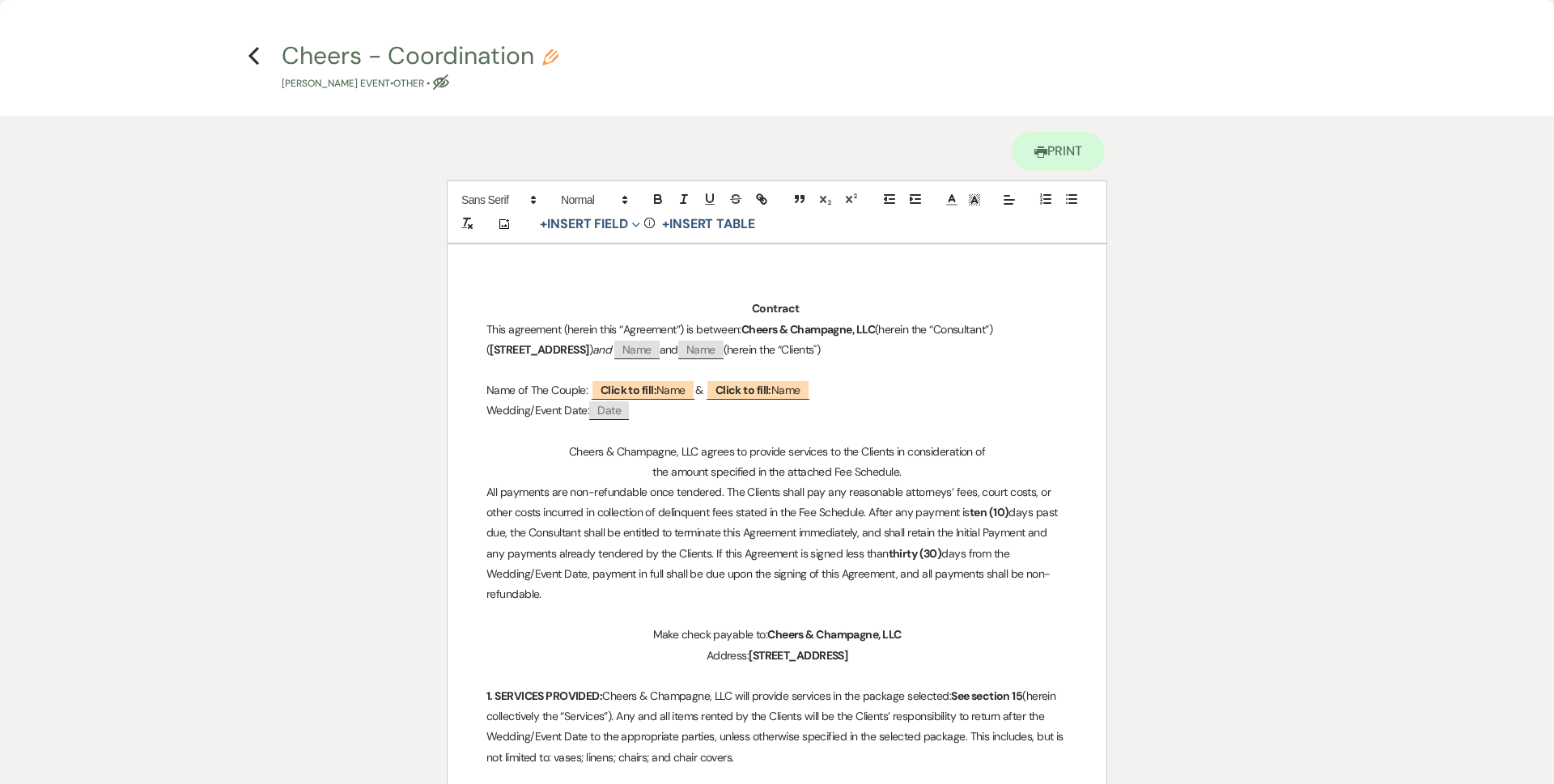
click at [680, 385] on span "Click to fill: Name" at bounding box center [643, 390] width 105 height 21
select select "Name"
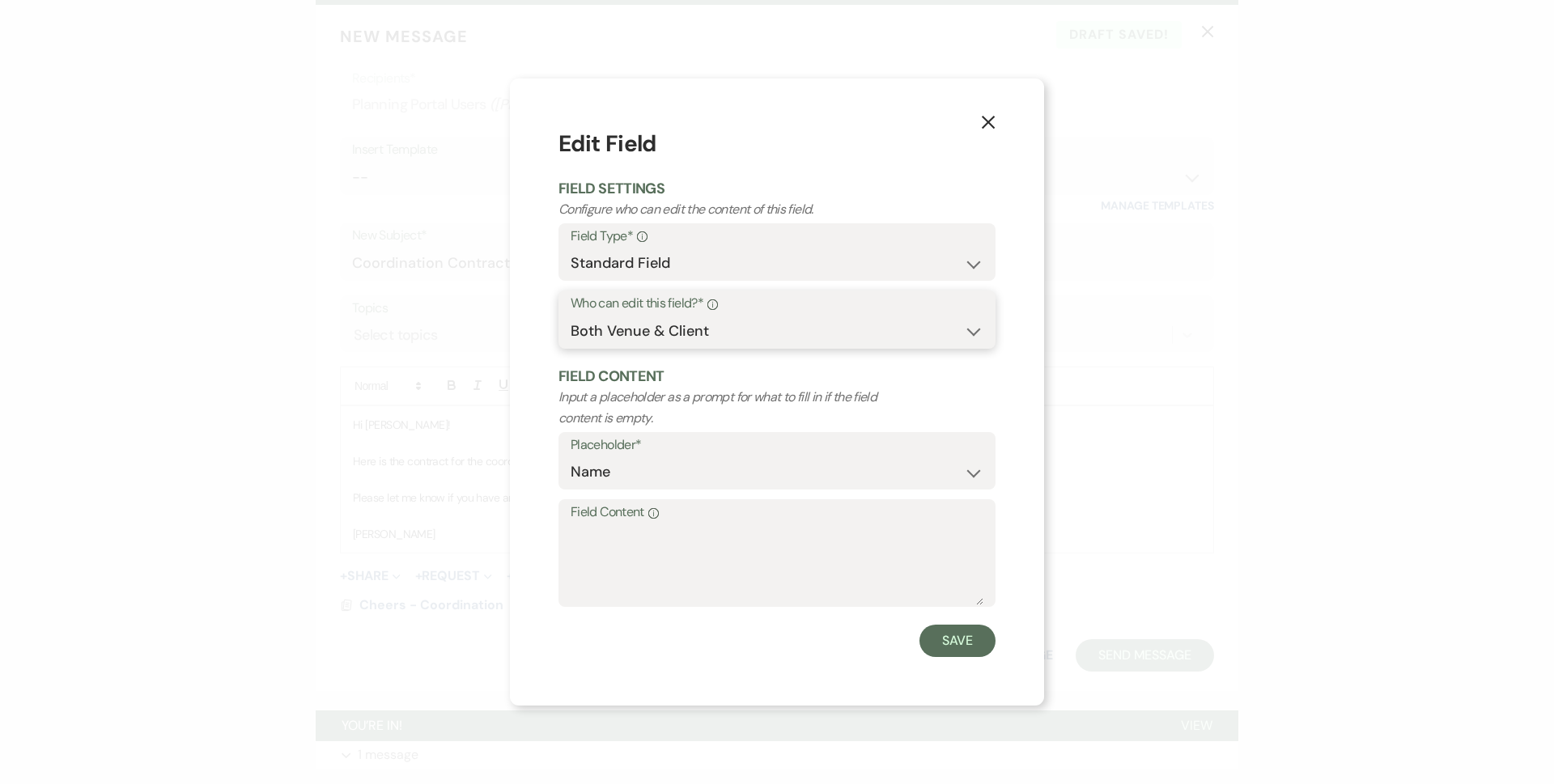
click at [660, 332] on select "Both Venue & Client Client Only Venue Only" at bounding box center [777, 331] width 413 height 32
select select "client"
click at [571, 347] on select "Both Venue & Client Client Only Venue Only" at bounding box center [777, 331] width 413 height 32
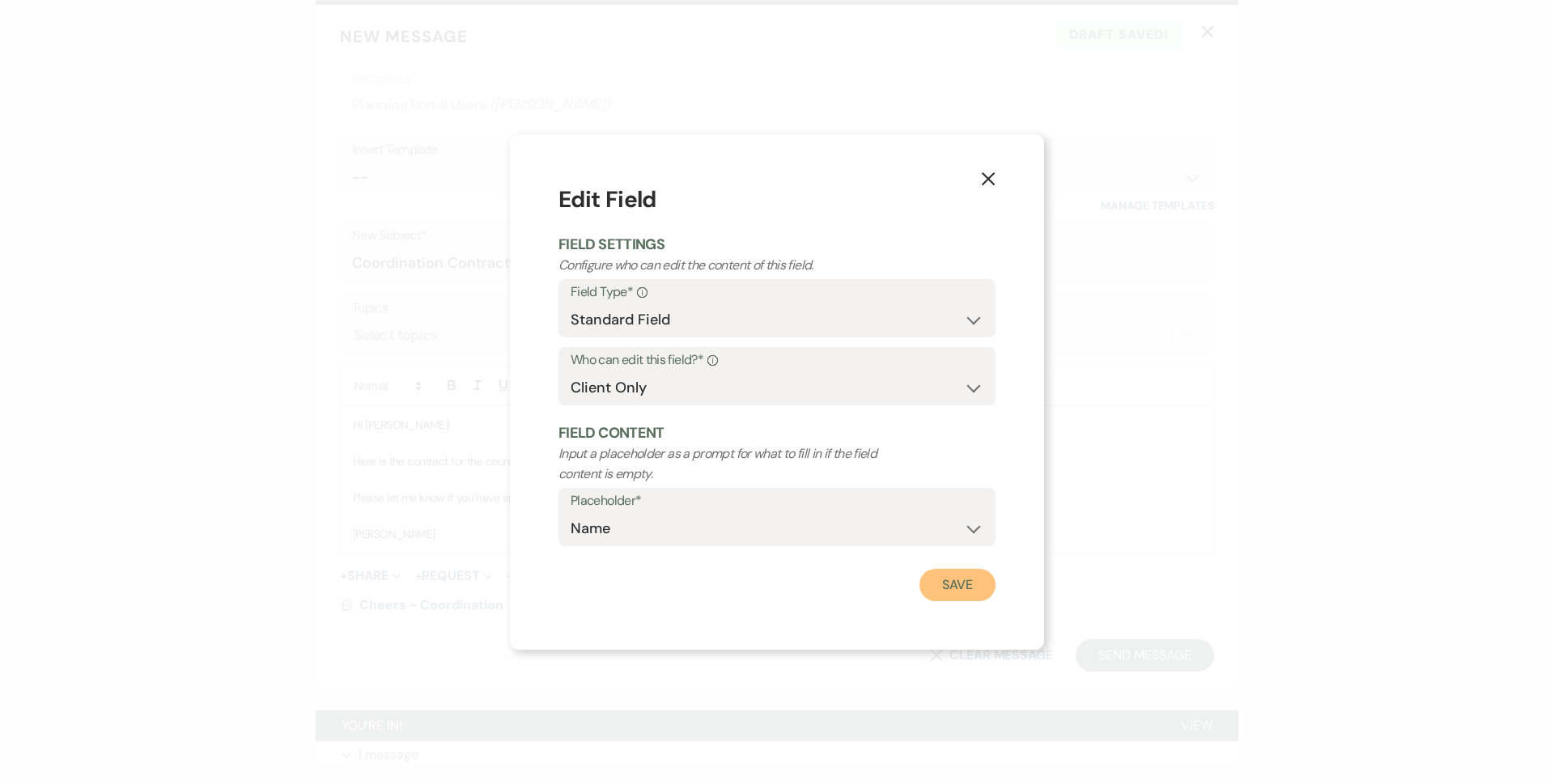
click at [983, 588] on button "Save" at bounding box center [957, 585] width 76 height 33
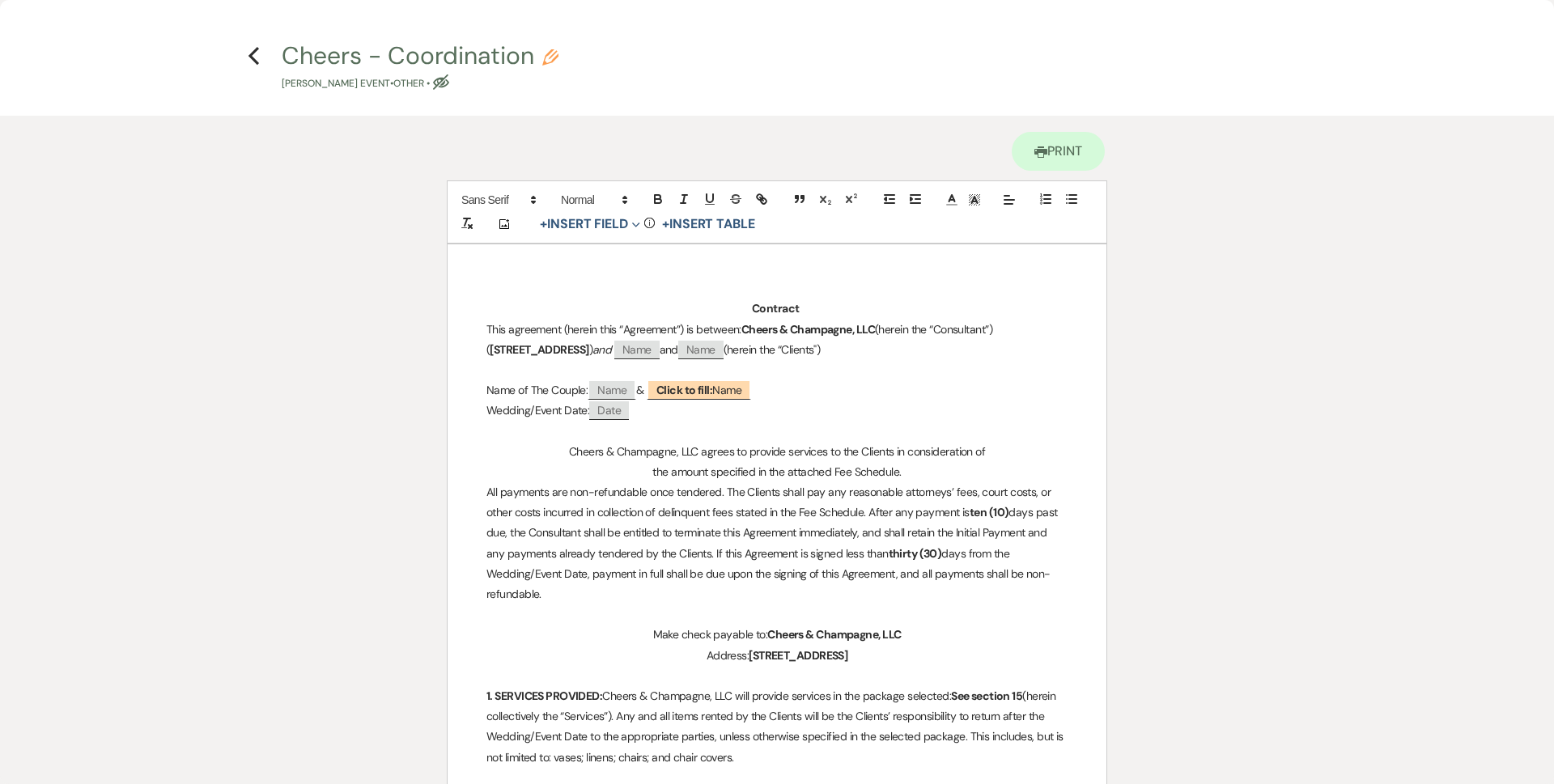
drag, startPoint x: 958, startPoint y: 412, endPoint x: 945, endPoint y: 404, distance: 15.3
click at [950, 406] on p "Wedding/Event Date: ﻿ Date ﻿" at bounding box center [777, 410] width 581 height 20
click at [751, 395] on span "Click to fill: Name" at bounding box center [699, 390] width 105 height 21
select select "Name"
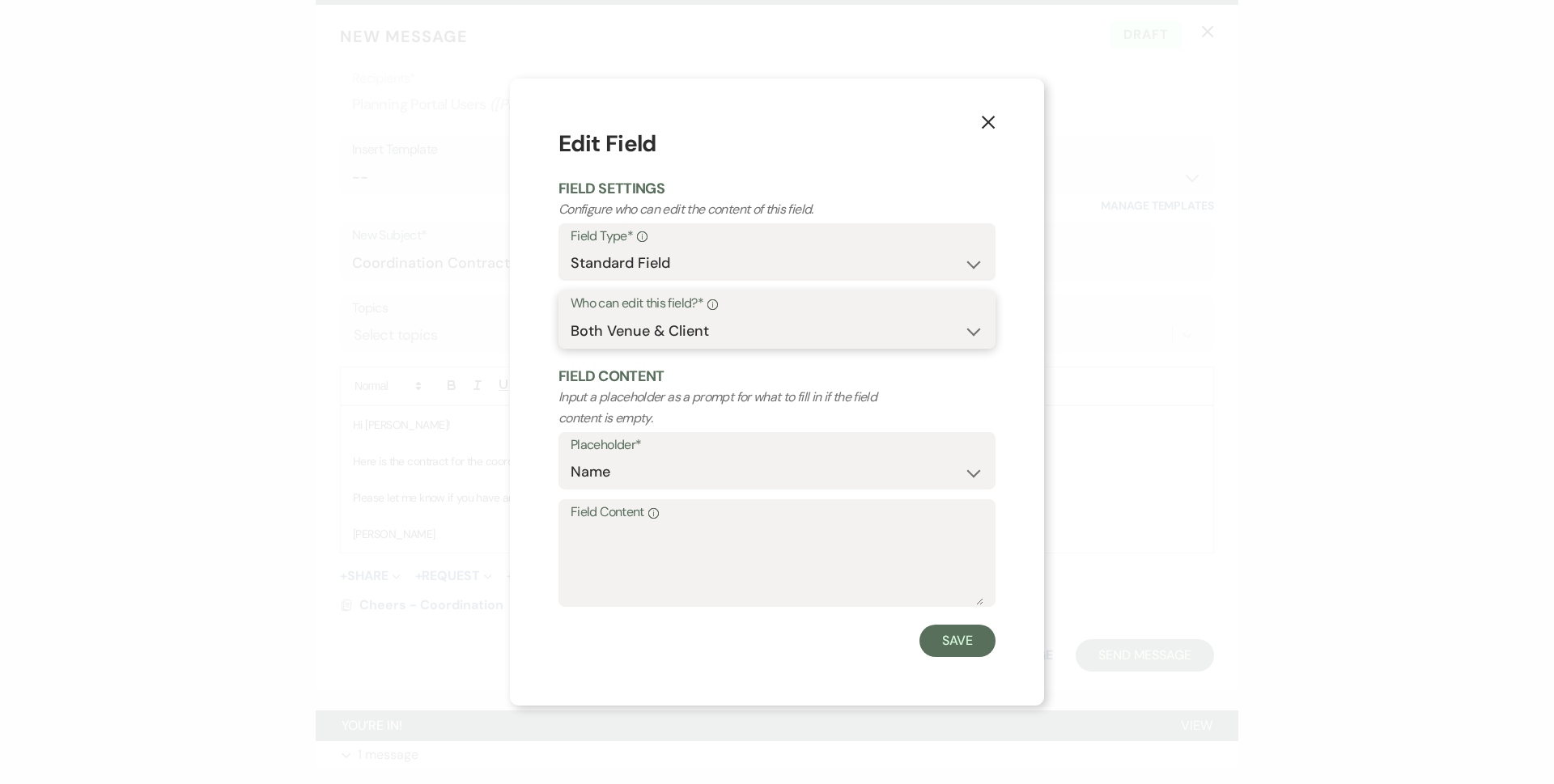
click at [720, 338] on select "Both Venue & Client Client Only Venue Only" at bounding box center [777, 331] width 413 height 32
click at [571, 315] on select "Both Venue & Client Client Only Venue Only" at bounding box center [777, 331] width 413 height 32
click at [707, 304] on div "Info" at bounding box center [711, 304] width 14 height 23
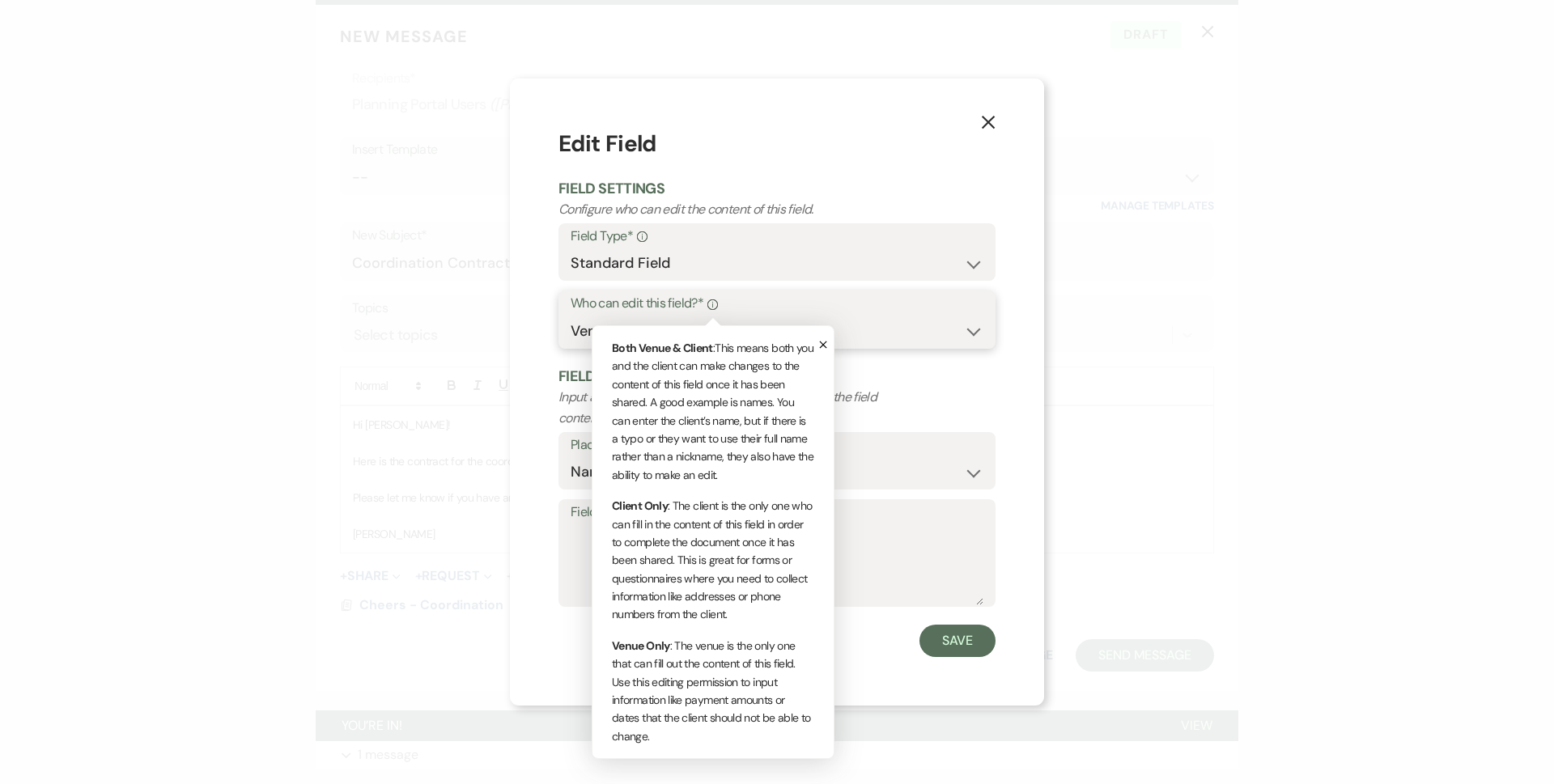
click at [848, 316] on select "Both Venue & Client Client Only Venue Only" at bounding box center [777, 331] width 413 height 32
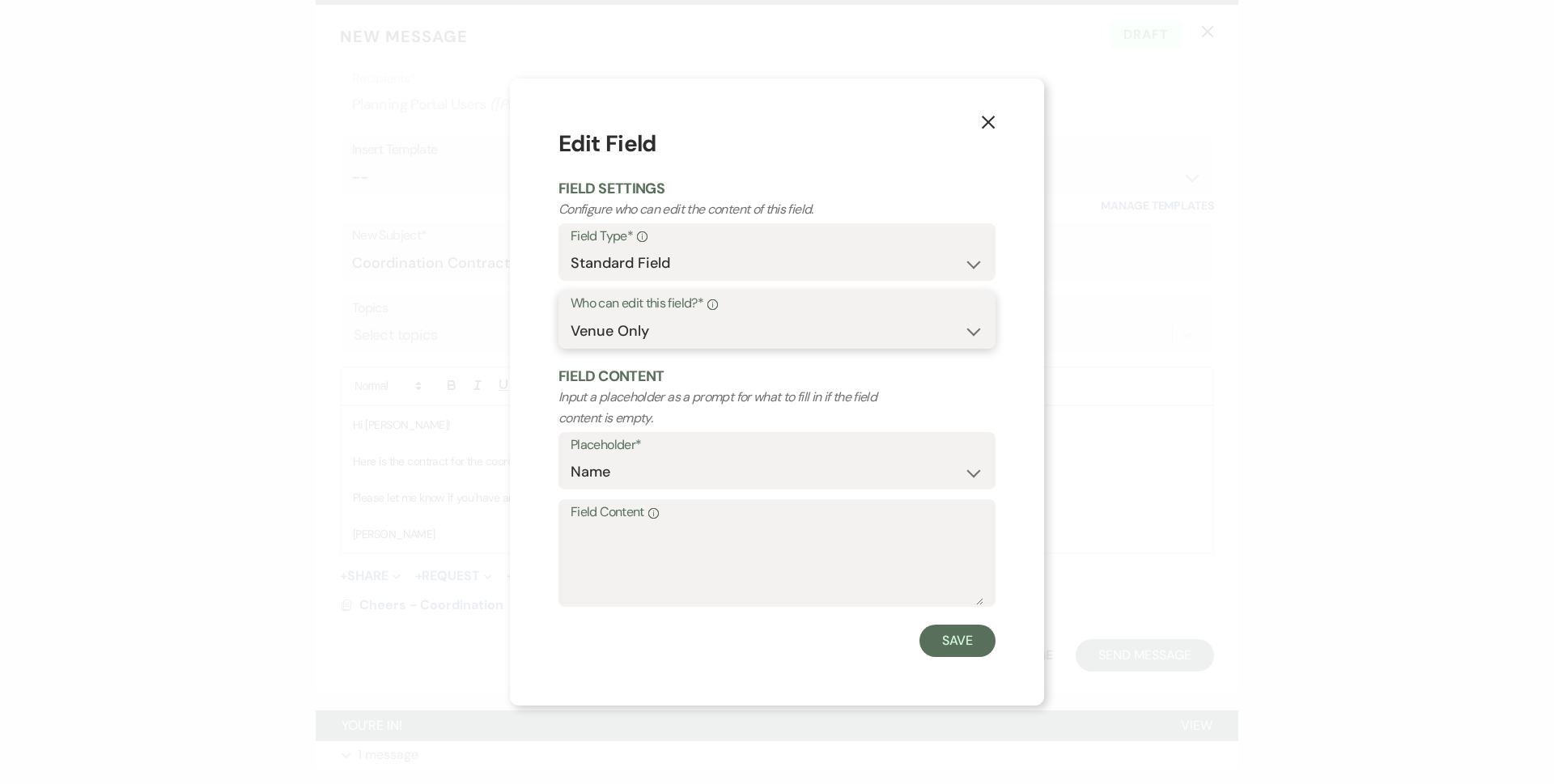
select select "client"
click at [571, 347] on select "Both Venue & Client Client Only Venue Only" at bounding box center [777, 331] width 413 height 32
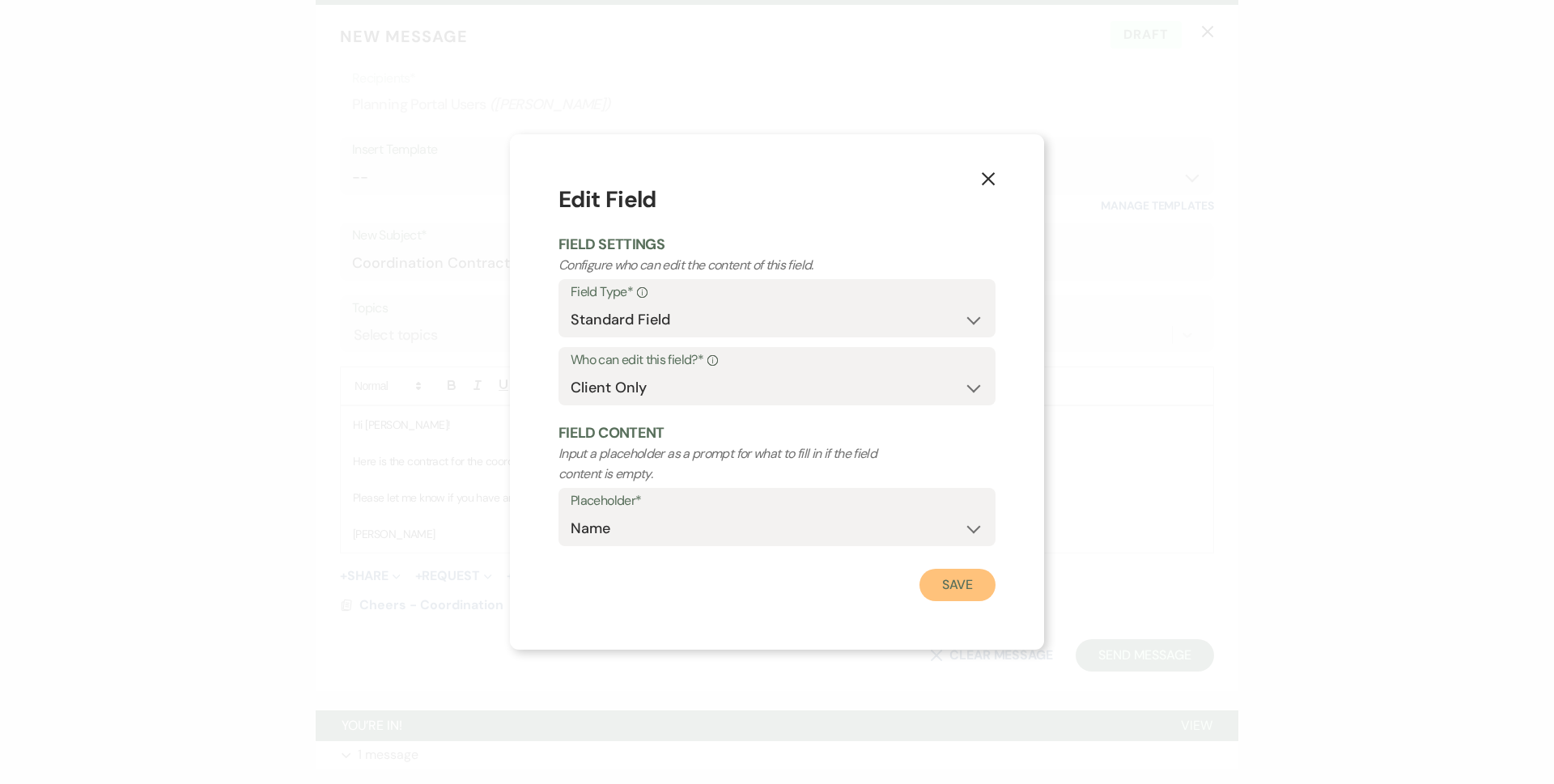
click at [991, 582] on button "Save" at bounding box center [957, 585] width 76 height 33
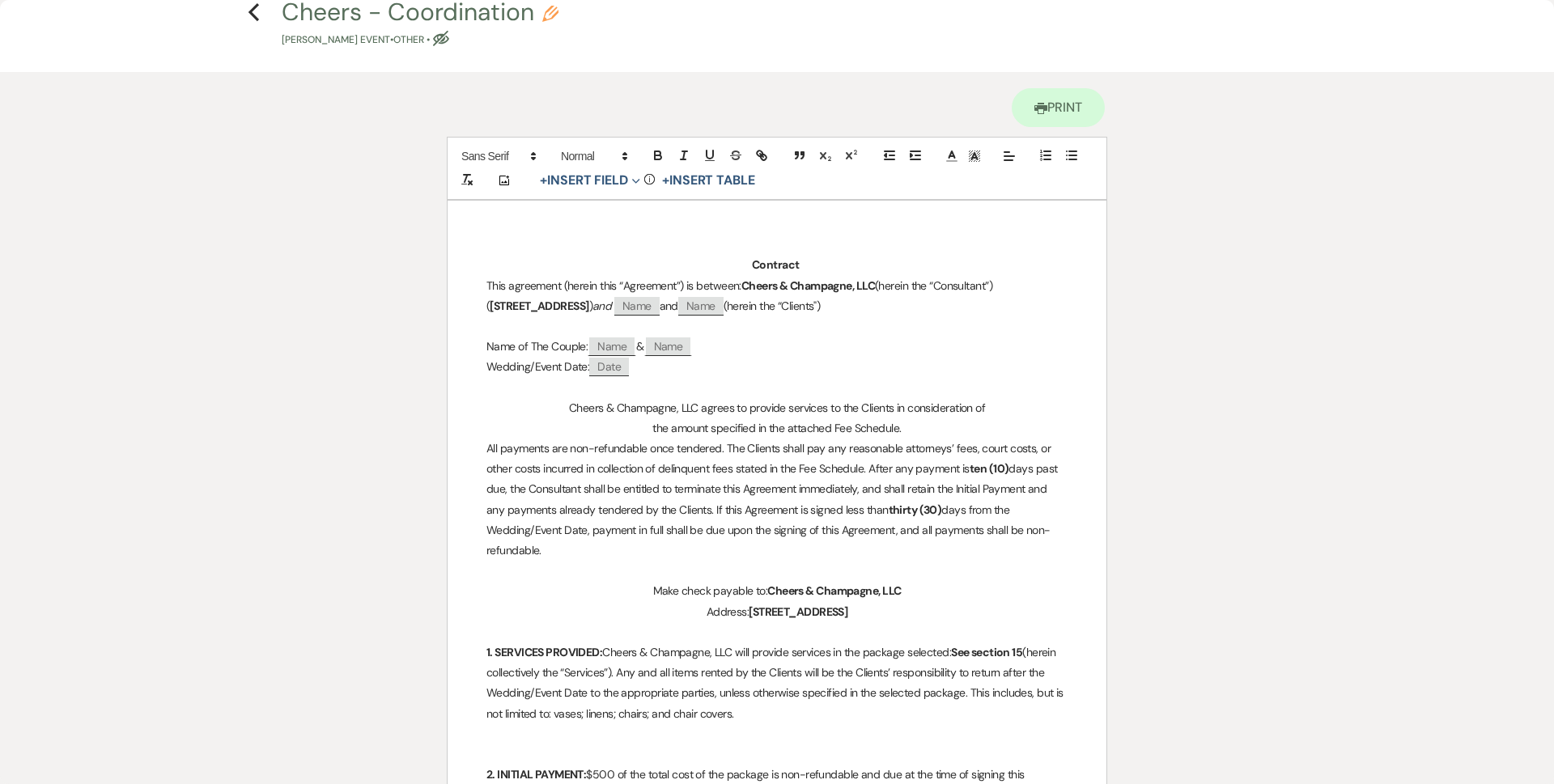
scroll to position [162, 0]
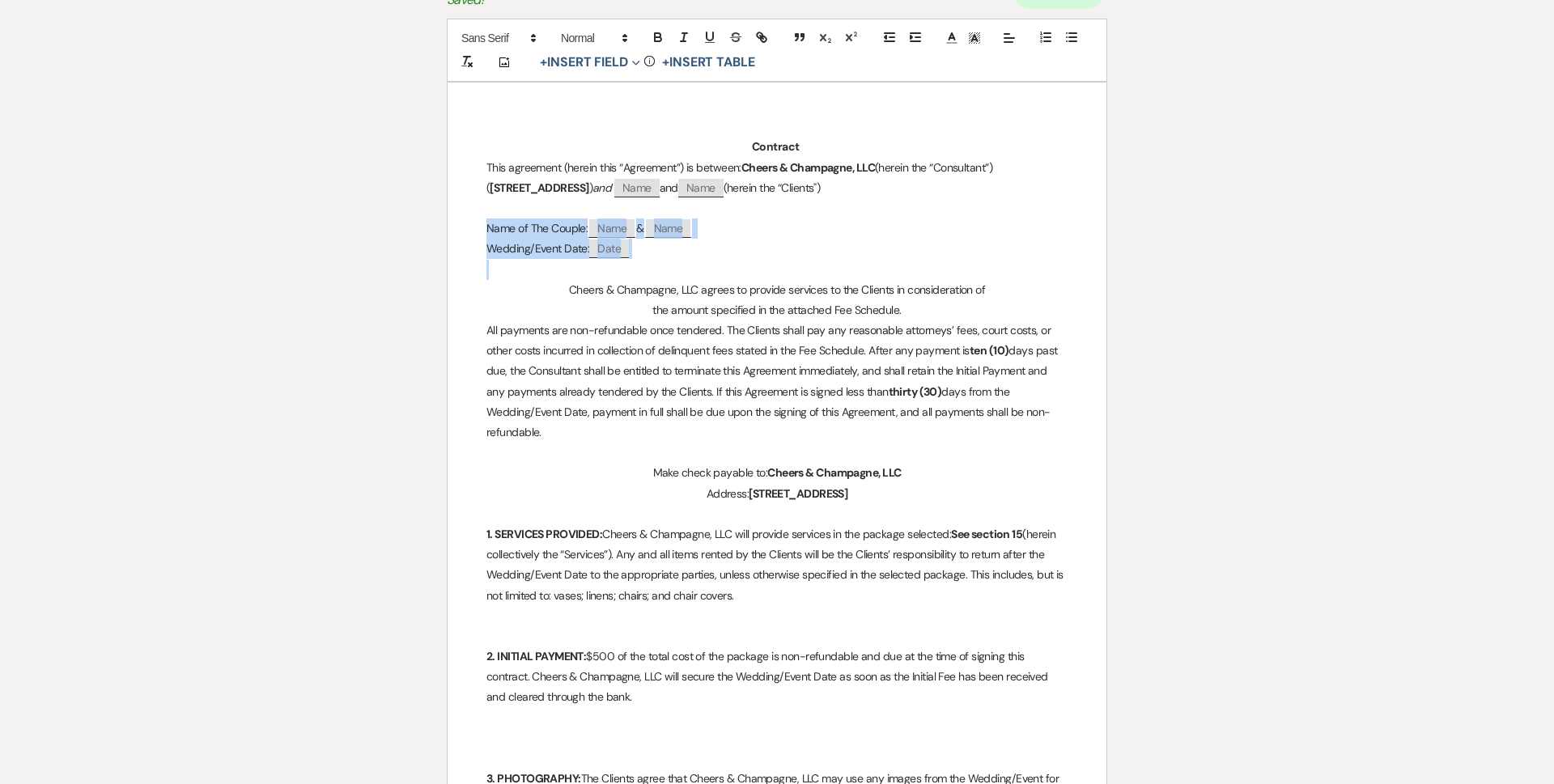
drag, startPoint x: 486, startPoint y: 221, endPoint x: 872, endPoint y: 276, distance: 389.9
click at [1018, 41] on span at bounding box center [1009, 38] width 23 height 19
click at [1011, 81] on icon at bounding box center [1008, 78] width 13 height 13
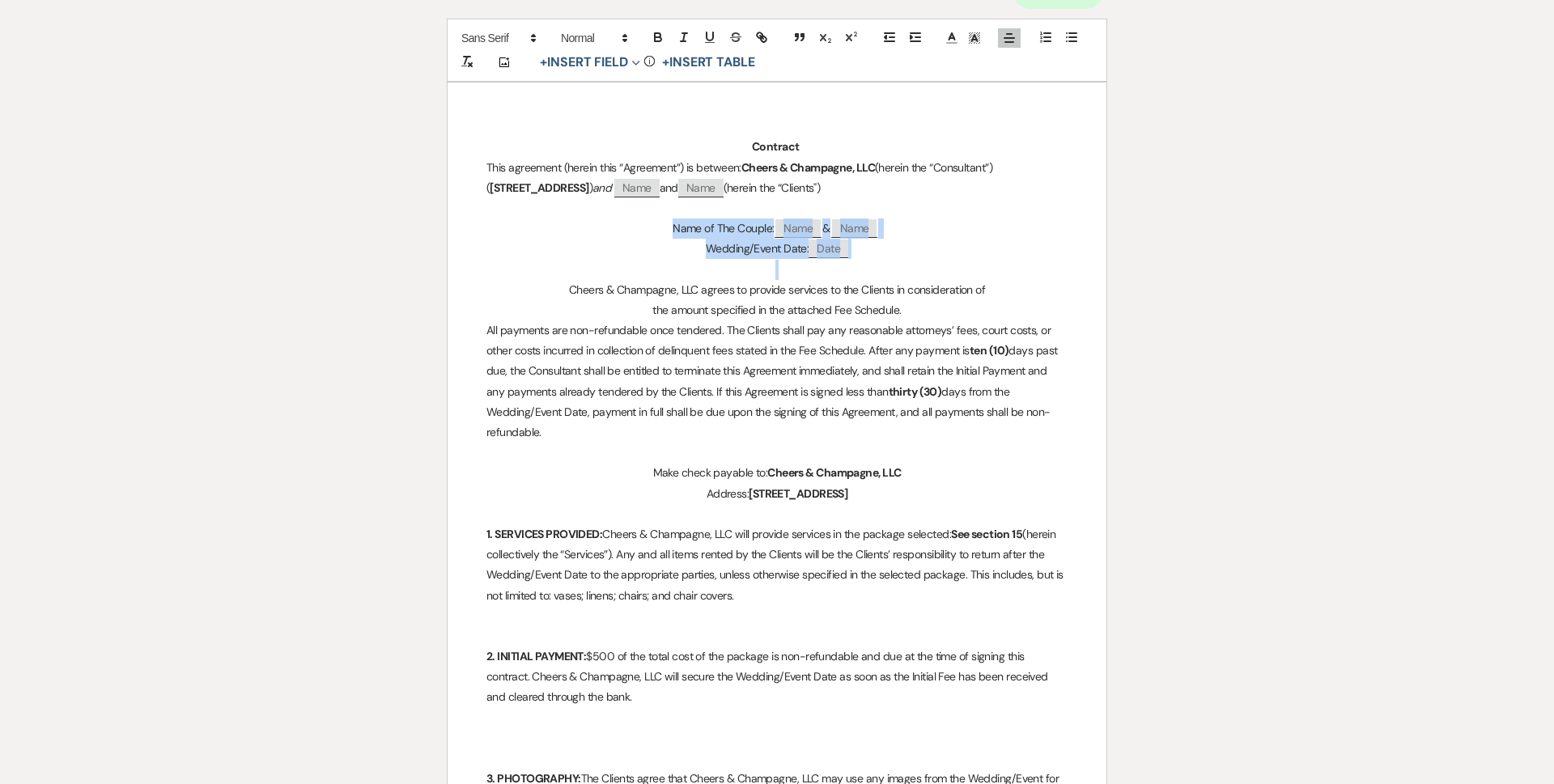
click at [975, 252] on p "Wedding/Event Date: ﻿ Date ﻿" at bounding box center [777, 248] width 581 height 20
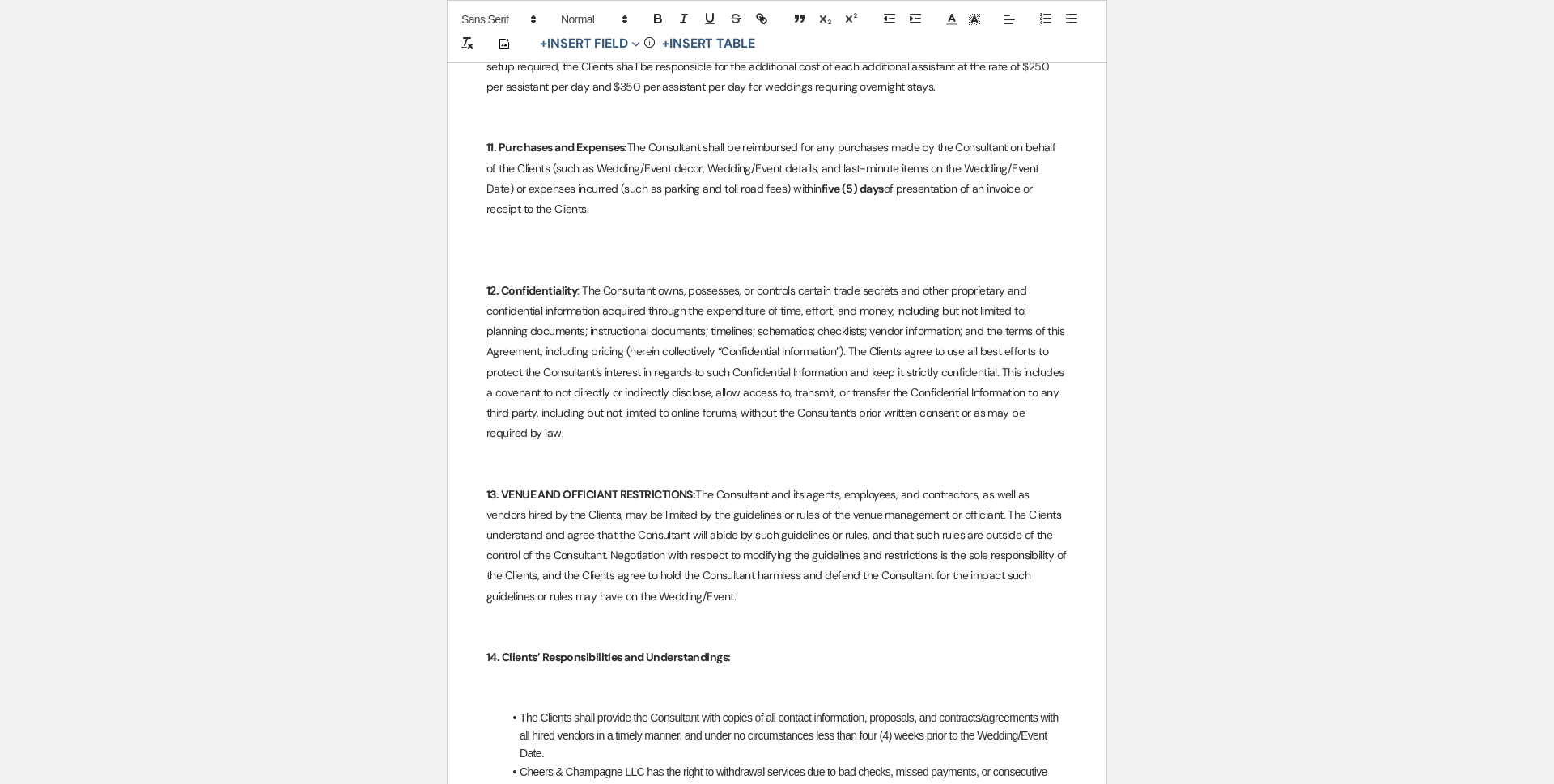
scroll to position [4180, 0]
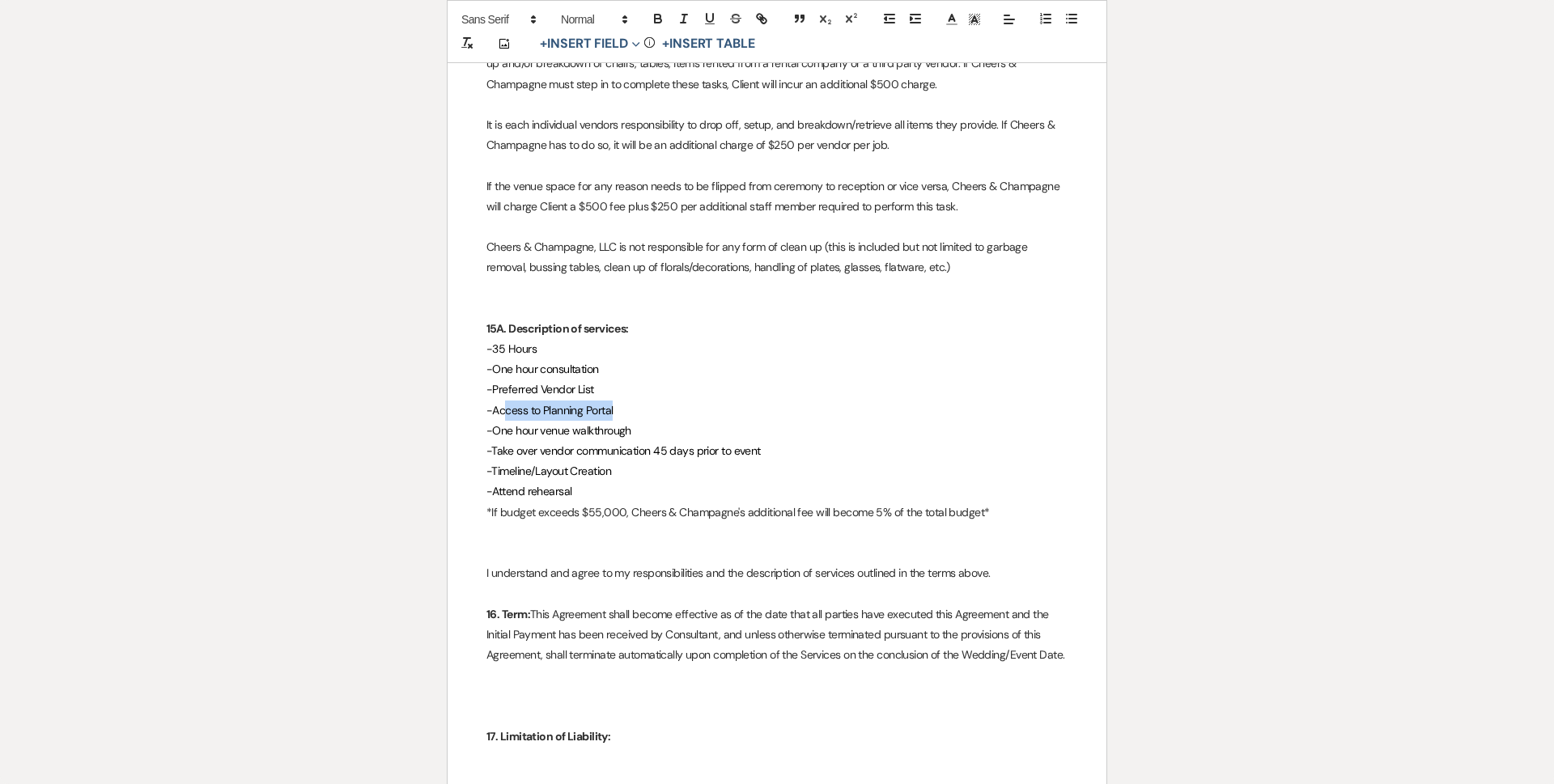
drag, startPoint x: 578, startPoint y: 390, endPoint x: 502, endPoint y: 396, distance: 76.2
click at [502, 400] on p "-Access to Planning Portal" at bounding box center [777, 410] width 581 height 20
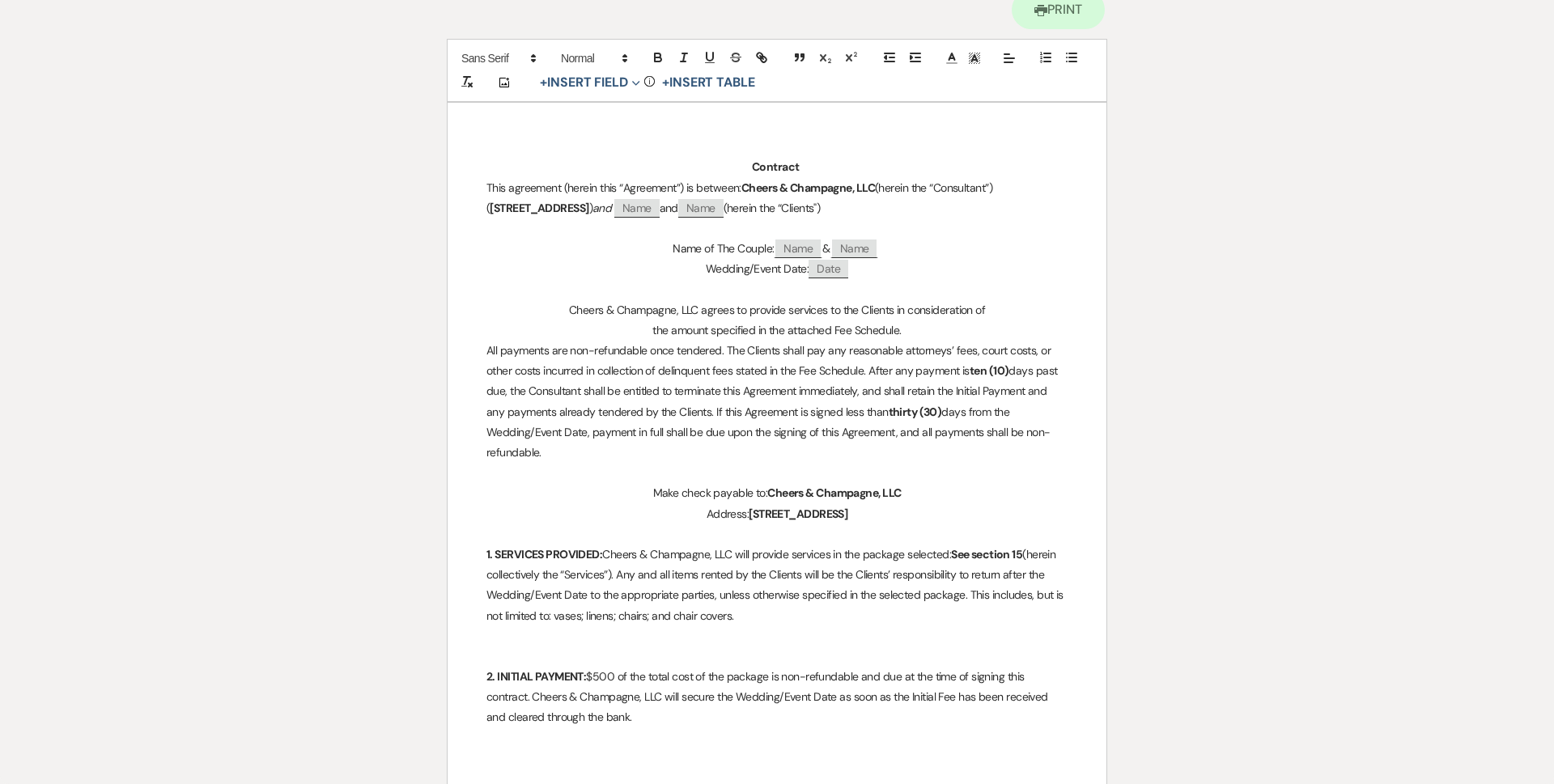
scroll to position [0, 0]
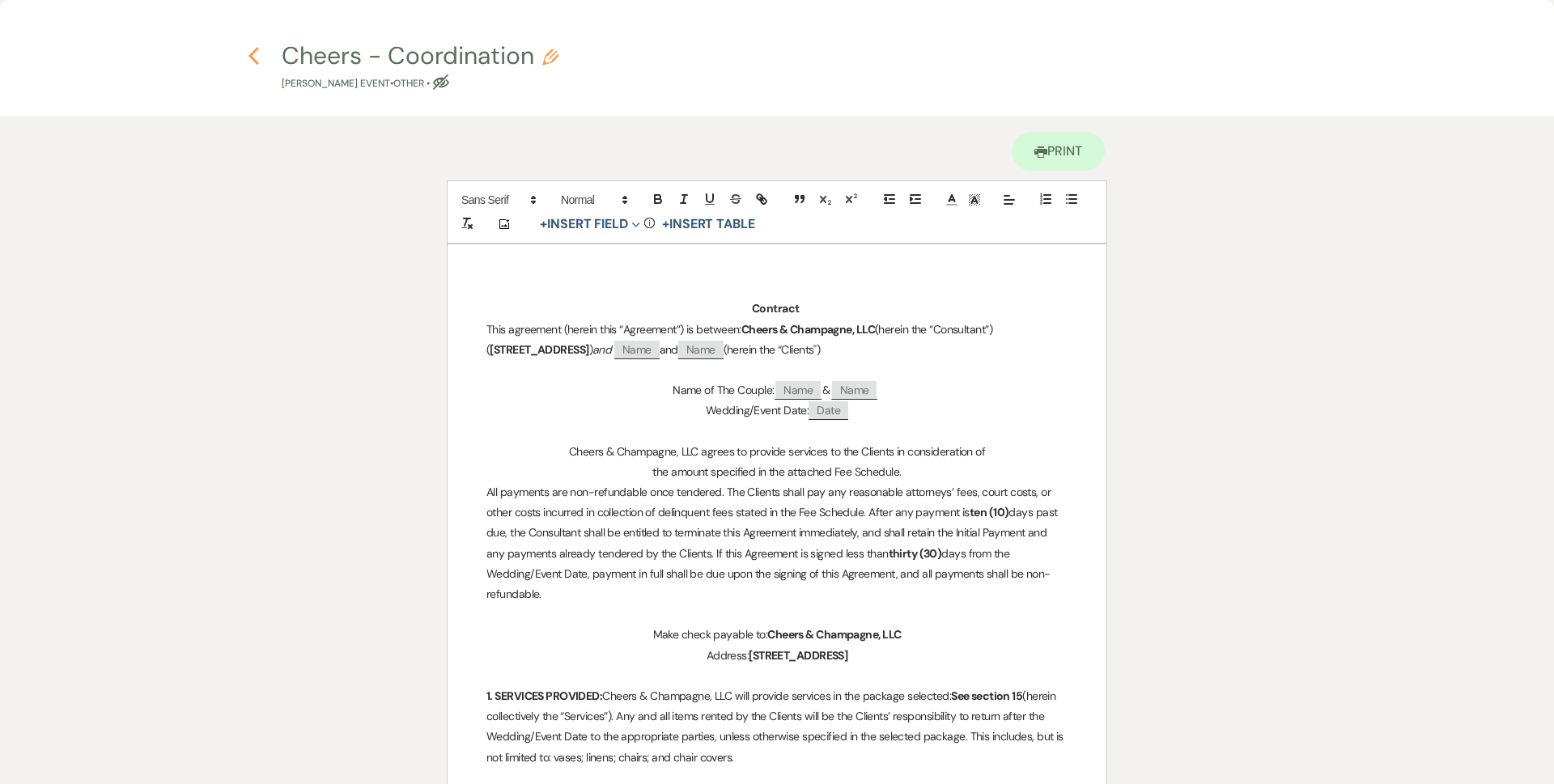
click at [254, 61] on use "button" at bounding box center [253, 56] width 11 height 18
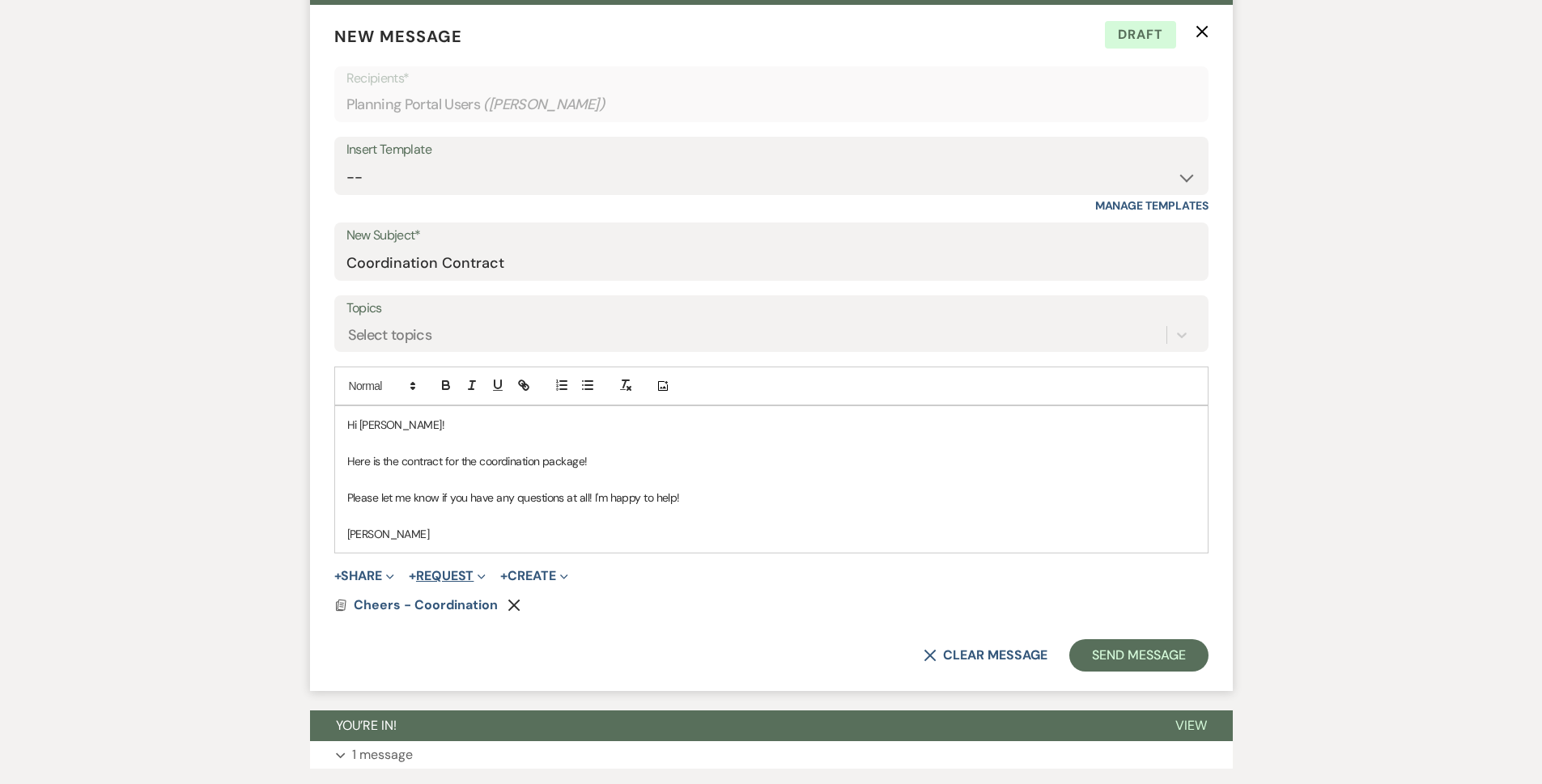
click at [456, 571] on button "+ Request Expand" at bounding box center [447, 576] width 77 height 13
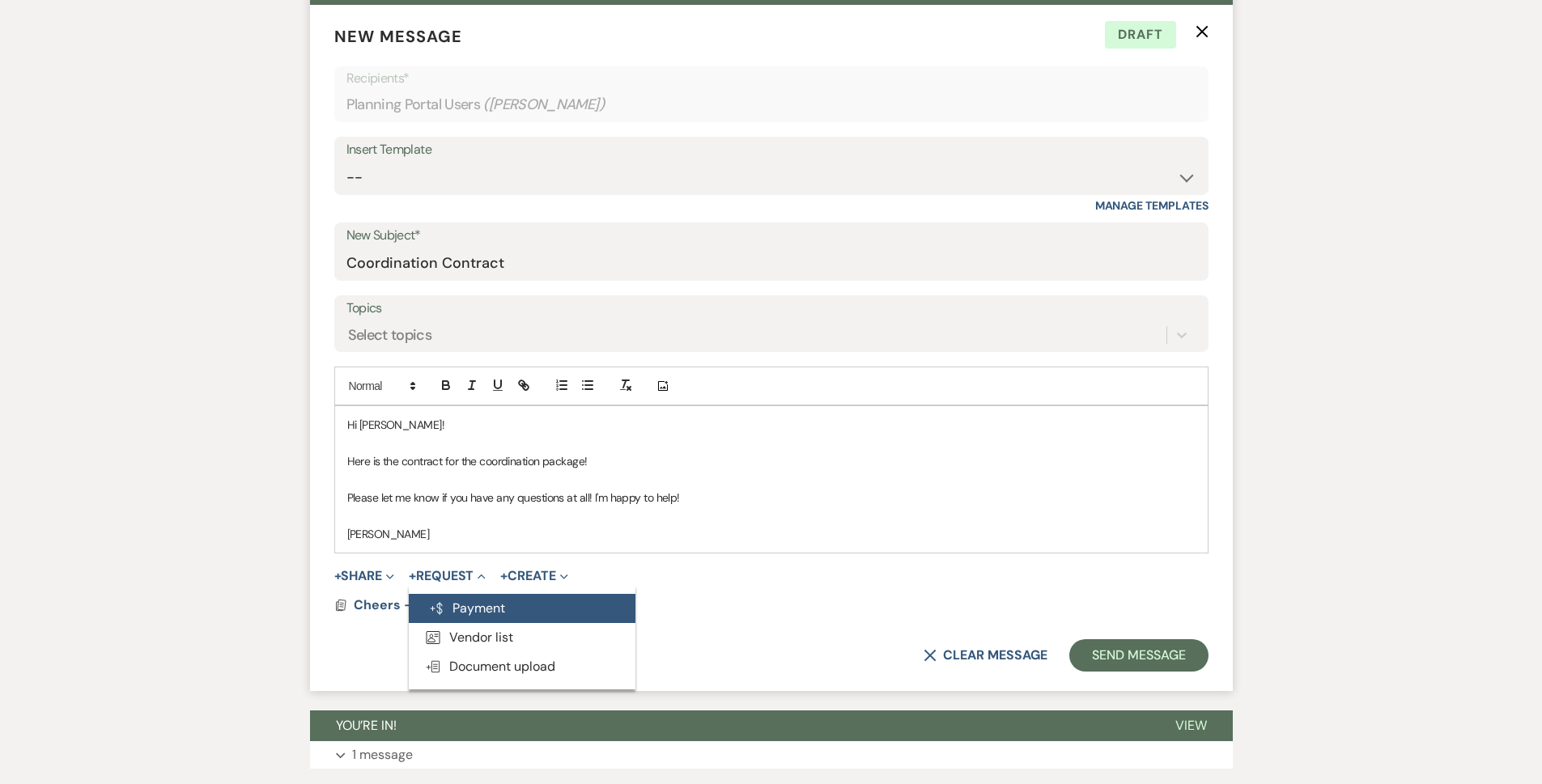
click at [469, 608] on button "Generate Payment Payment" at bounding box center [522, 608] width 227 height 29
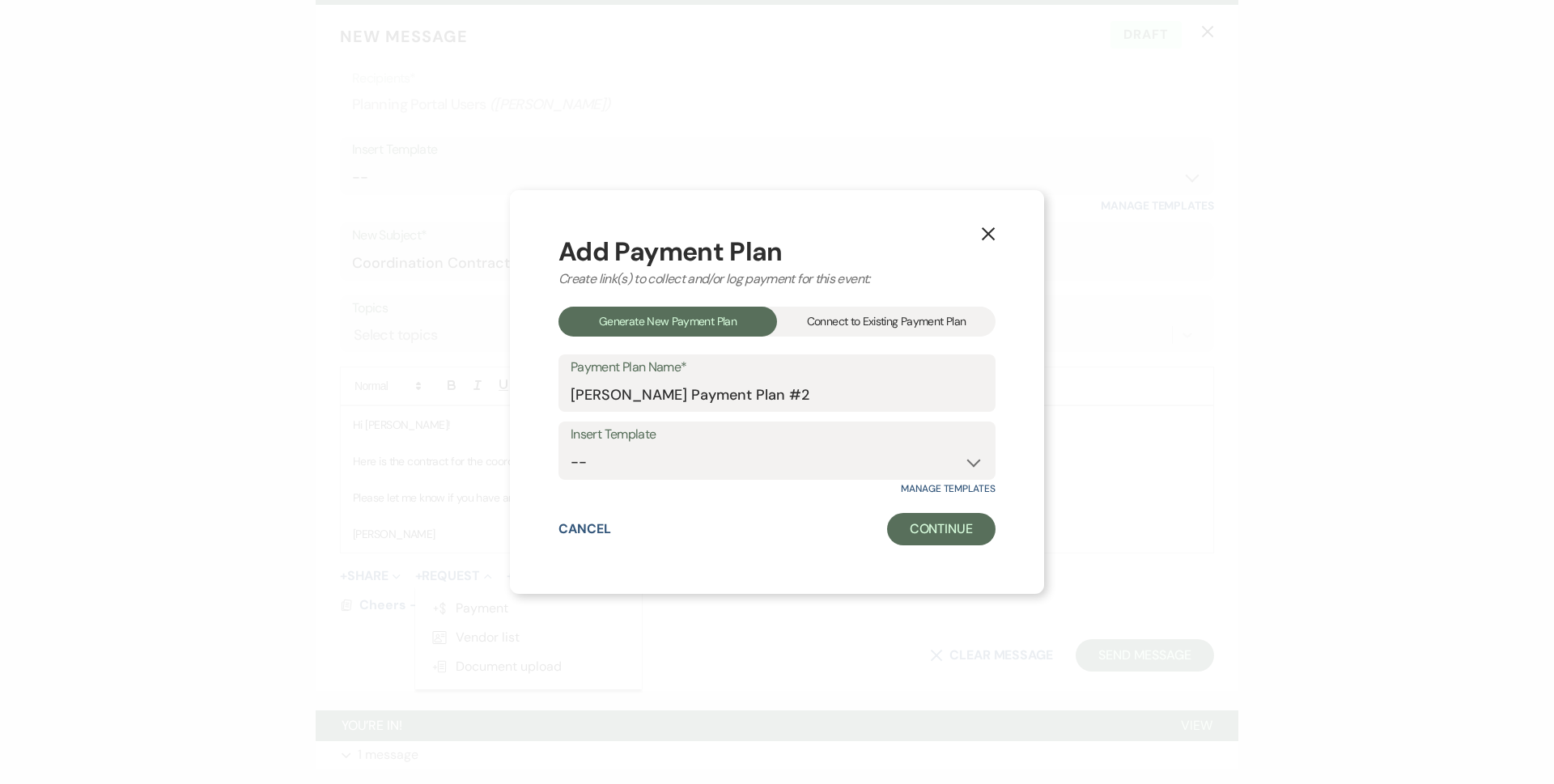
click at [998, 233] on button "X" at bounding box center [987, 234] width 24 height 28
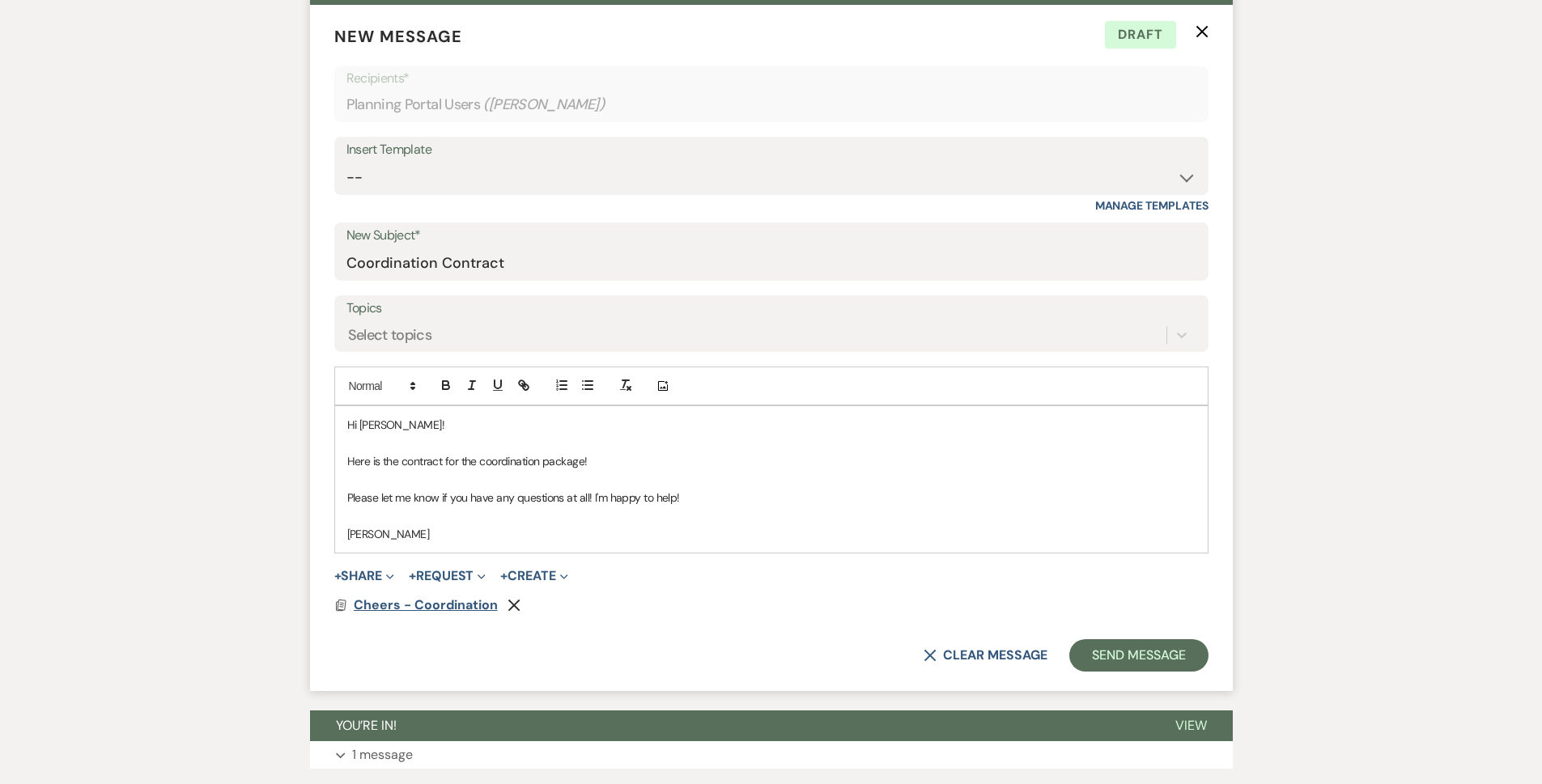
click at [401, 602] on span "Cheers - Coordination" at bounding box center [425, 604] width 144 height 17
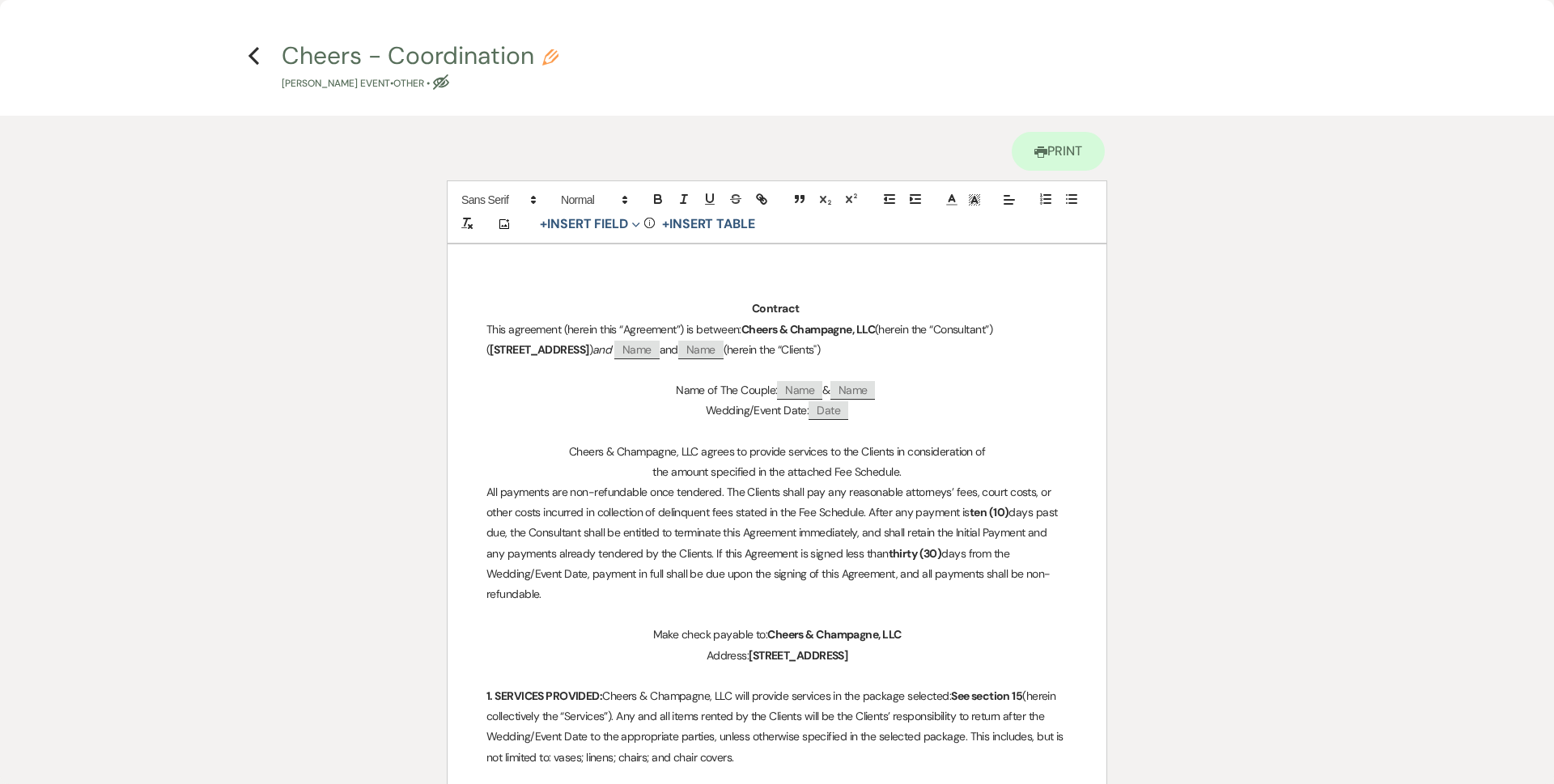
click at [548, 51] on icon "Pencil" at bounding box center [550, 58] width 16 height 16
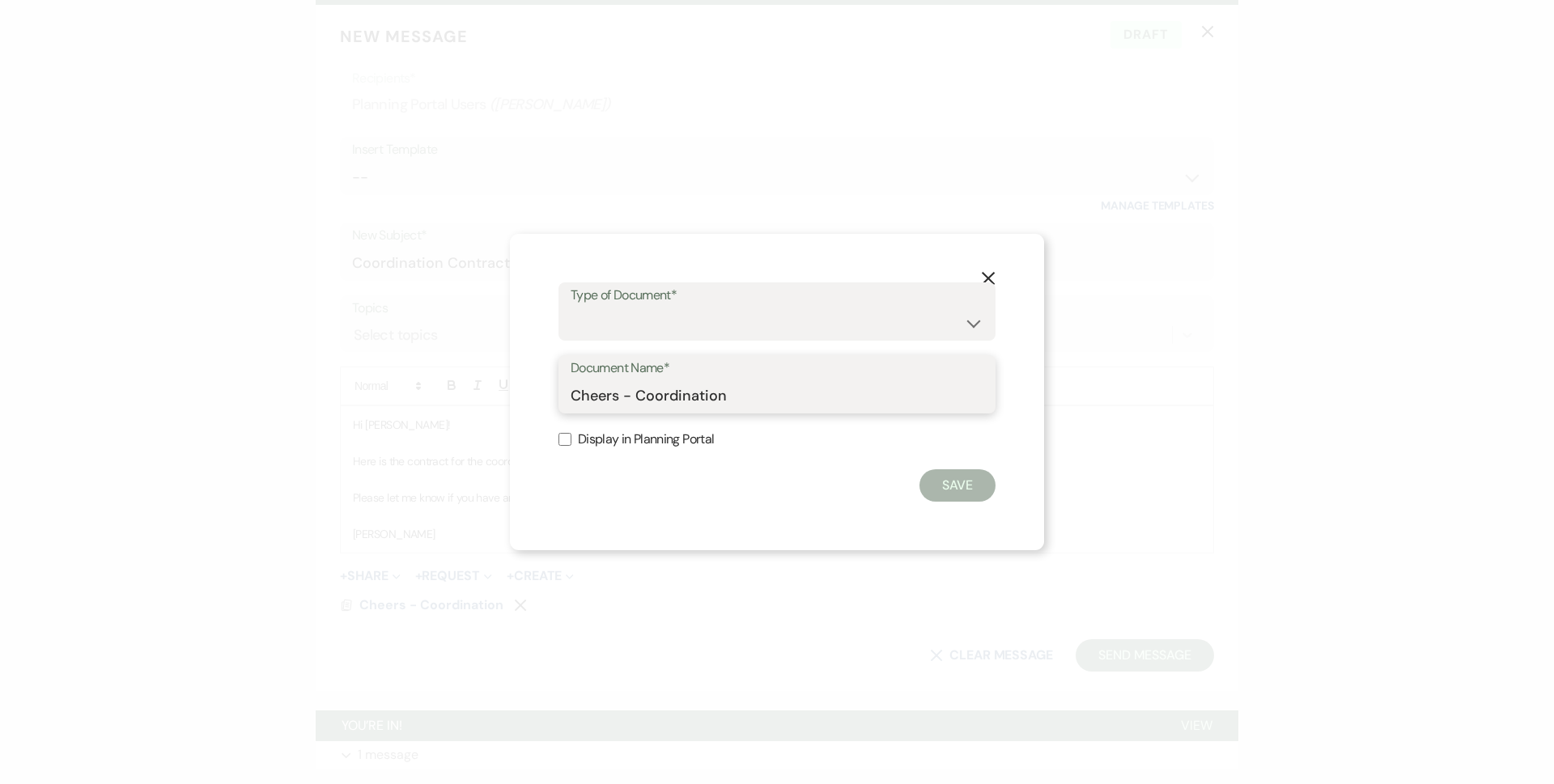
drag, startPoint x: 776, startPoint y: 400, endPoint x: 621, endPoint y: 408, distance: 155.2
click at [621, 408] on input "Cheers - Coordination" at bounding box center [777, 396] width 413 height 32
type input "Cheers & Champagne Contract"
click at [775, 313] on select "Special Event Insurance Vendor Certificate of Insurance Contracts / Rental Agre…" at bounding box center [777, 323] width 413 height 32
select select "0"
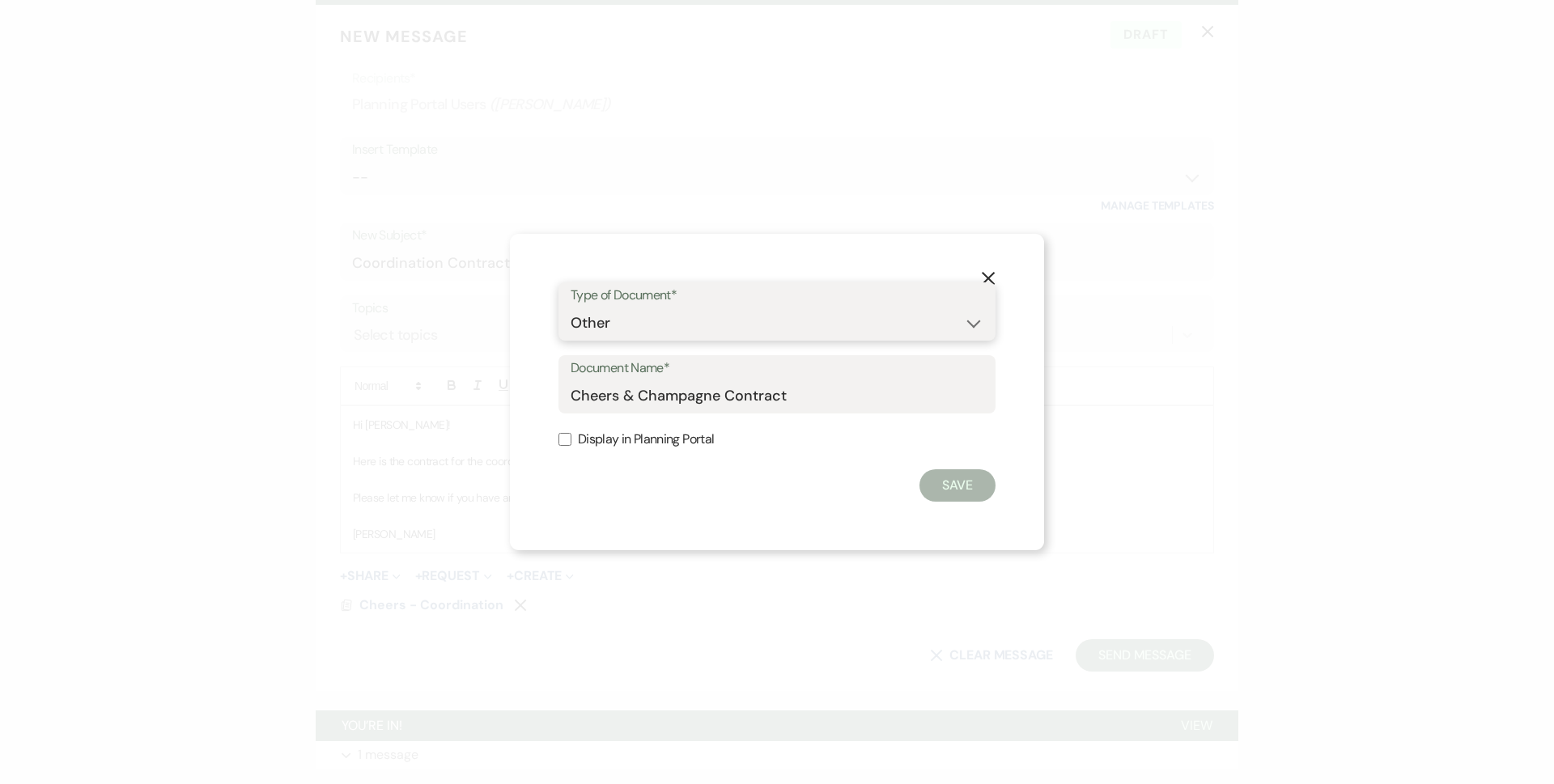
click at [571, 307] on select "Special Event Insurance Vendor Certificate of Insurance Contracts / Rental Agre…" at bounding box center [777, 323] width 413 height 32
click at [948, 495] on button "Save" at bounding box center [957, 485] width 76 height 33
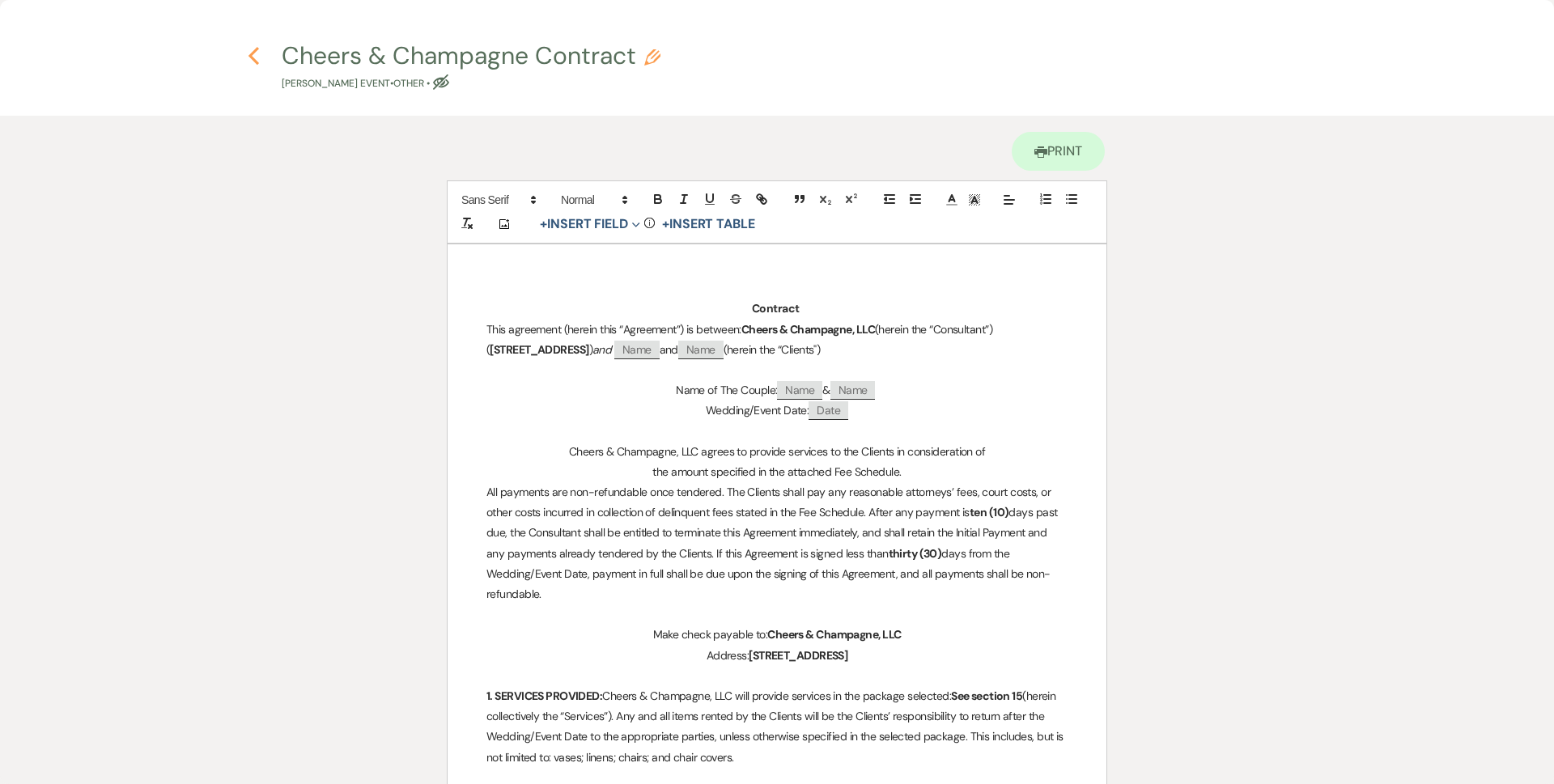
click at [252, 57] on use "button" at bounding box center [253, 56] width 11 height 18
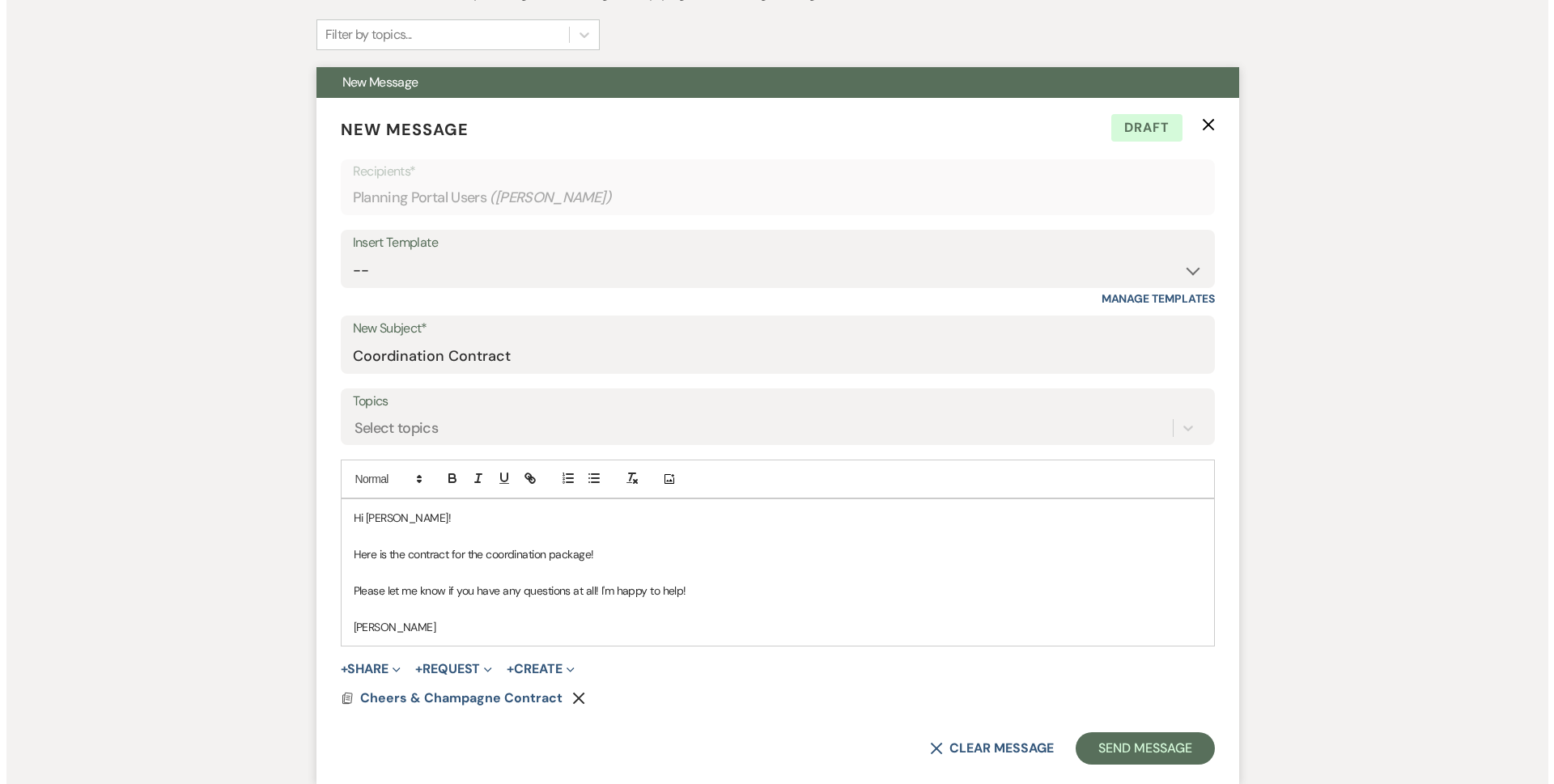
scroll to position [487, 0]
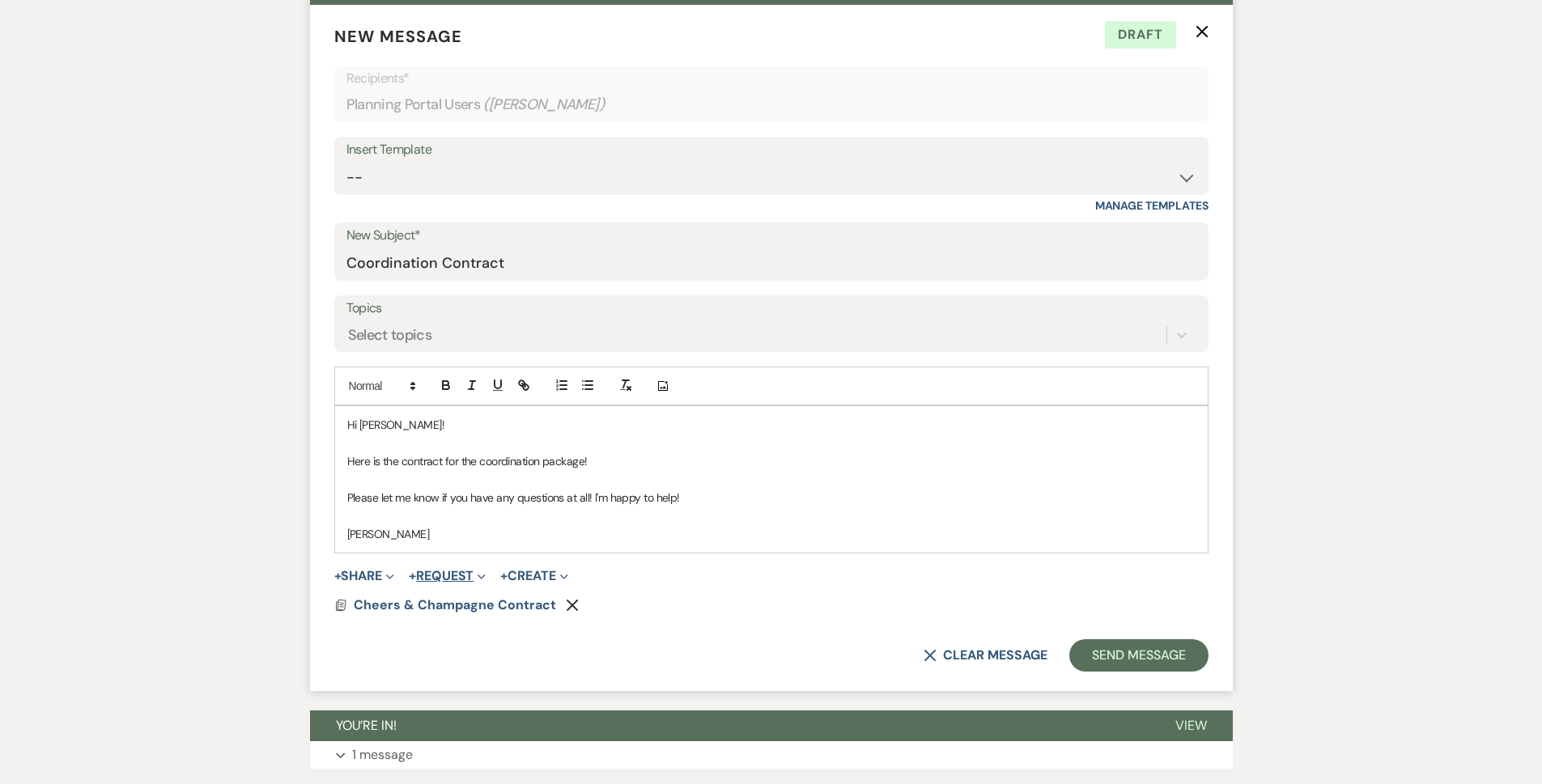
click at [443, 570] on button "+ Request Expand" at bounding box center [447, 576] width 77 height 13
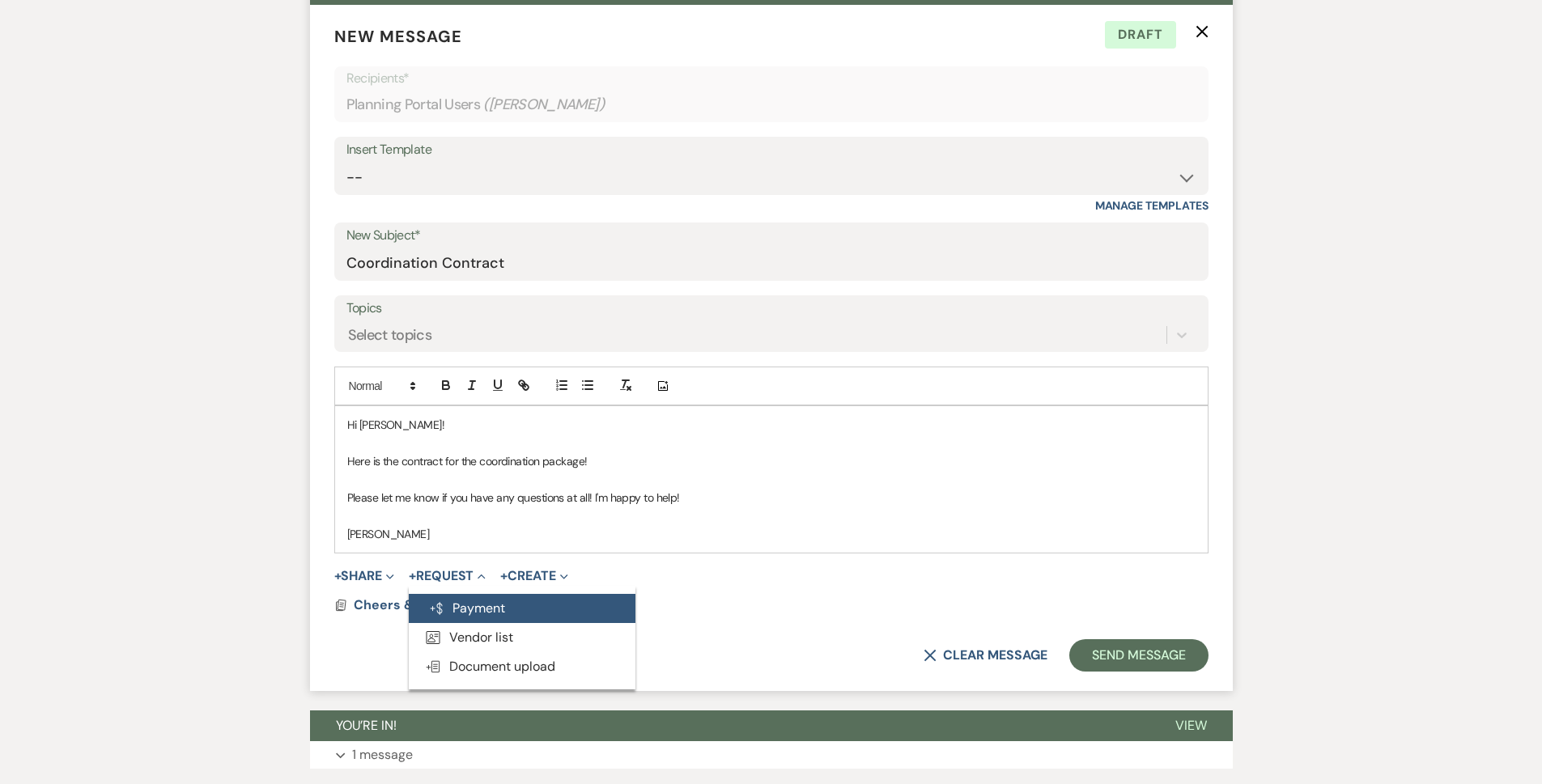
click at [473, 605] on button "Generate Payment Payment" at bounding box center [522, 608] width 227 height 29
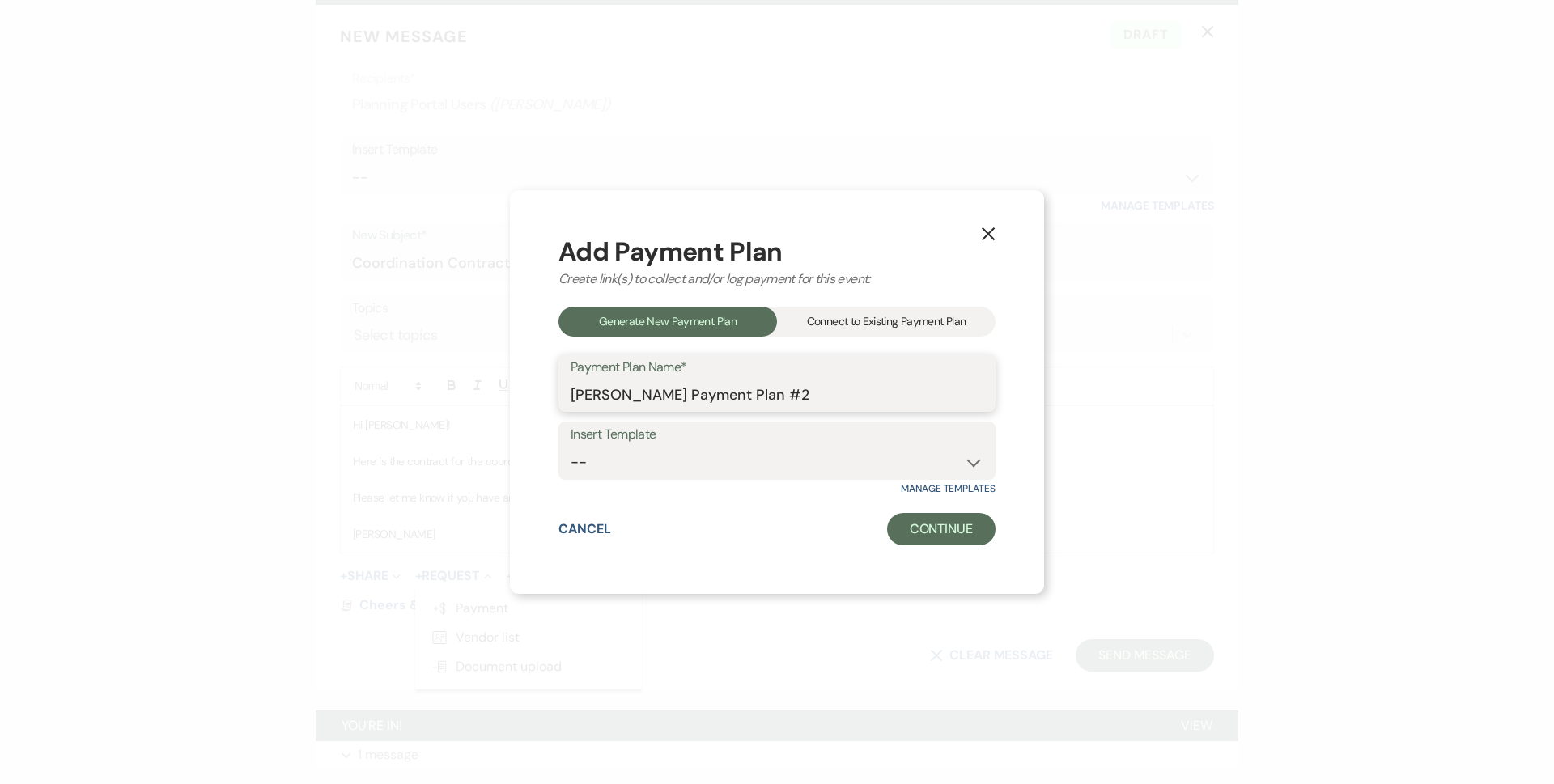
drag, startPoint x: 858, startPoint y: 400, endPoint x: 415, endPoint y: 397, distance: 443.0
click at [423, 412] on div "X Add Payment Plan Create link(s) to collect and/or log payment for this event:…" at bounding box center [777, 392] width 1554 height 784
type input "Coordination Payments"
click at [980, 539] on button "Continue" at bounding box center [941, 529] width 108 height 33
select select "2"
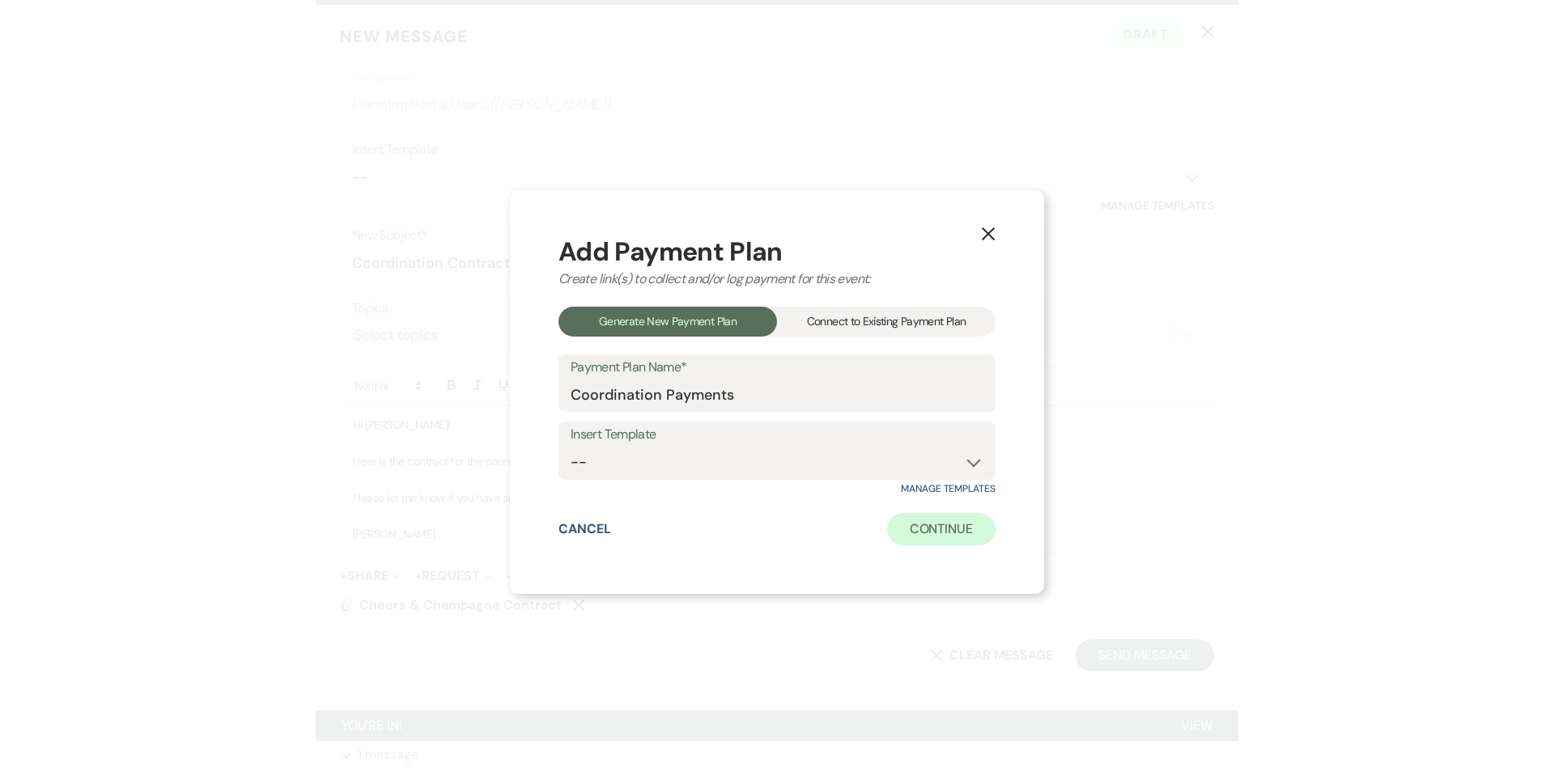
select select "percentage"
select select "true"
select select "client"
select select "weeks"
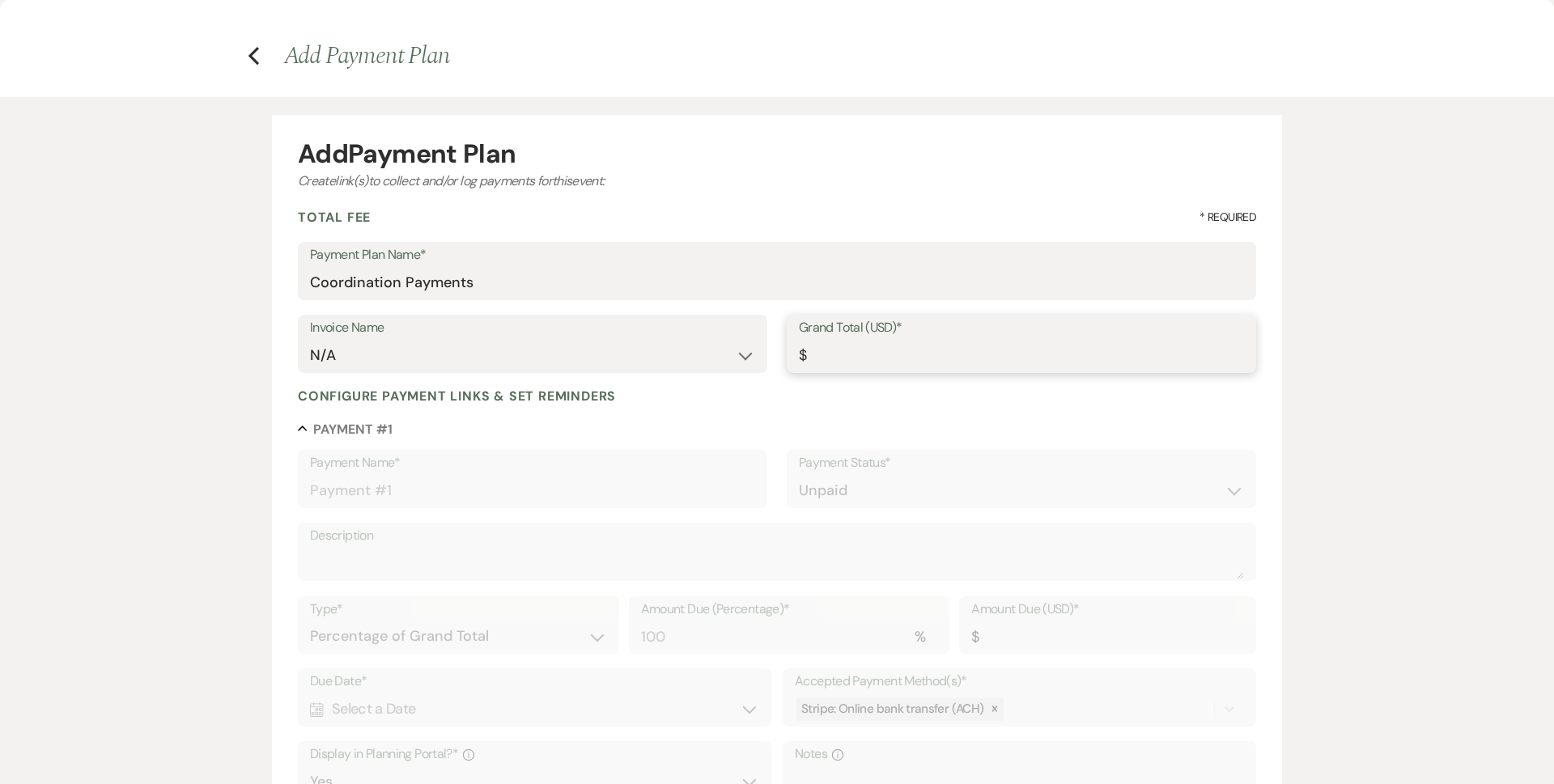
click at [882, 364] on input "Grand Total (USD)*" at bounding box center [1021, 356] width 445 height 32
type input "2"
type input "2.00"
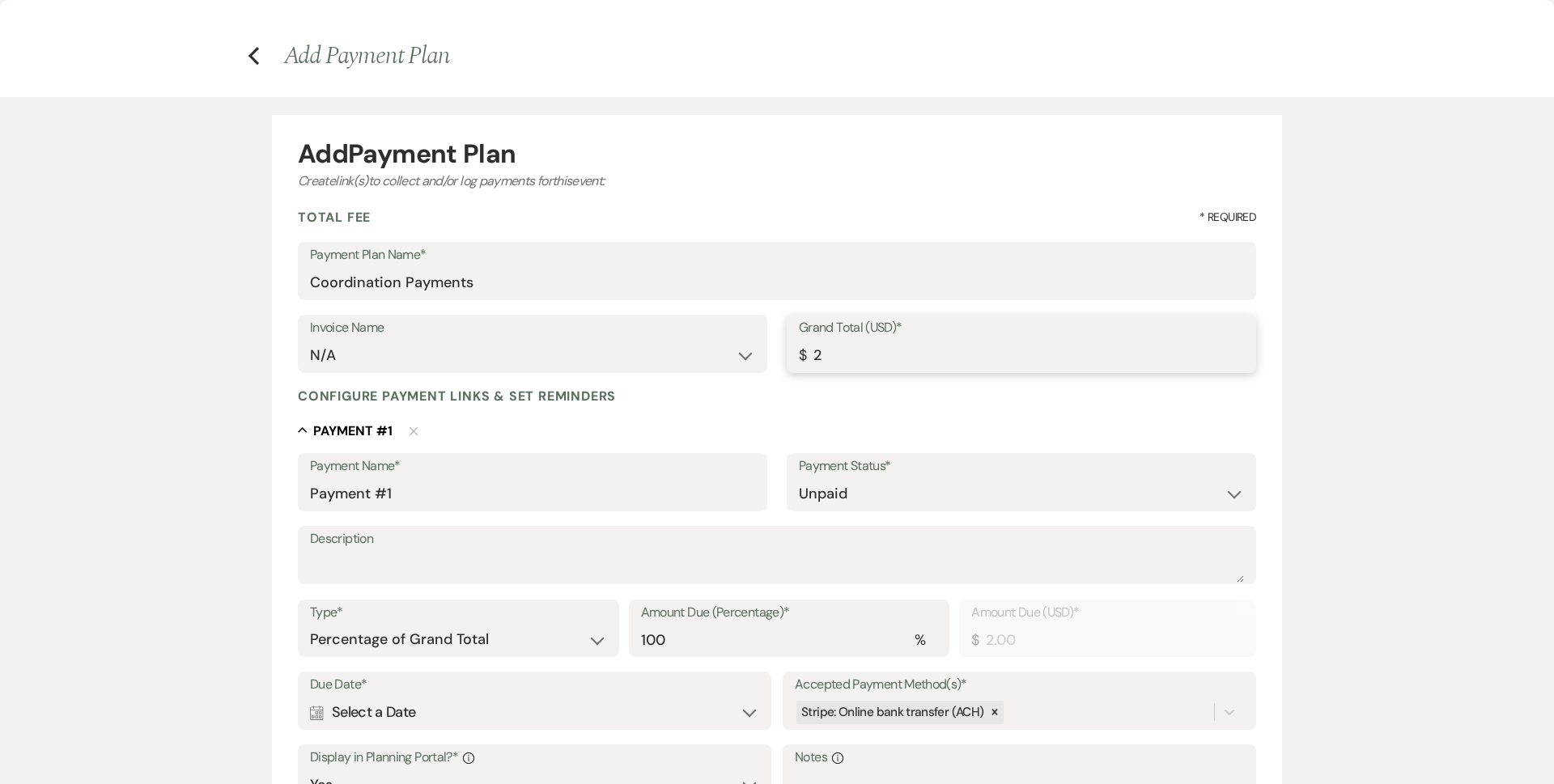
type input "20"
type input "20.00"
type input "200"
type input "200.00"
type input "2000"
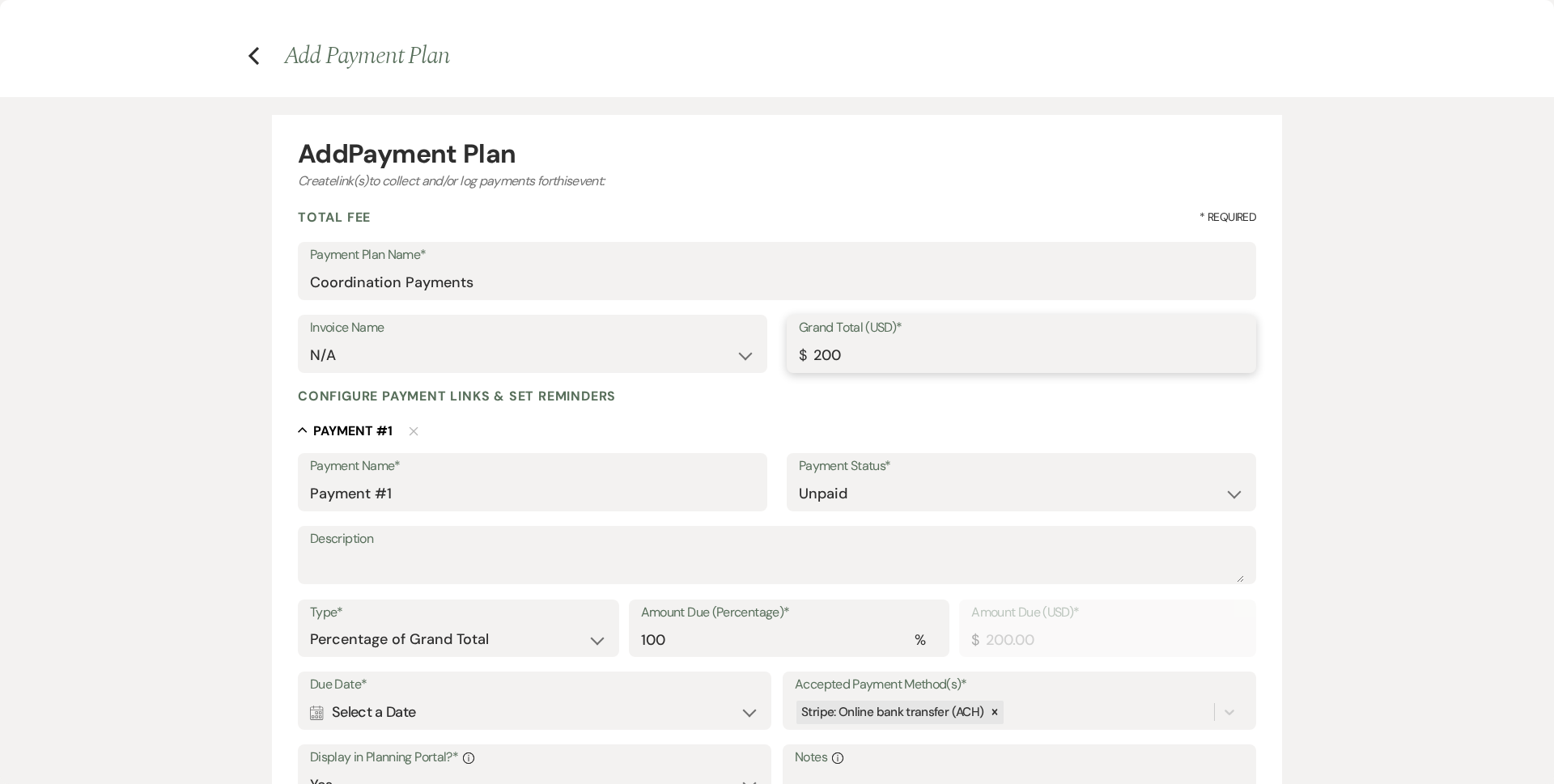
type input "2000.00"
click at [747, 394] on div "Configure payment links & set reminders" at bounding box center [776, 395] width 958 height 17
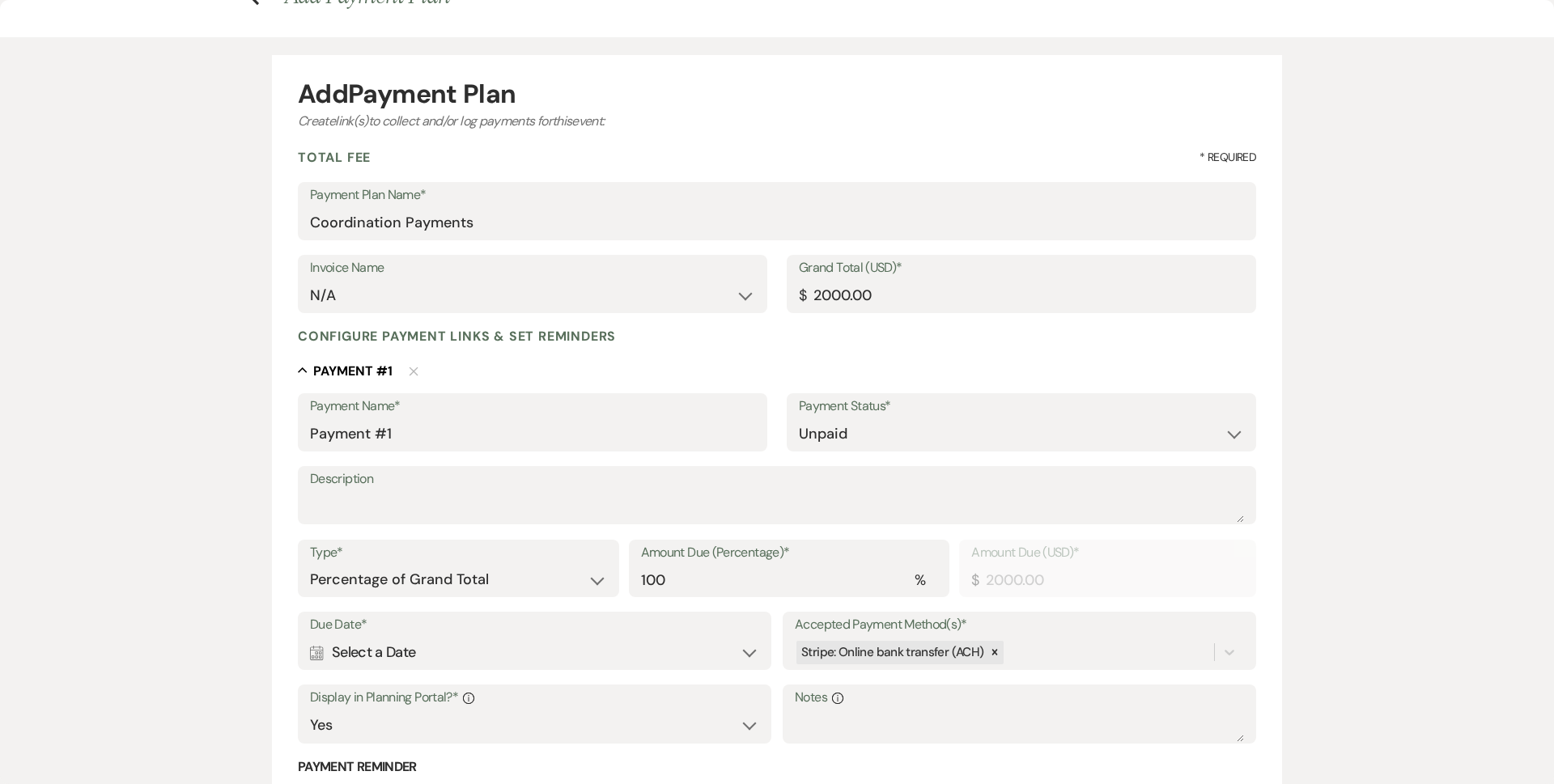
scroll to position [243, 0]
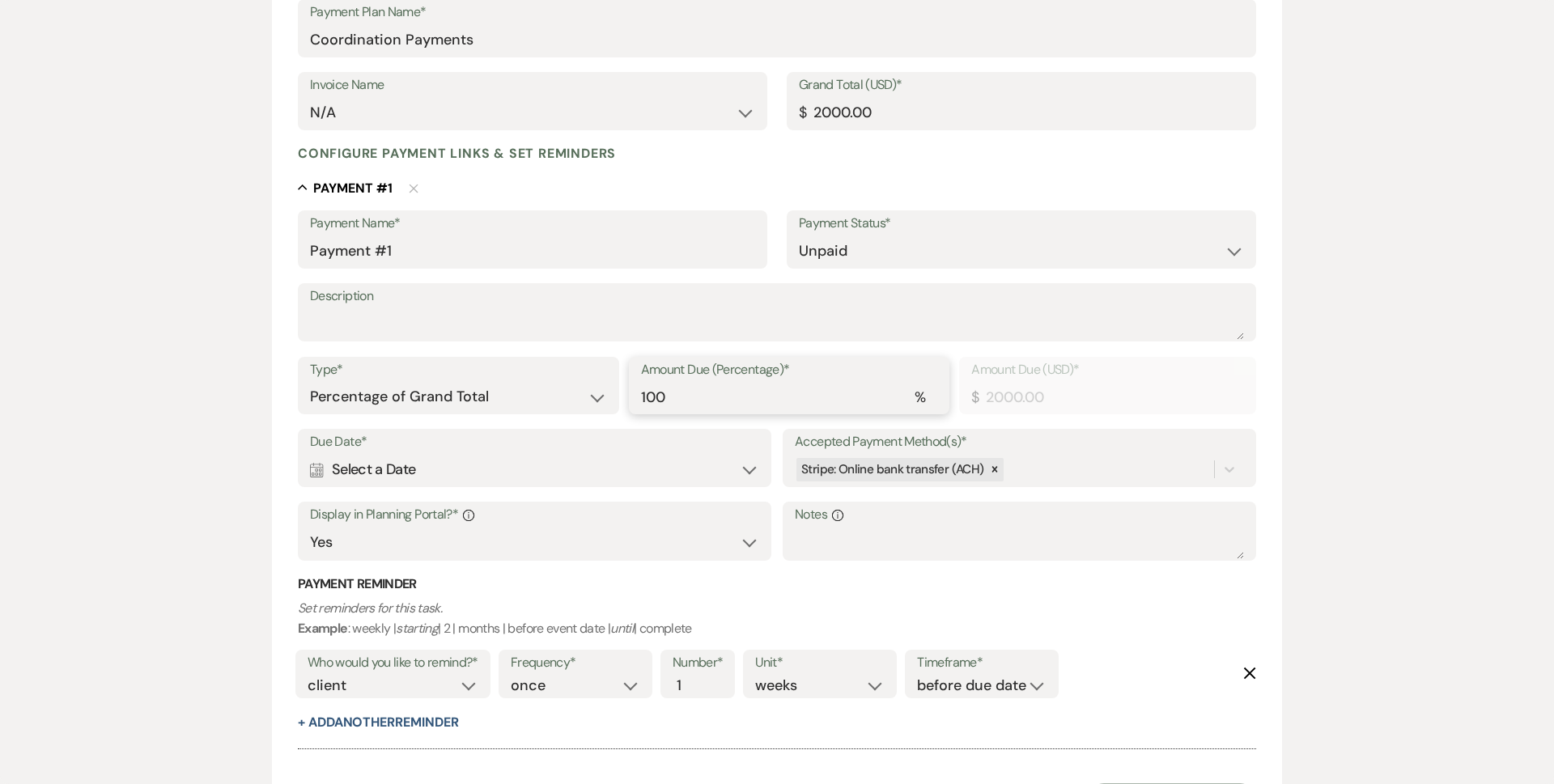
drag, startPoint x: 706, startPoint y: 402, endPoint x: 445, endPoint y: 419, distance: 261.6
click at [445, 419] on div "Type* Dollar Amount Percentage of Grand Total Amount Due (Percentage)* % 100 Am…" at bounding box center [776, 393] width 958 height 73
click at [406, 405] on select "Dollar Amount Percentage of Grand Total" at bounding box center [458, 397] width 297 height 32
select select "flat"
click at [310, 381] on select "Dollar Amount Percentage of Grand Total" at bounding box center [458, 397] width 297 height 32
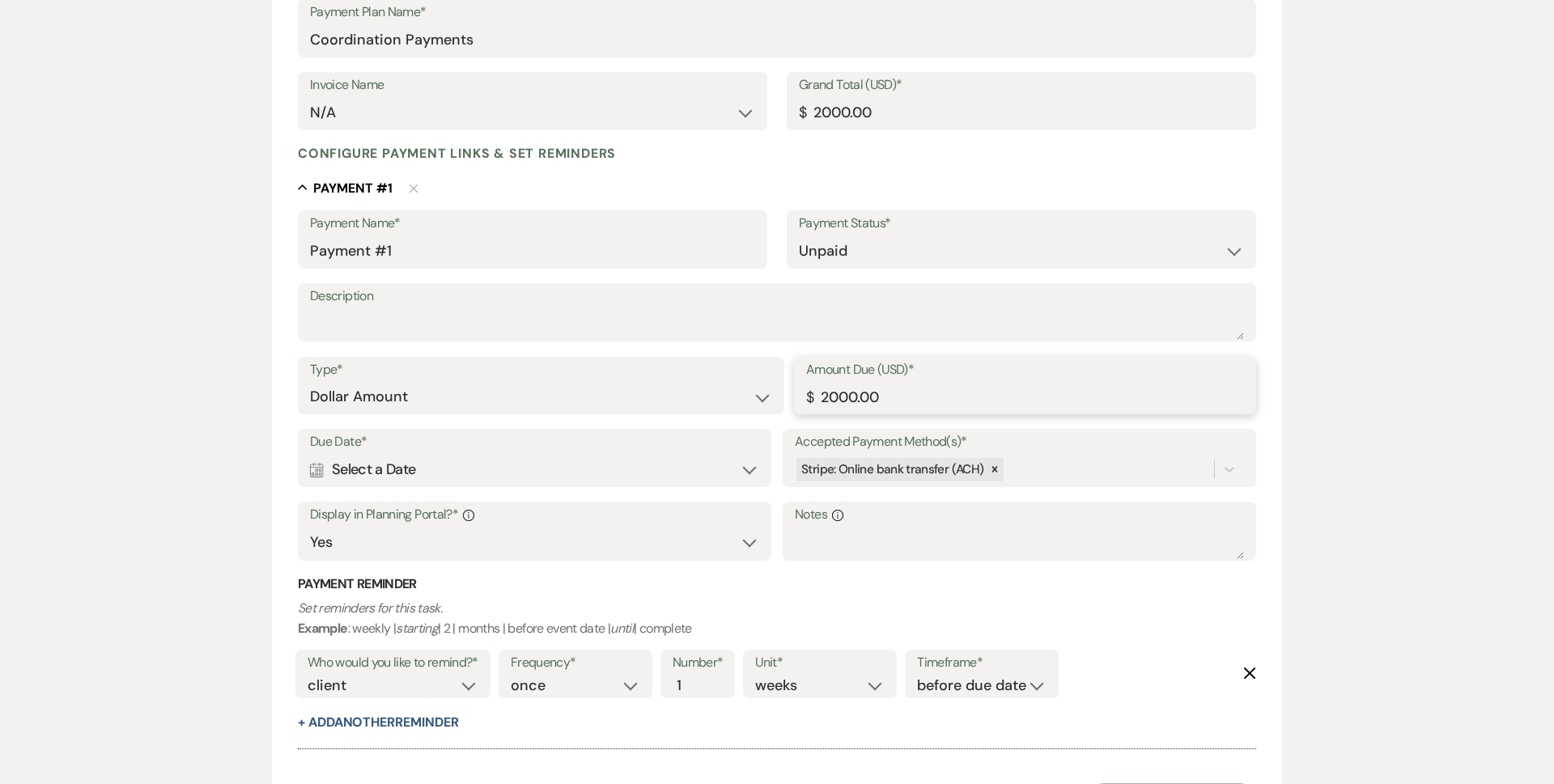
drag, startPoint x: 936, startPoint y: 404, endPoint x: 583, endPoint y: 418, distance: 353.3
click at [583, 418] on div "Type* Dollar Amount Percentage of Grand Total Amount Due (USD)* $ 2000.00" at bounding box center [776, 393] width 958 height 73
type input "500.00"
click at [378, 470] on div "Calendar Select a Date Expand" at bounding box center [534, 470] width 449 height 32
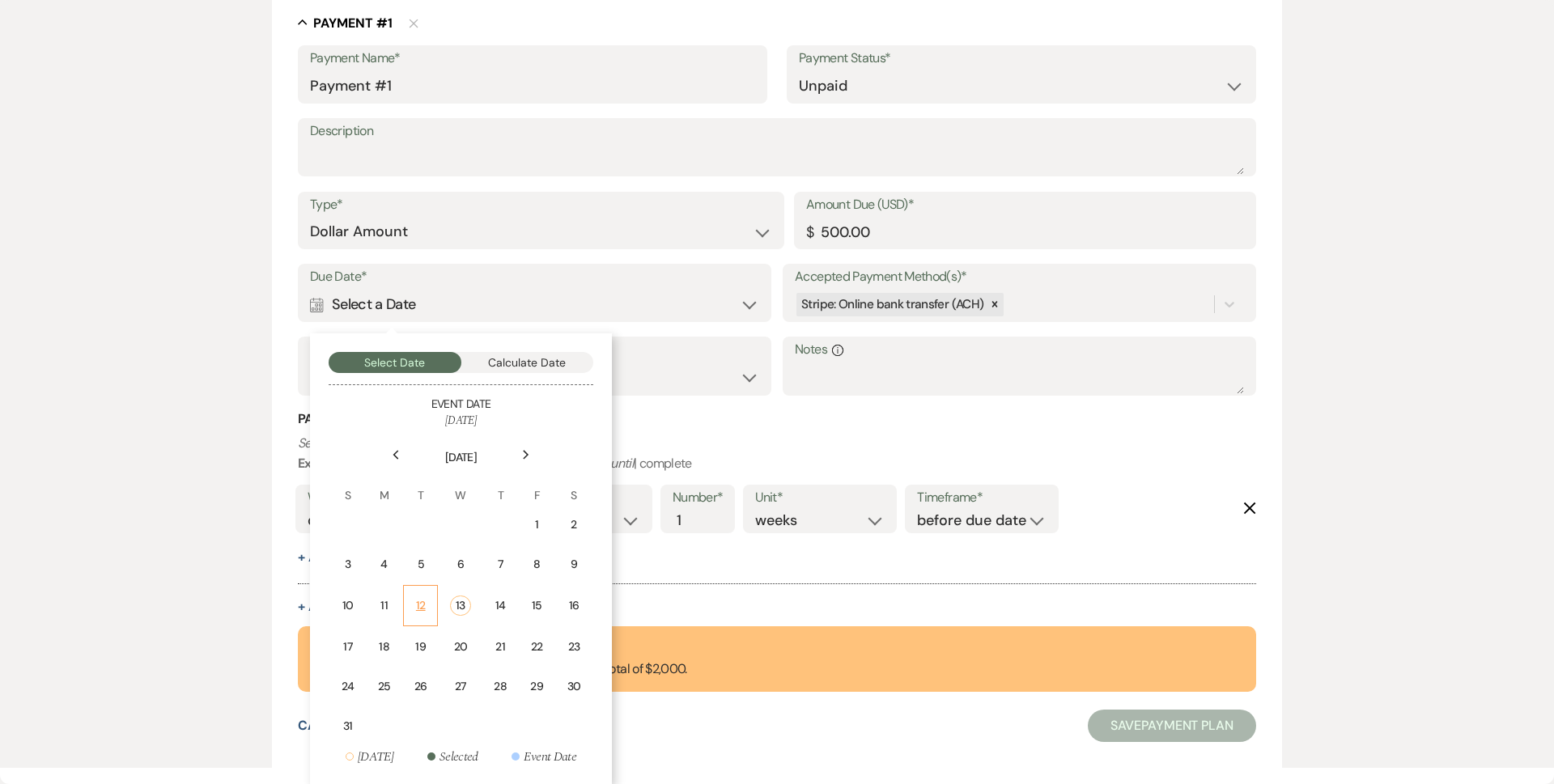
scroll to position [408, 0]
click at [464, 614] on div "13" at bounding box center [460, 604] width 20 height 20
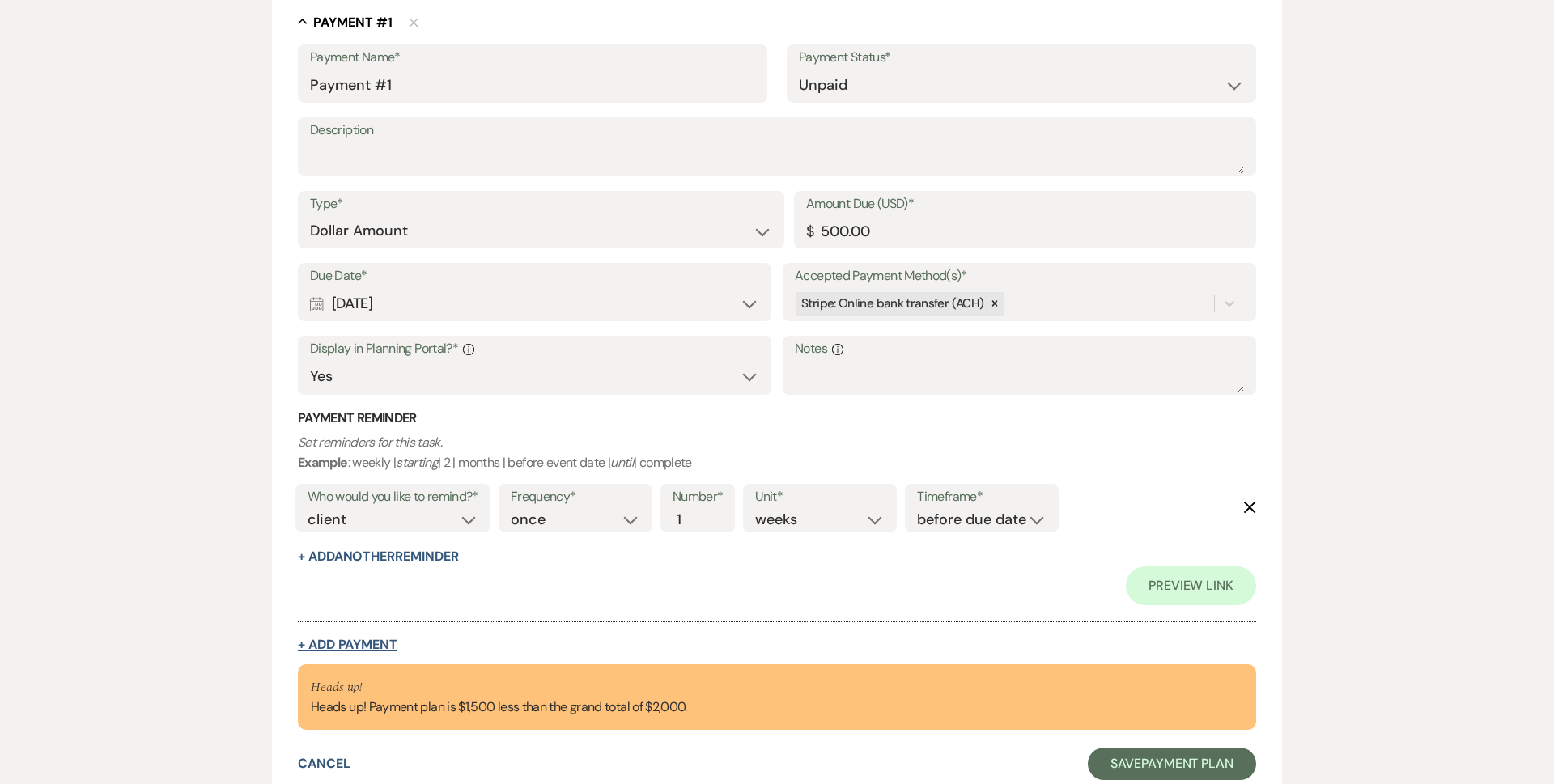
click at [361, 647] on button "+ Add Payment" at bounding box center [347, 645] width 99 height 13
select select "2"
select select "flat"
select select "true"
select select "client"
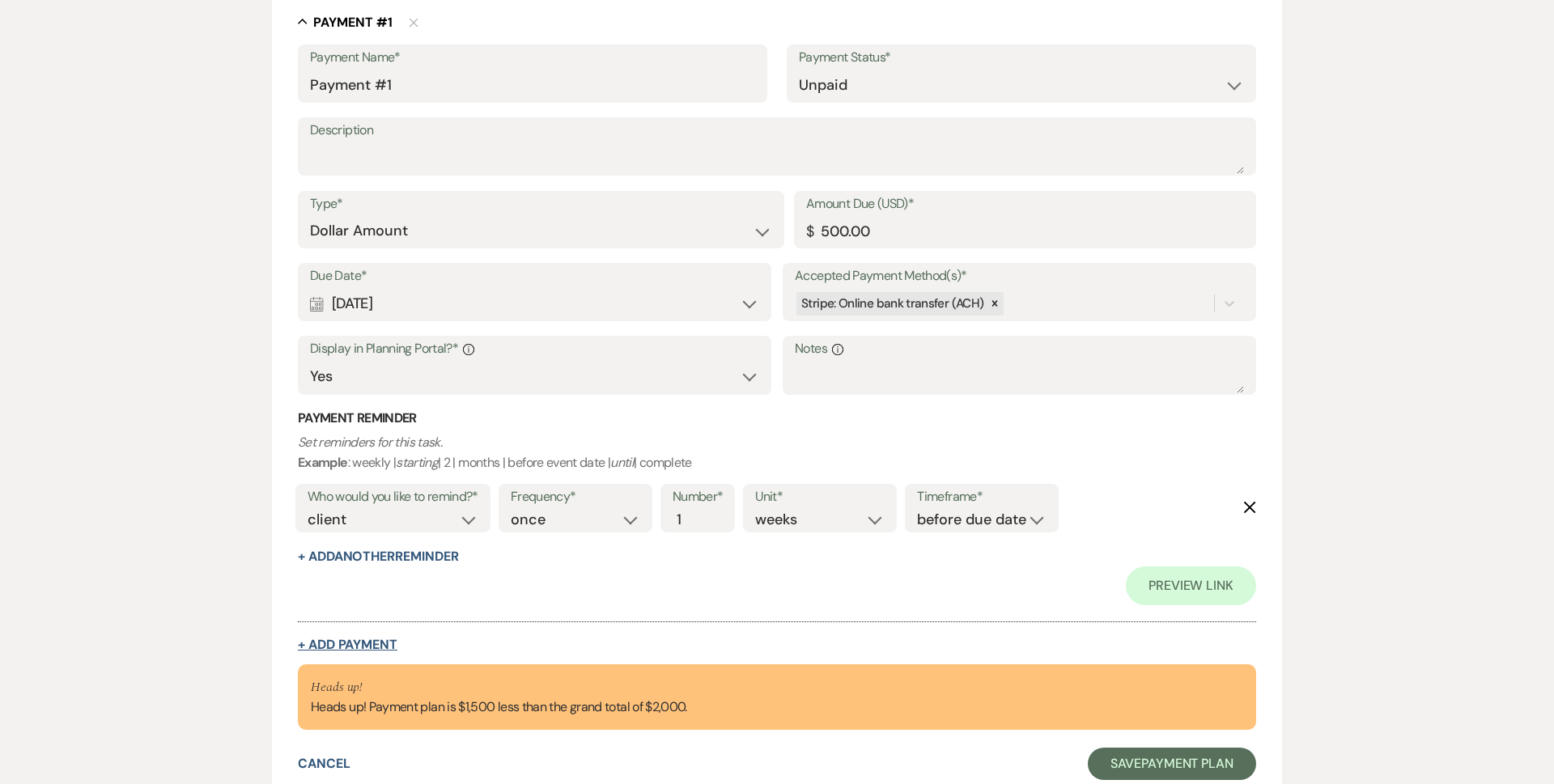
select select "weeks"
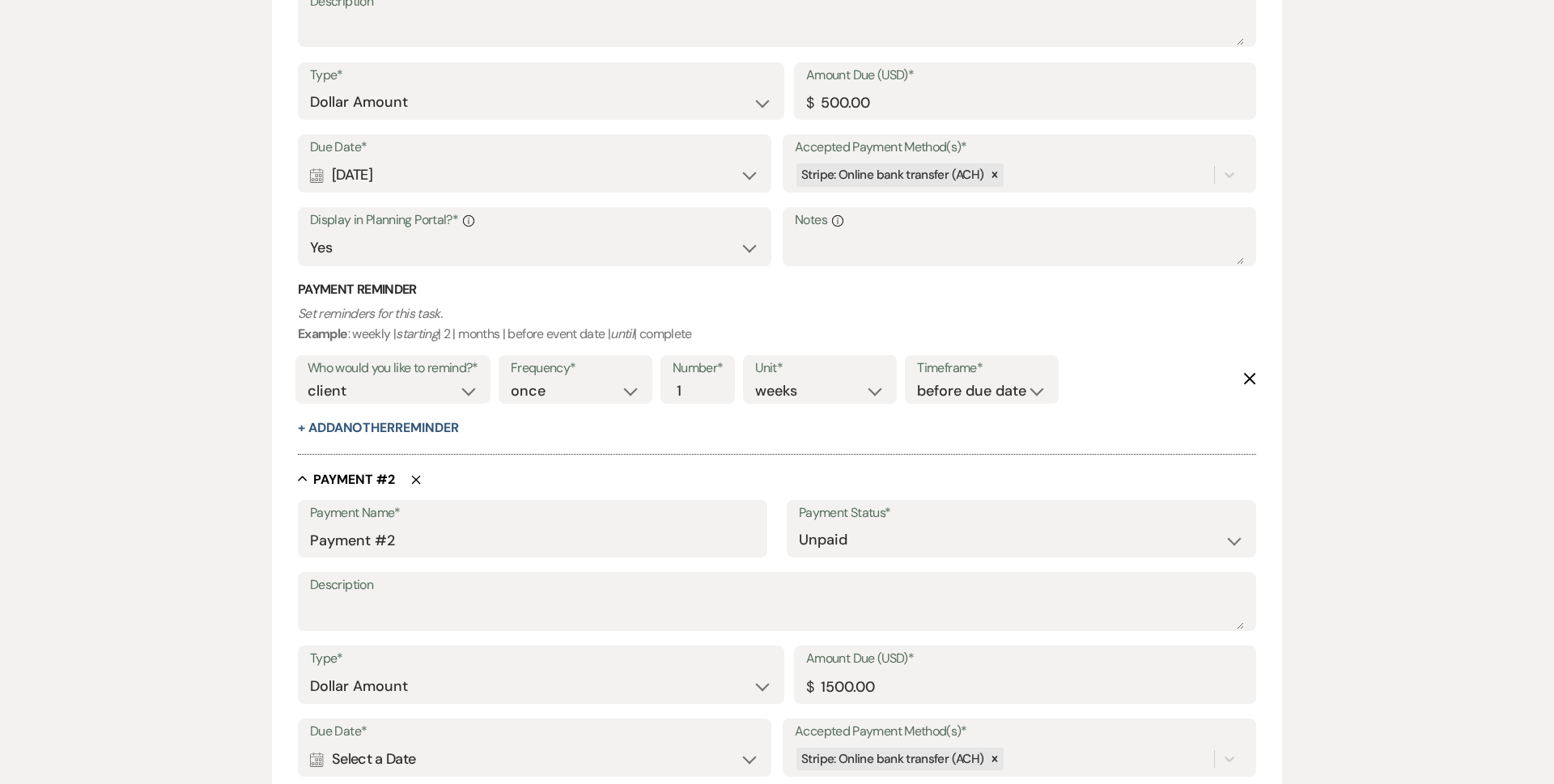
scroll to position [813, 0]
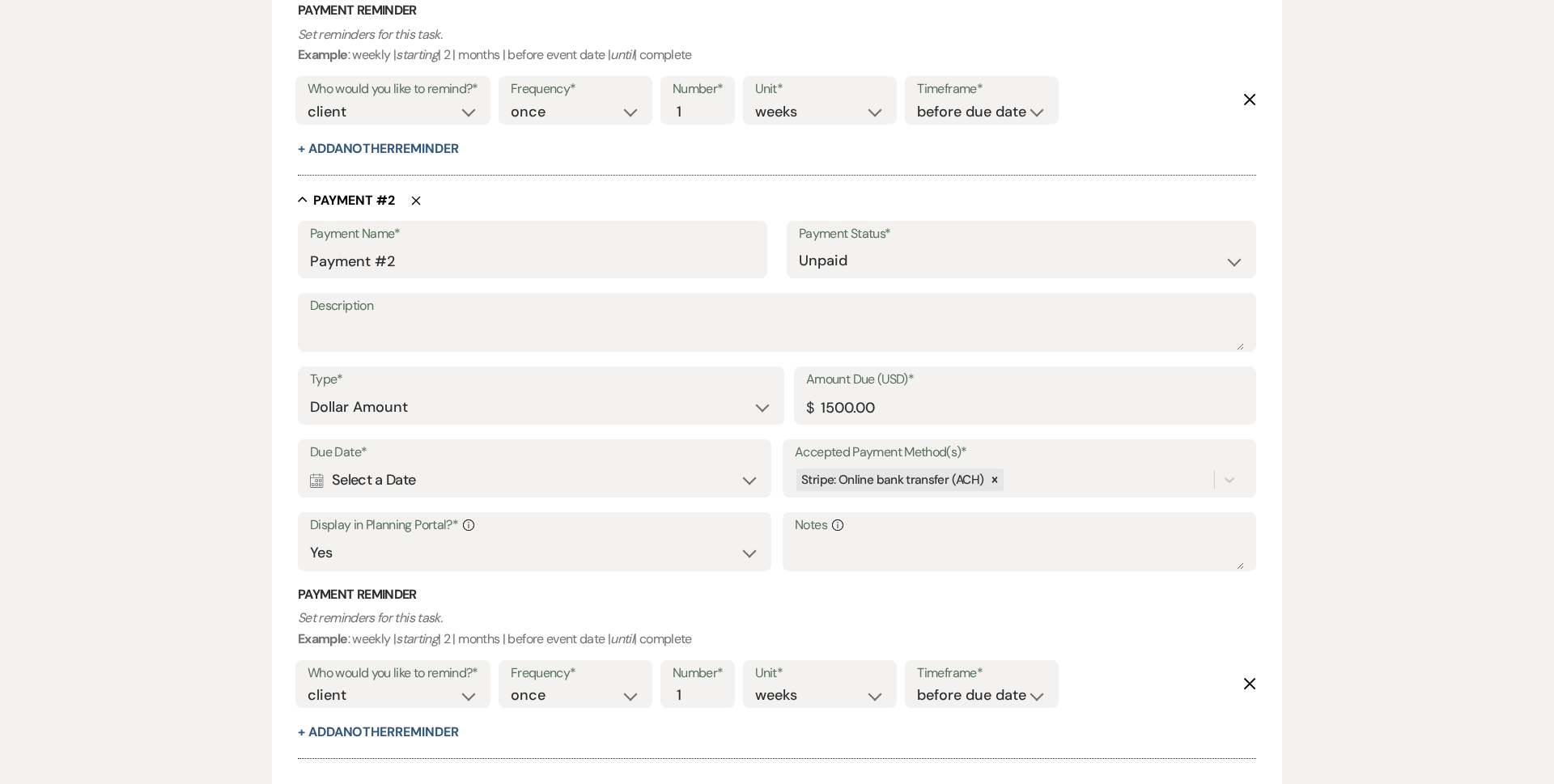
click at [379, 482] on div "Calendar Select a Date Expand" at bounding box center [534, 480] width 449 height 32
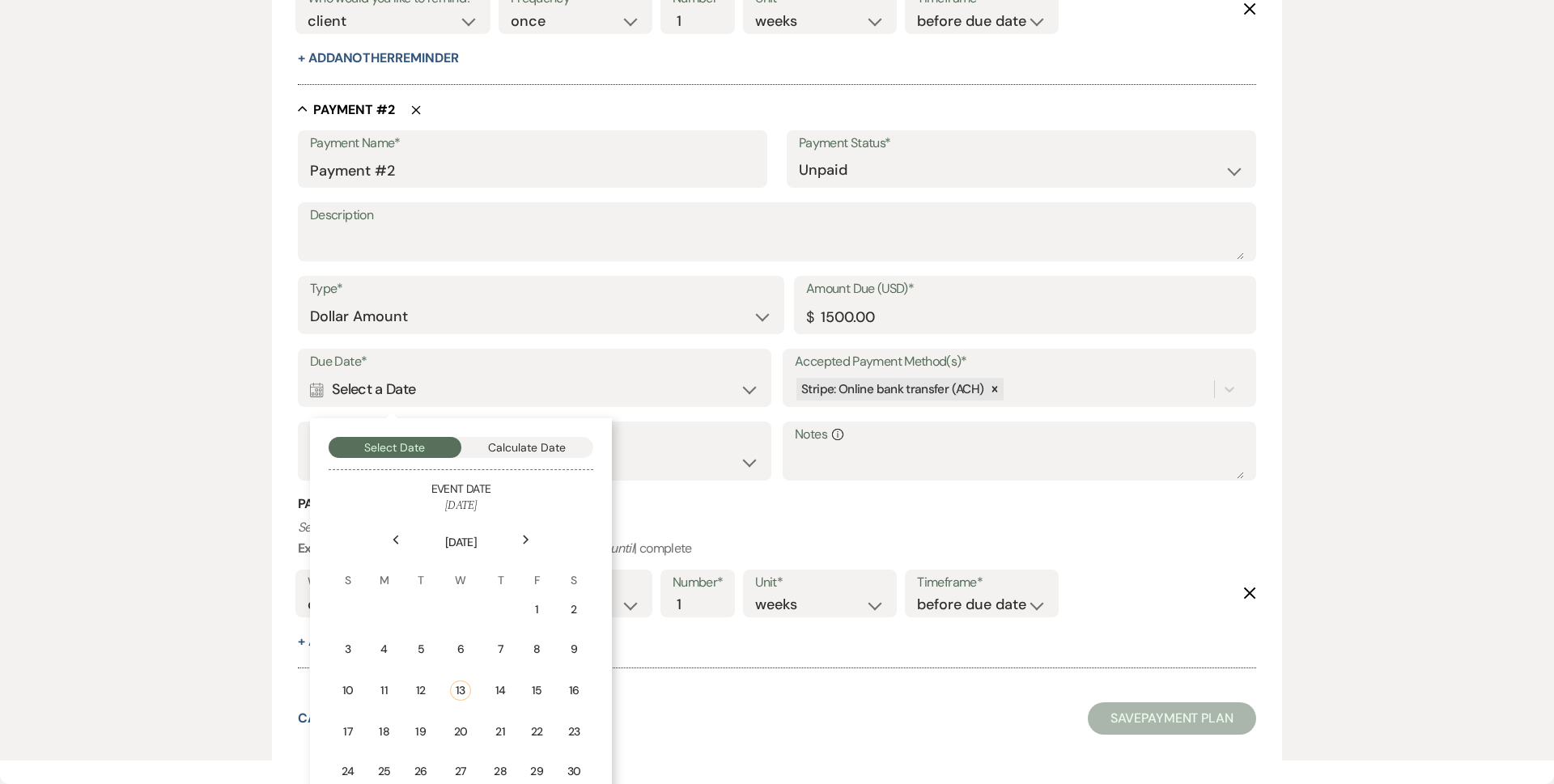
scroll to position [990, 0]
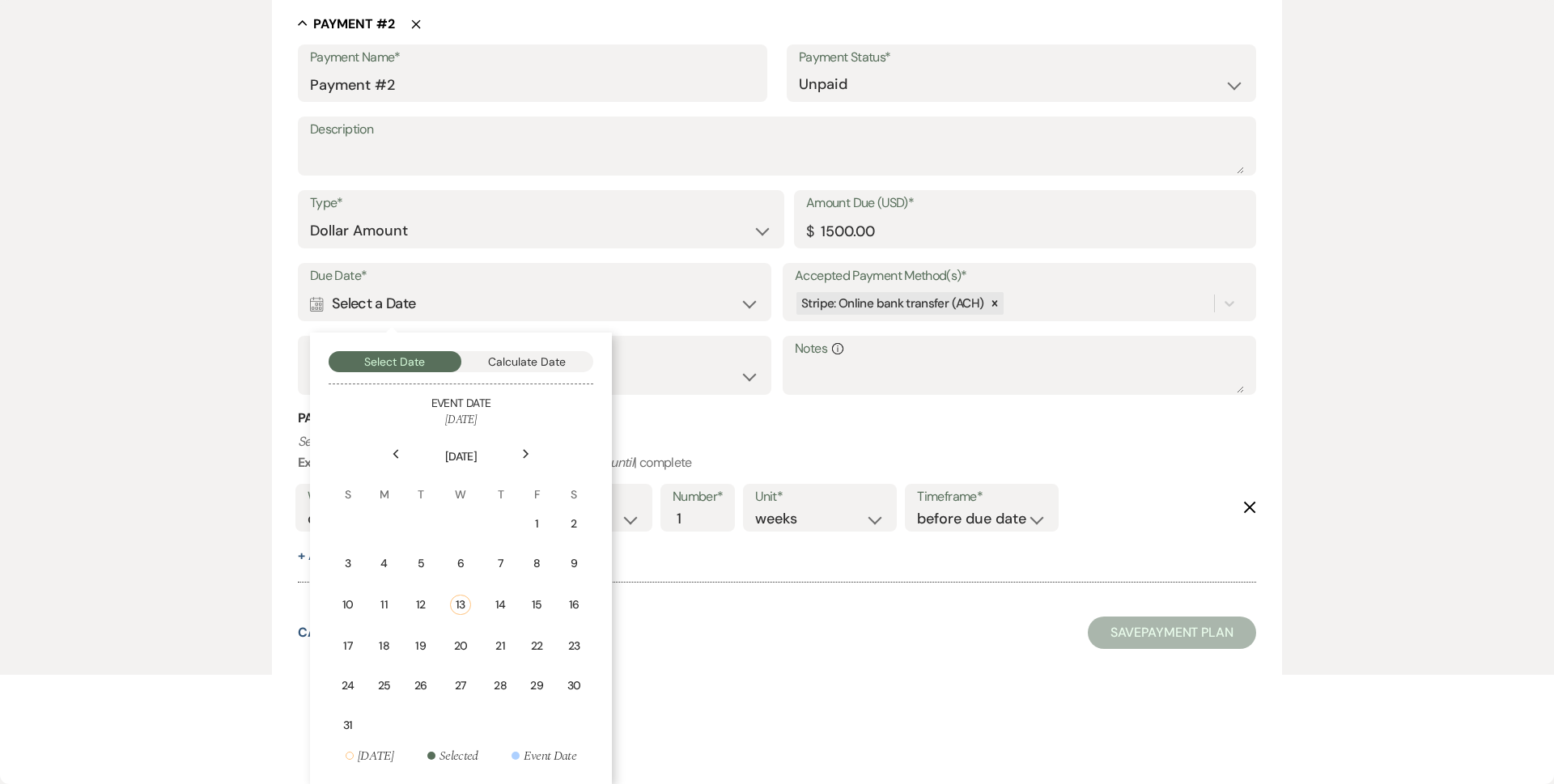
click at [522, 460] on div "Next" at bounding box center [525, 454] width 26 height 26
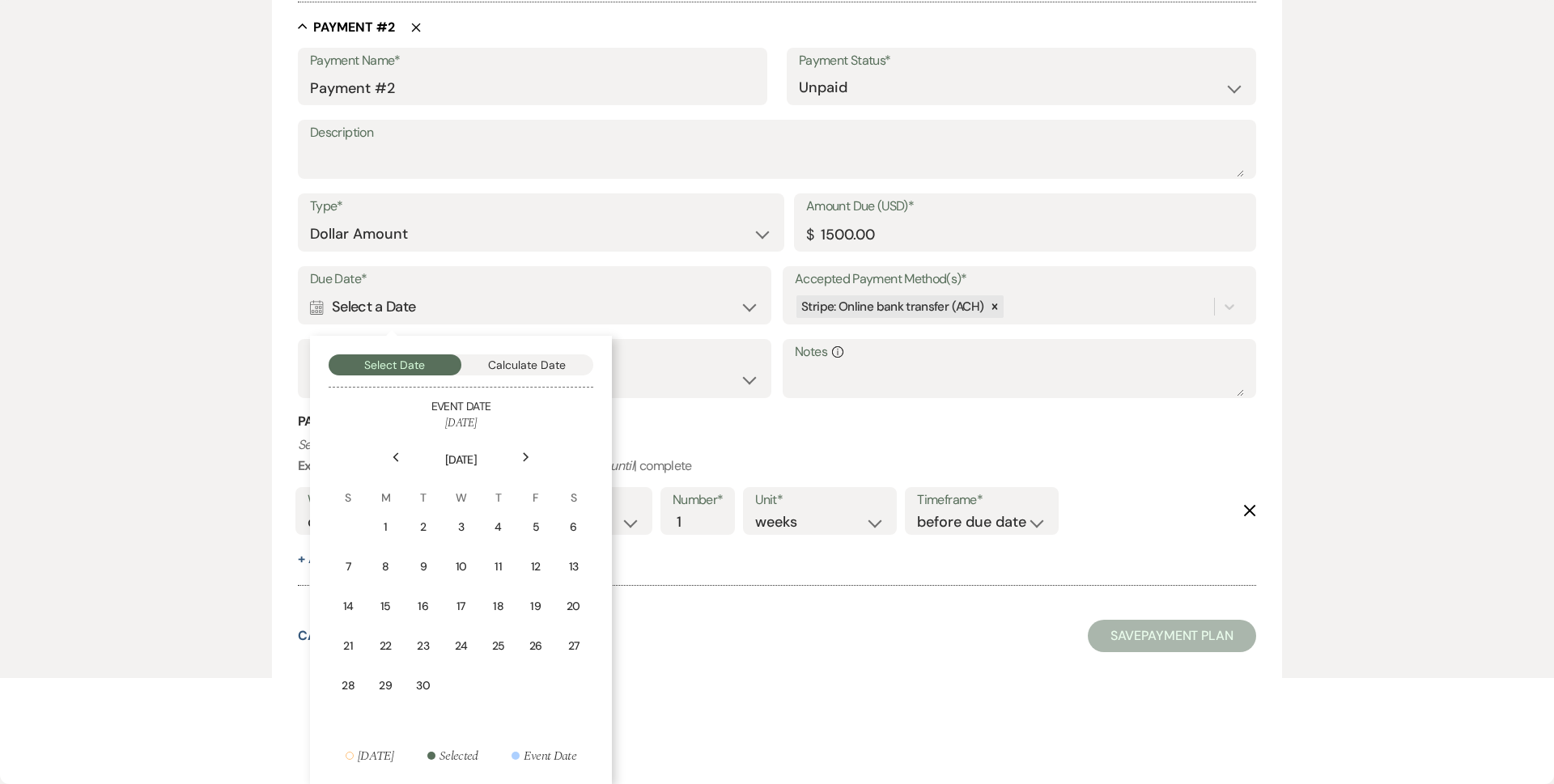
click at [522, 461] on icon "Next" at bounding box center [525, 457] width 8 height 10
click at [526, 460] on use at bounding box center [525, 457] width 5 height 9
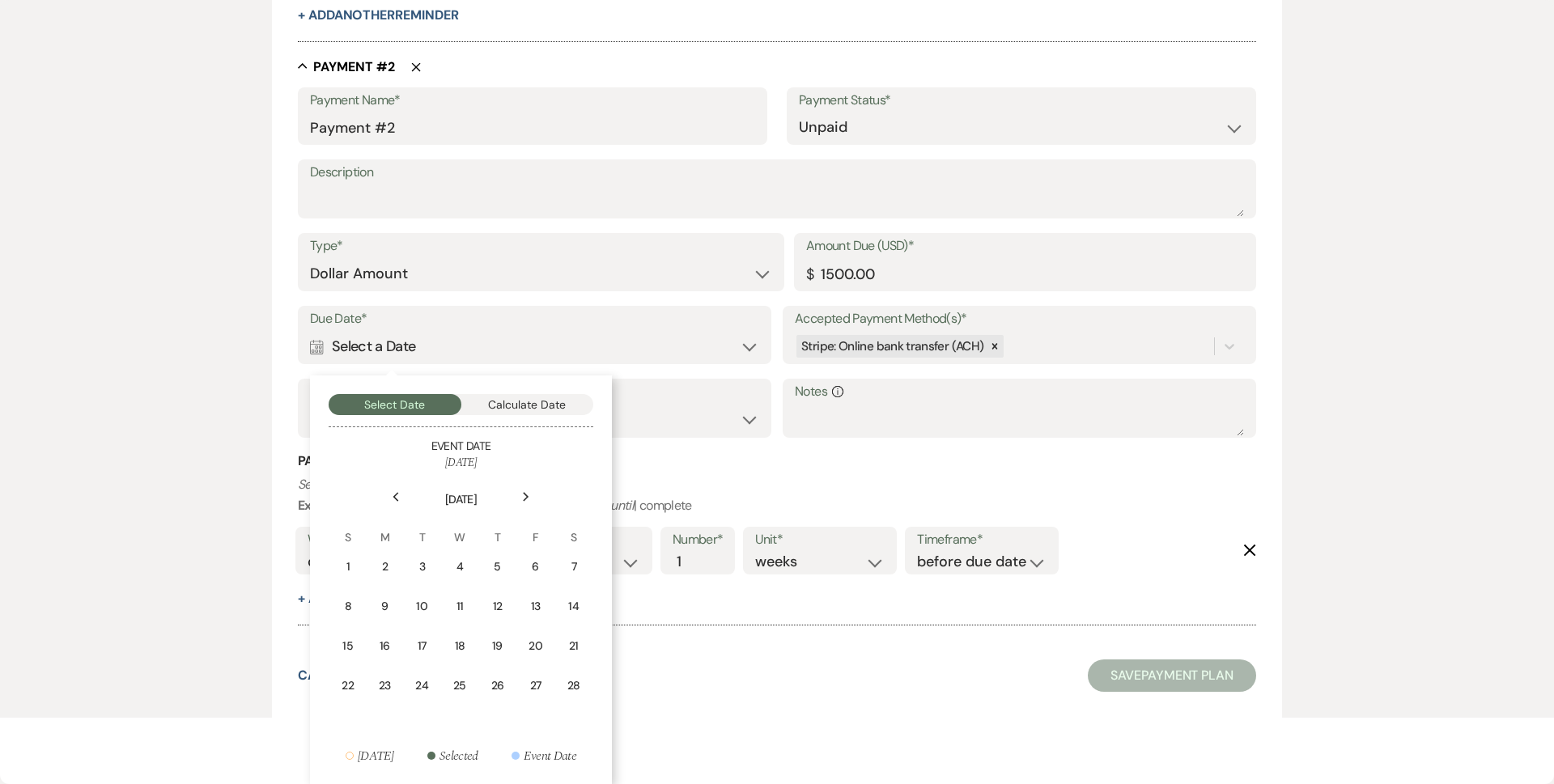
scroll to position [947, 0]
click at [526, 459] on h6 "[DATE]" at bounding box center [461, 462] width 265 height 16
click at [518, 500] on div "Next" at bounding box center [525, 496] width 26 height 26
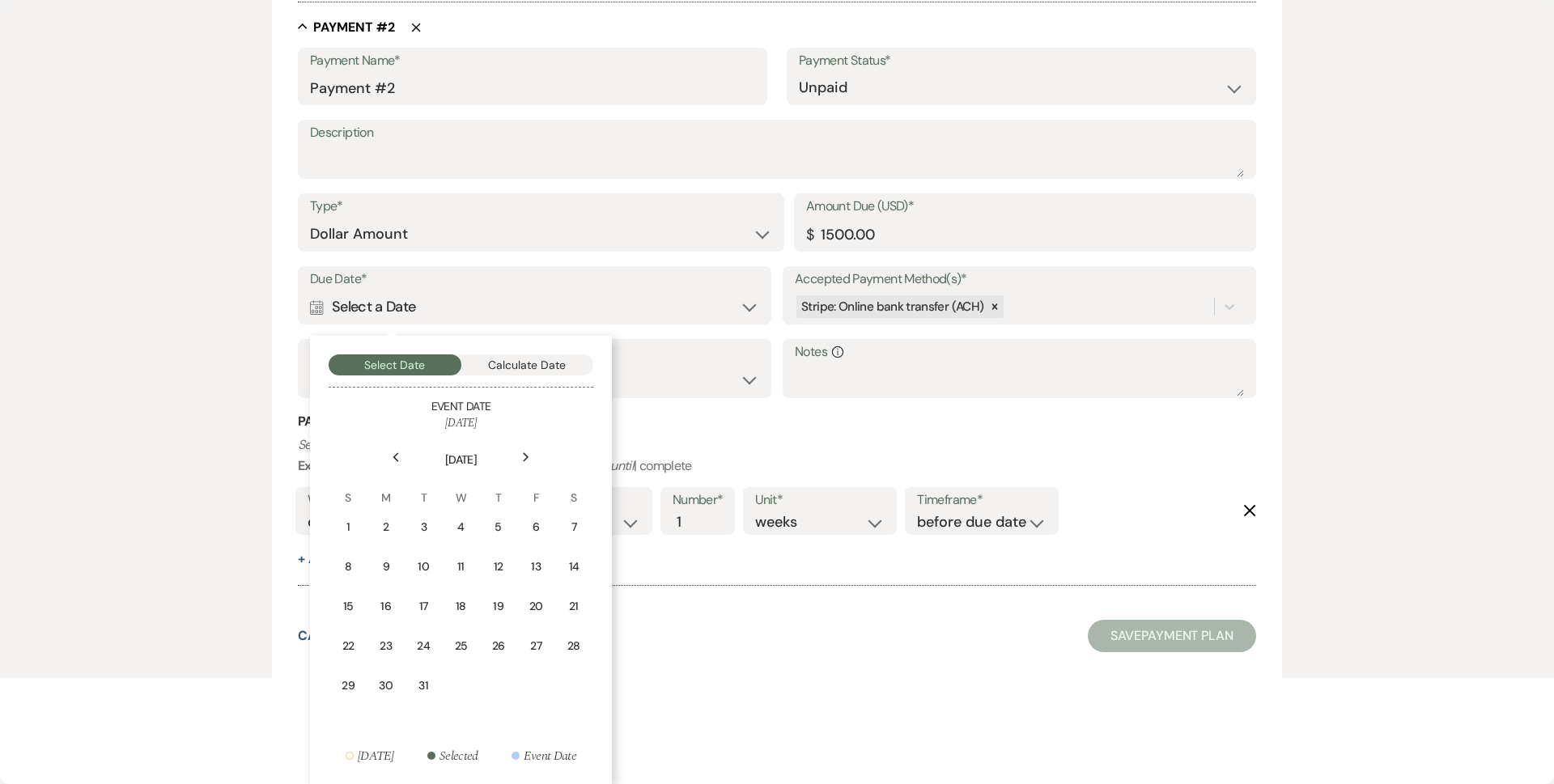
click at [518, 496] on th "F" at bounding box center [536, 488] width 36 height 36
click at [536, 467] on div "Next" at bounding box center [525, 456] width 26 height 26
click at [530, 460] on div "Next" at bounding box center [525, 456] width 26 height 26
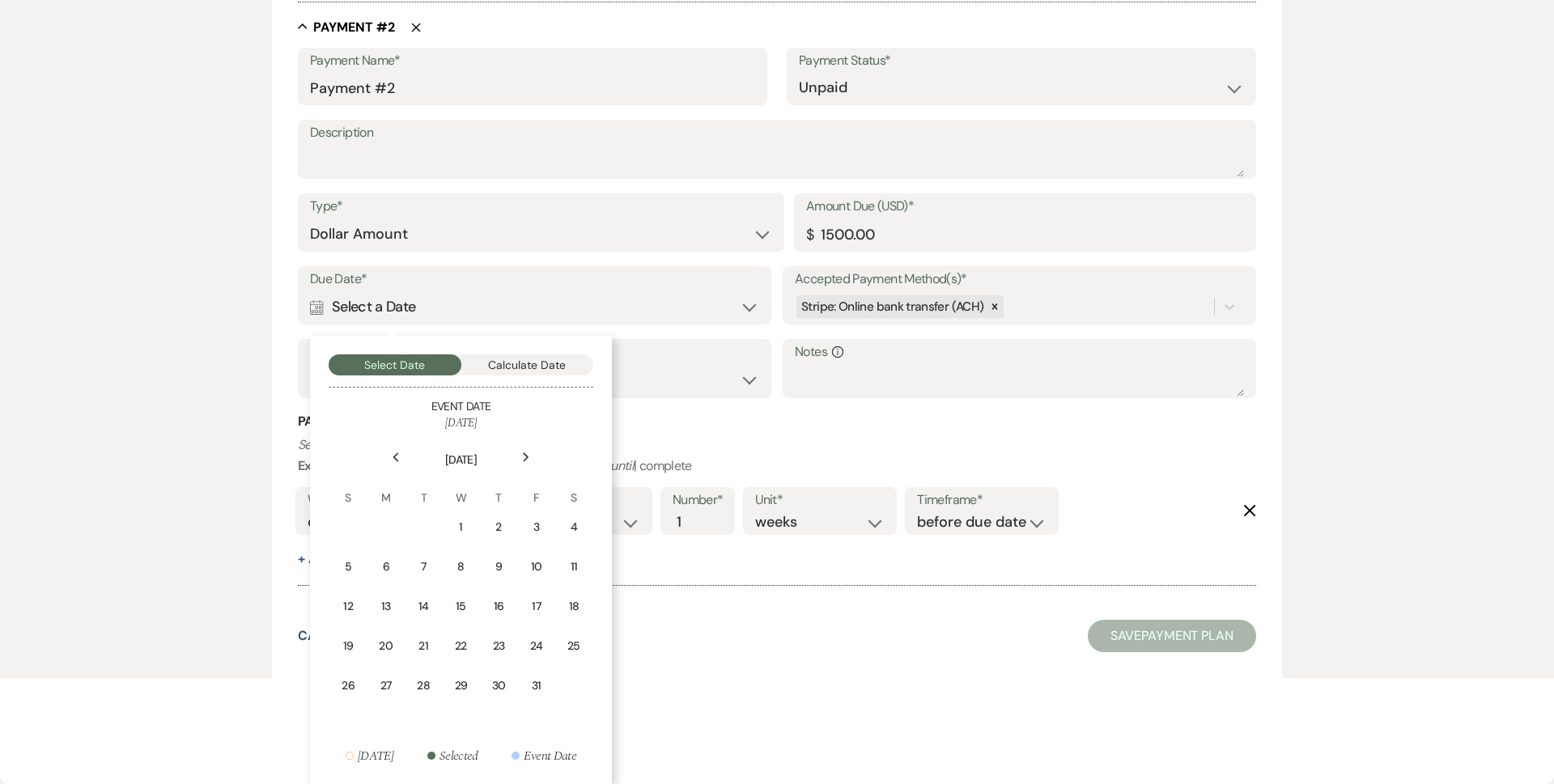
click at [530, 461] on div "Next" at bounding box center [525, 456] width 26 height 26
click at [469, 694] on td "26" at bounding box center [461, 686] width 35 height 38
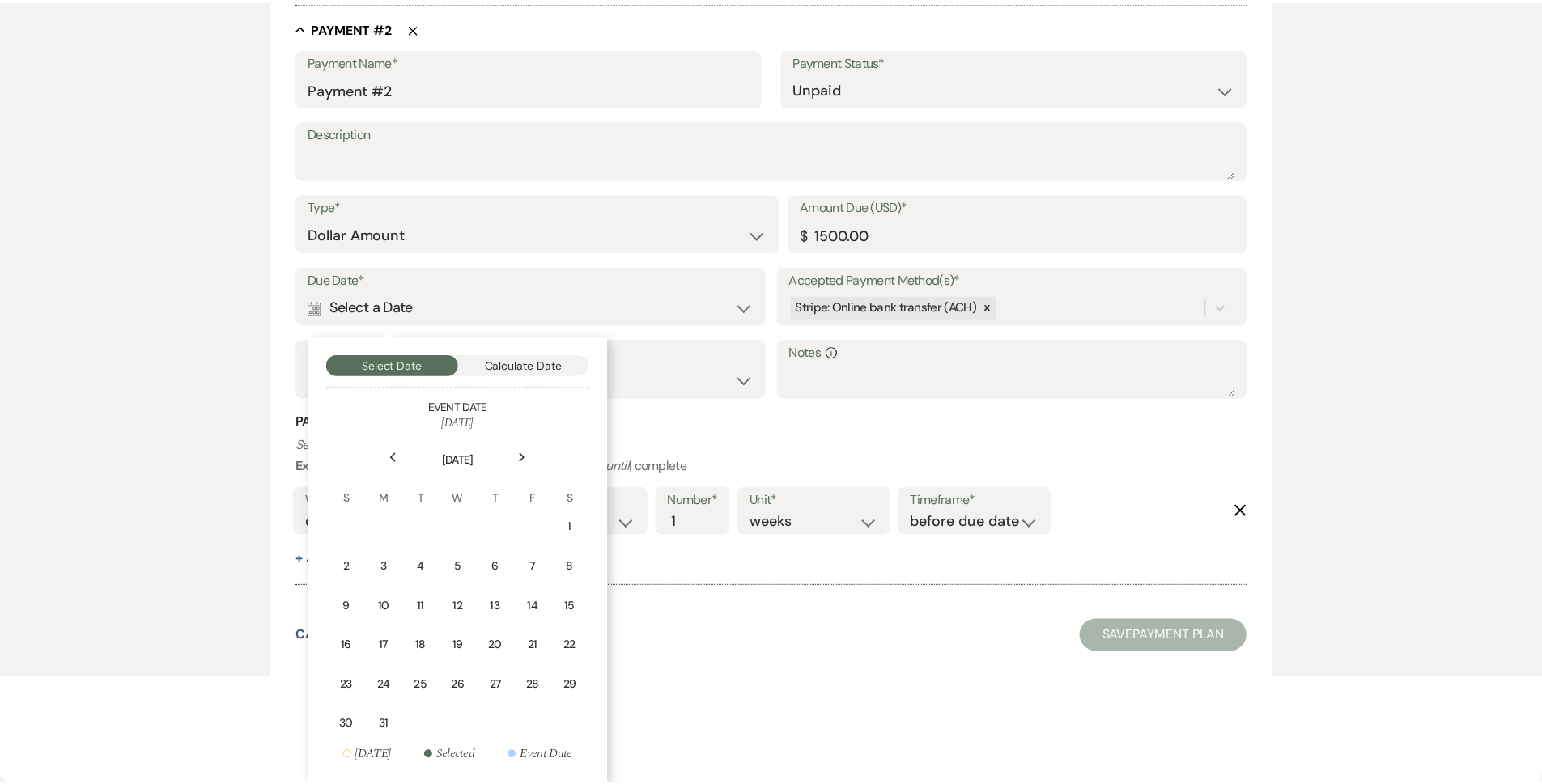
scroll to position [958, 0]
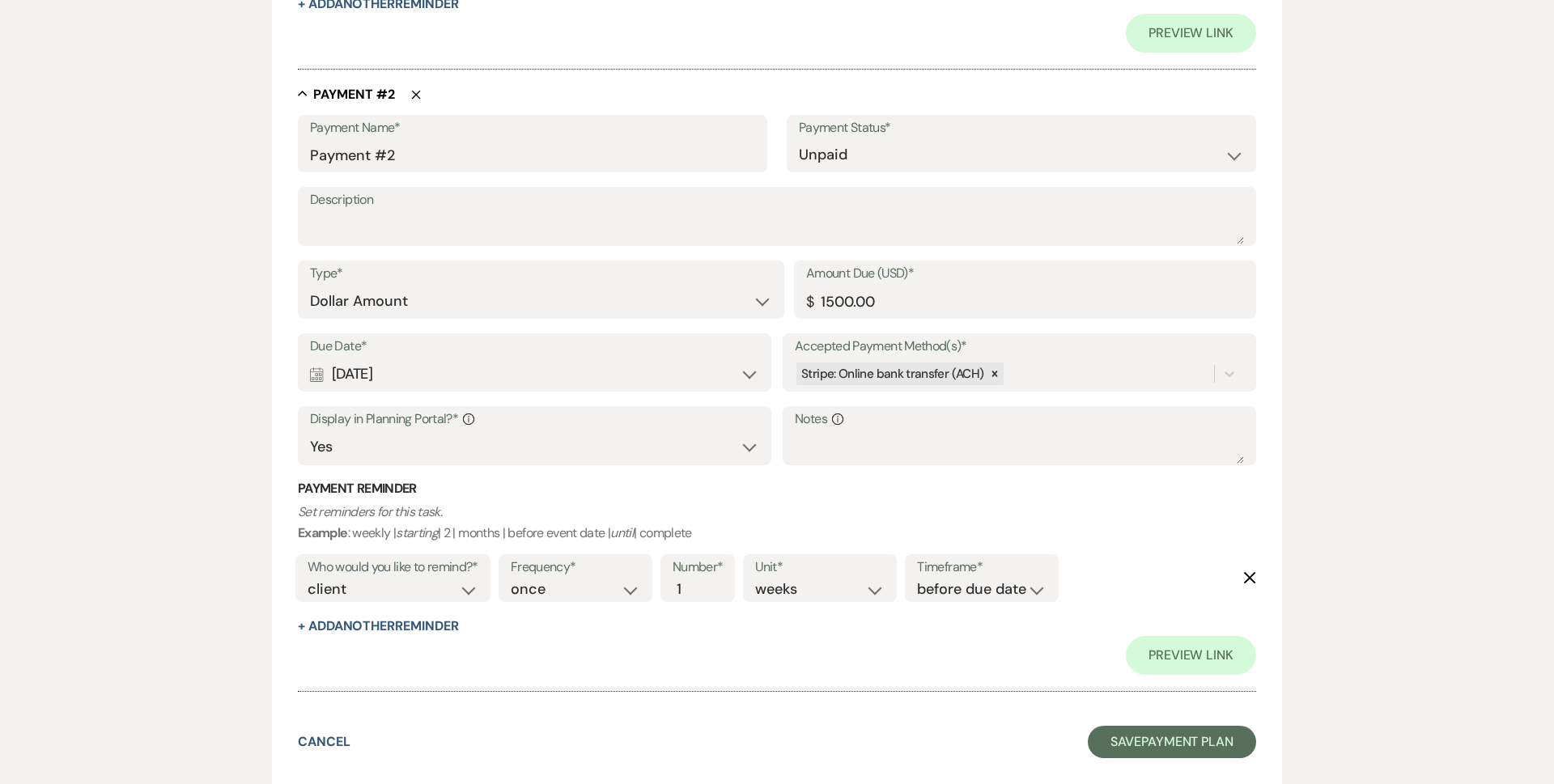
click at [1172, 726] on button "Save Payment Plan" at bounding box center [1171, 741] width 168 height 33
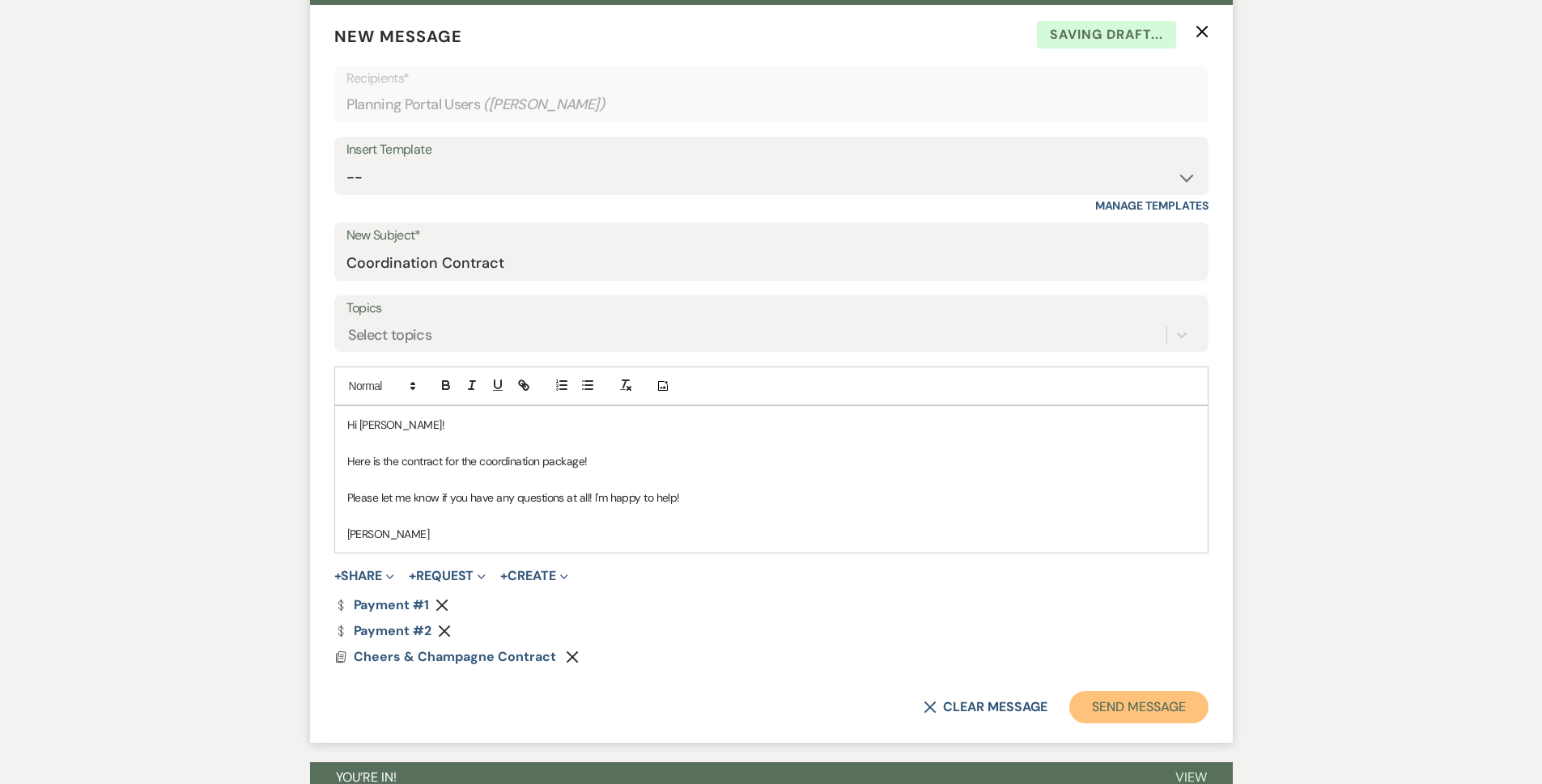
click at [1129, 701] on button "Send Message" at bounding box center [1138, 707] width 138 height 33
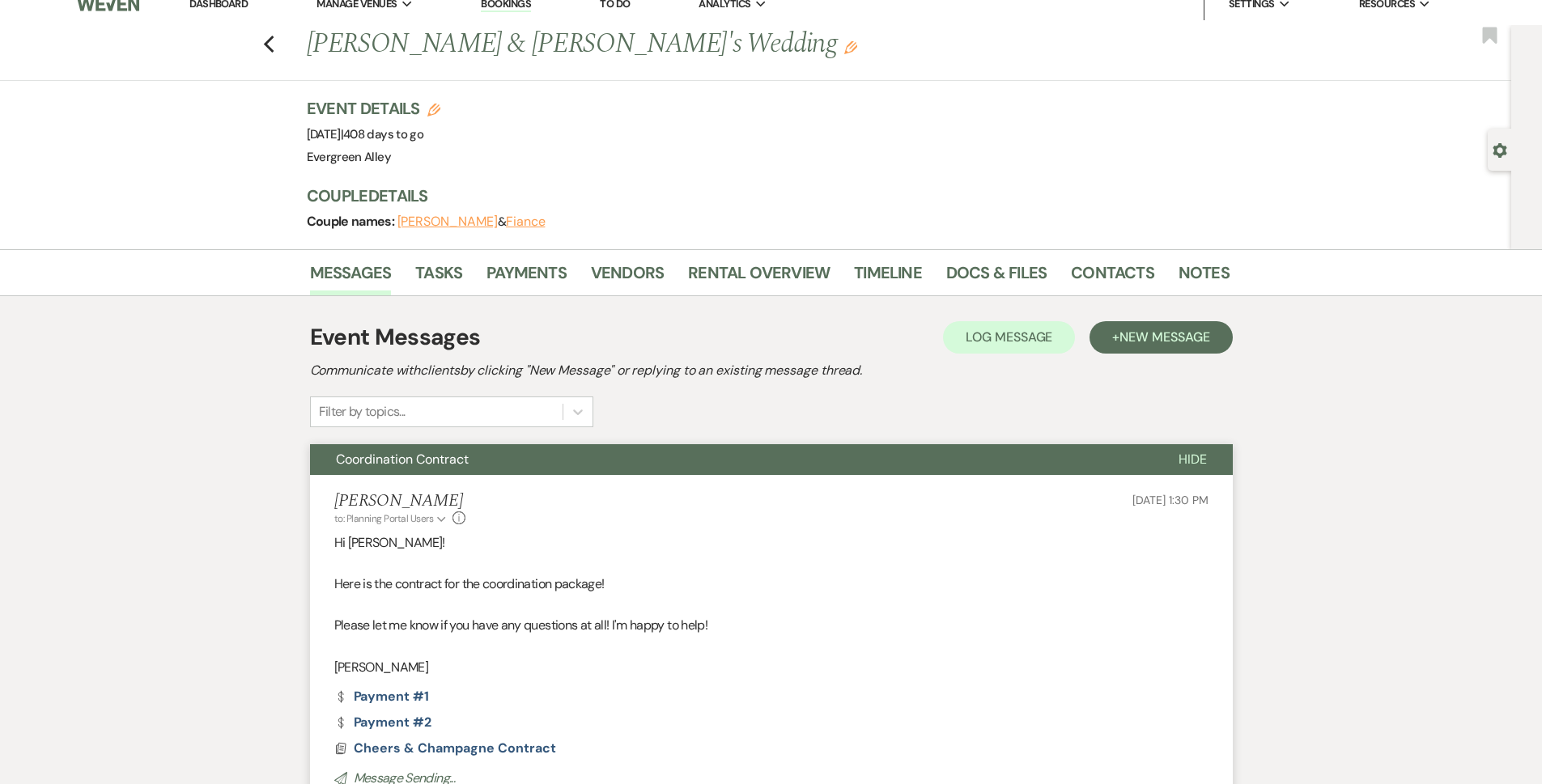
scroll to position [0, 0]
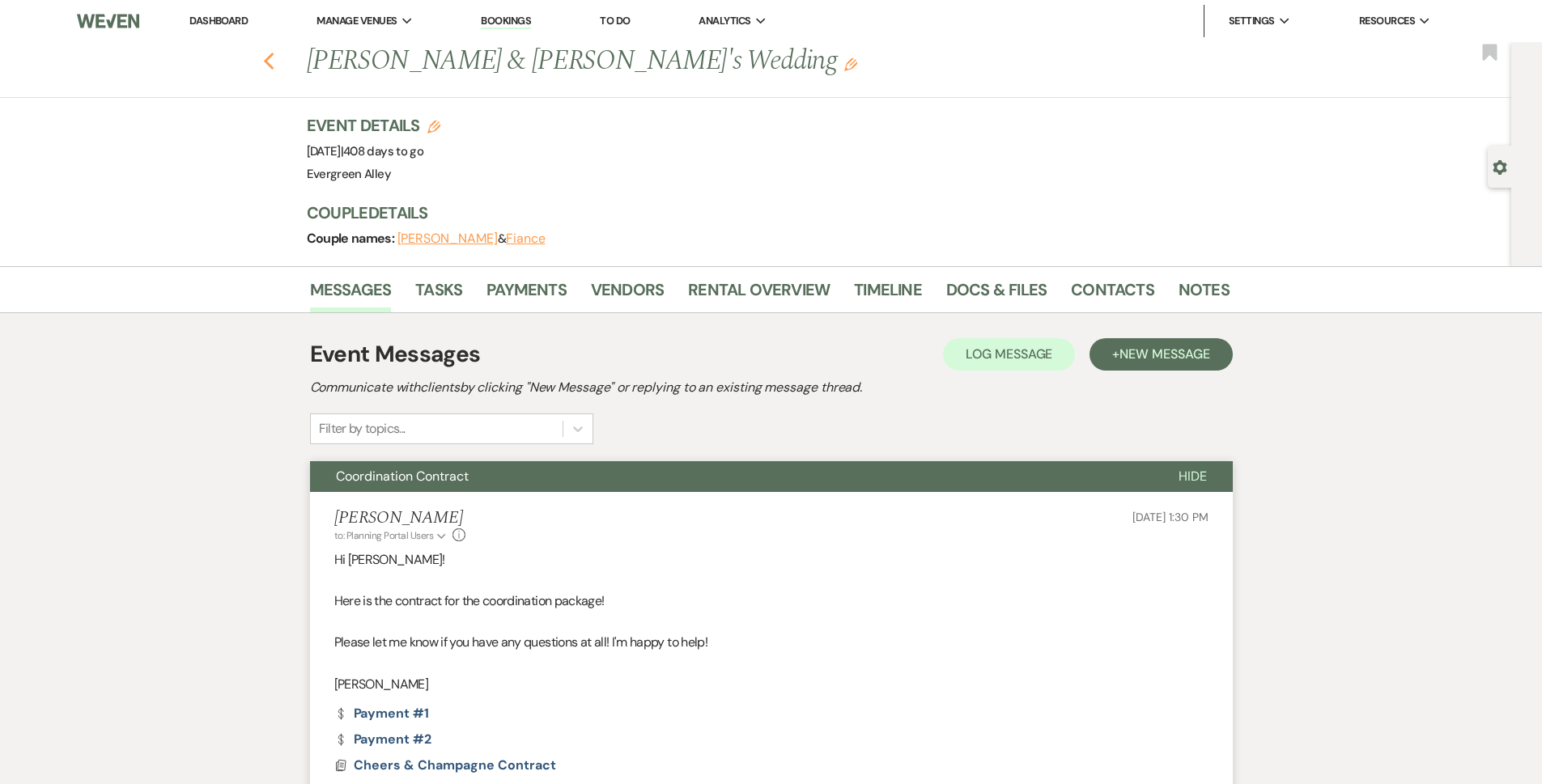
click at [274, 66] on use "button" at bounding box center [269, 61] width 11 height 18
